Goal: Task Accomplishment & Management: Manage account settings

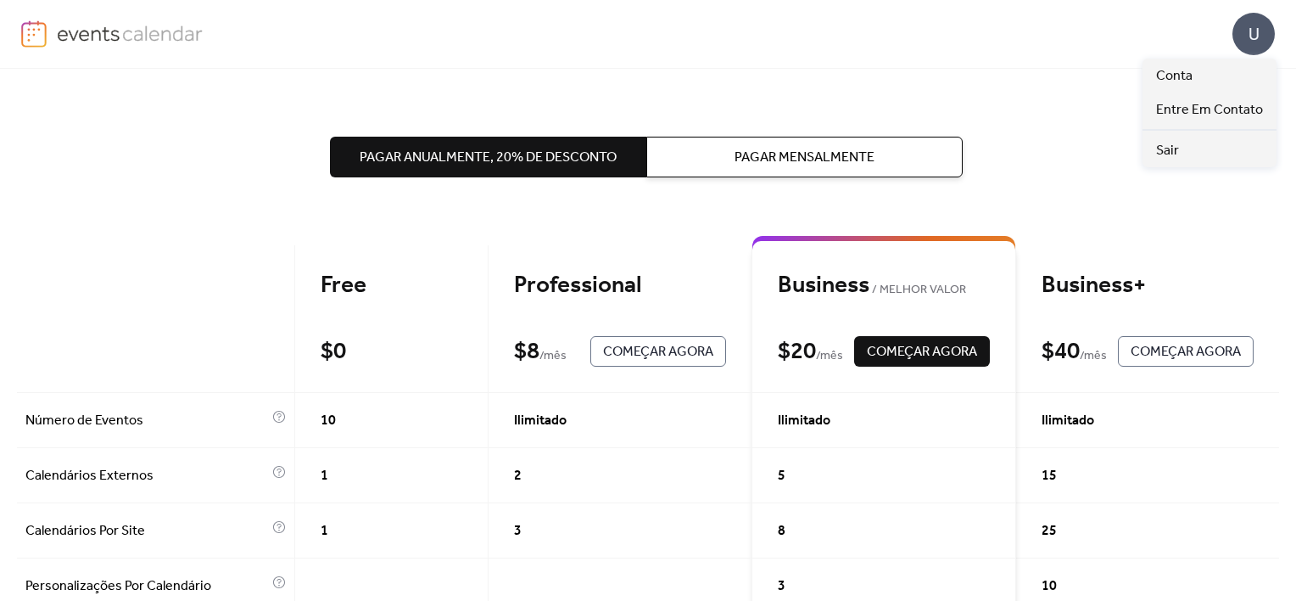
click at [1251, 27] on div "U" at bounding box center [1254, 34] width 42 height 42
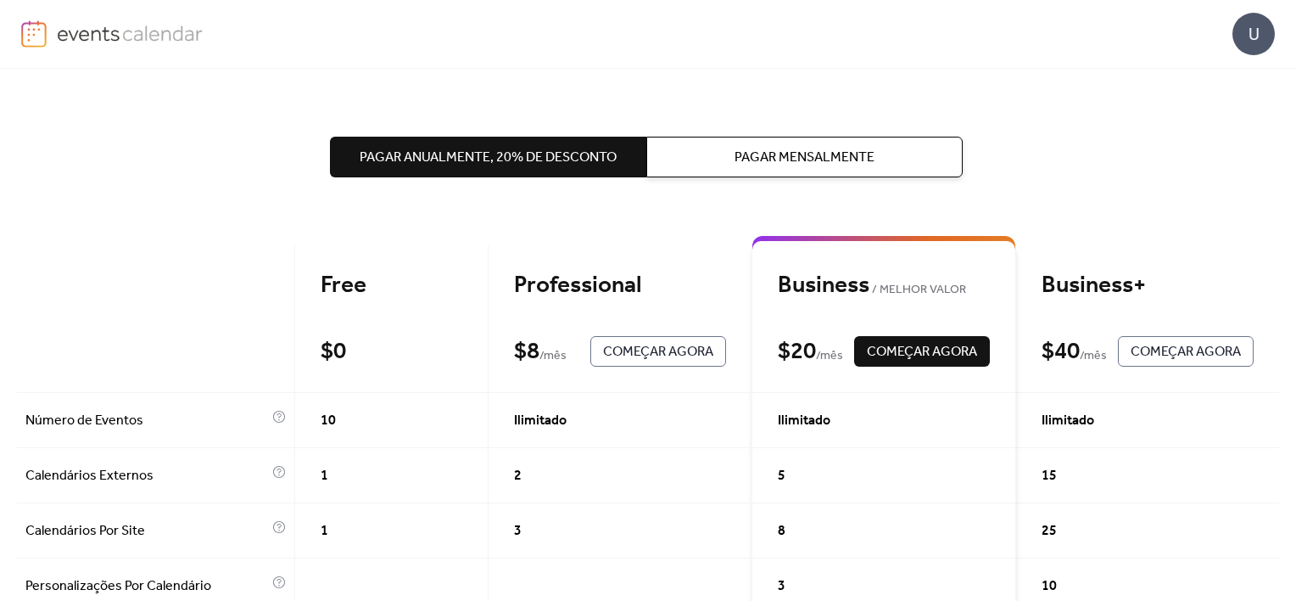
click at [1063, 46] on div "U" at bounding box center [648, 34] width 1254 height 68
click at [1247, 22] on div "U" at bounding box center [1254, 34] width 42 height 42
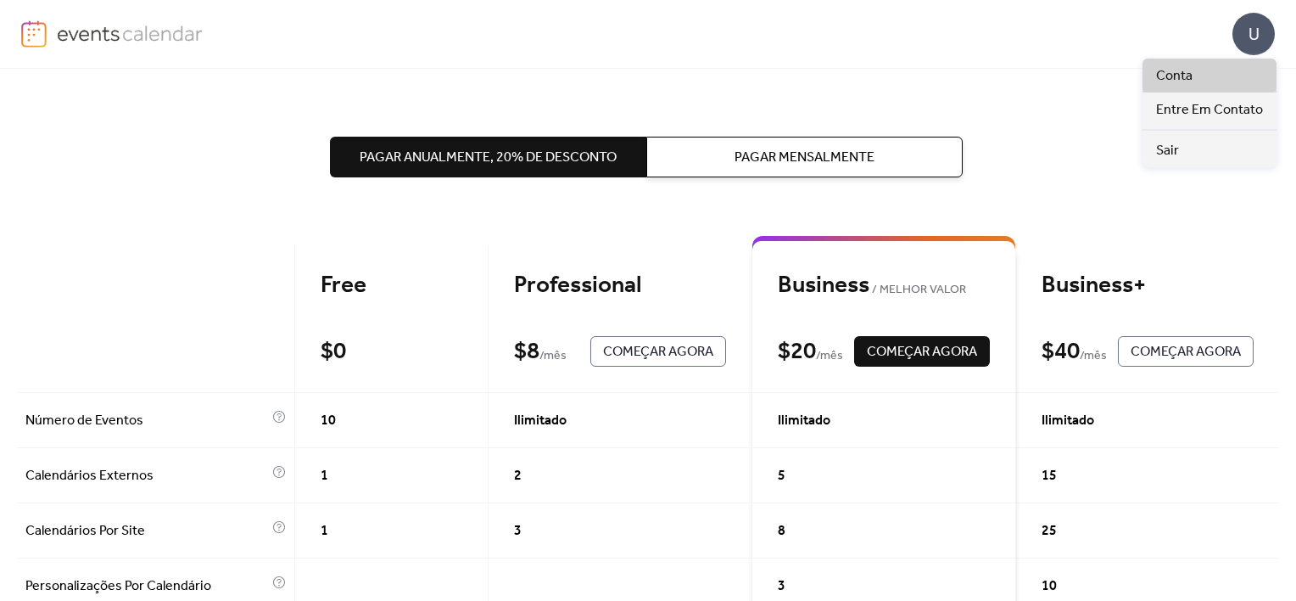
click at [1146, 87] on link "Conta" at bounding box center [1210, 76] width 134 height 34
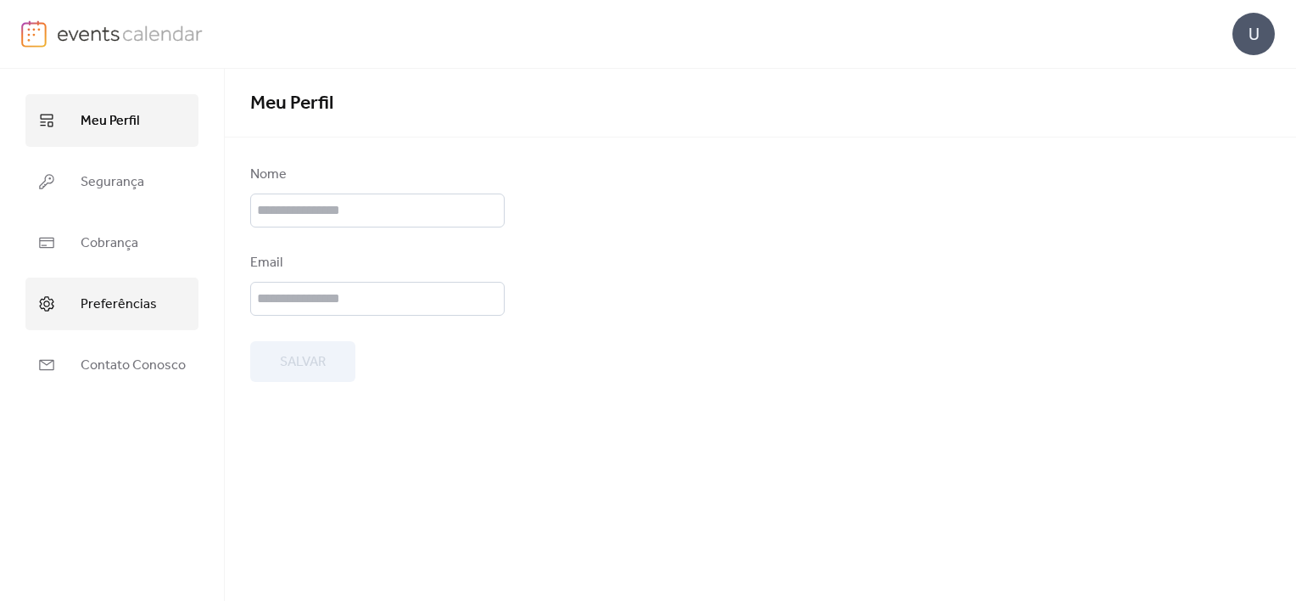
click at [88, 298] on span "Preferências" at bounding box center [119, 304] width 76 height 27
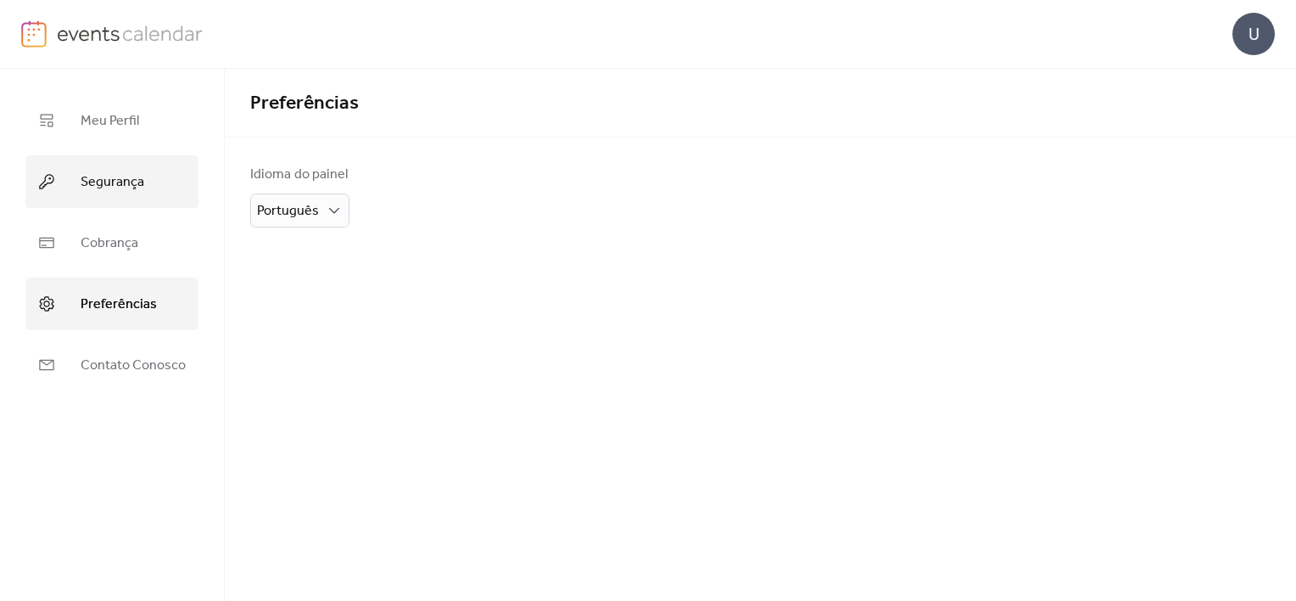
click at [115, 185] on span "Segurança" at bounding box center [113, 182] width 64 height 27
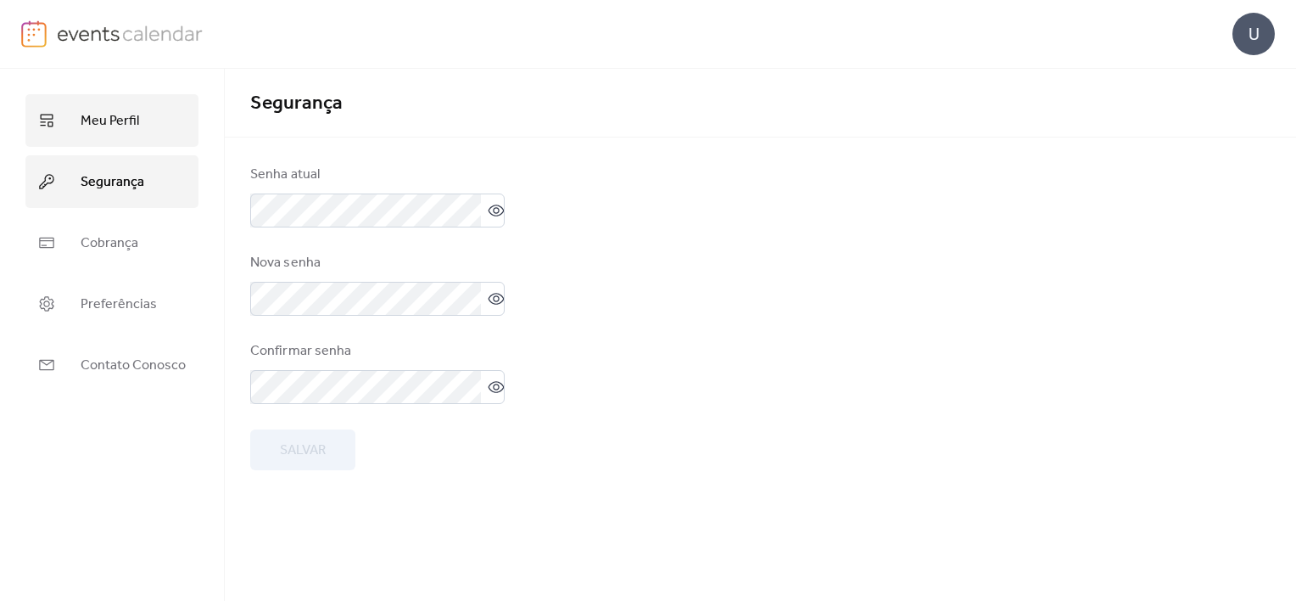
click at [120, 128] on span "Meu Perfil" at bounding box center [110, 121] width 59 height 27
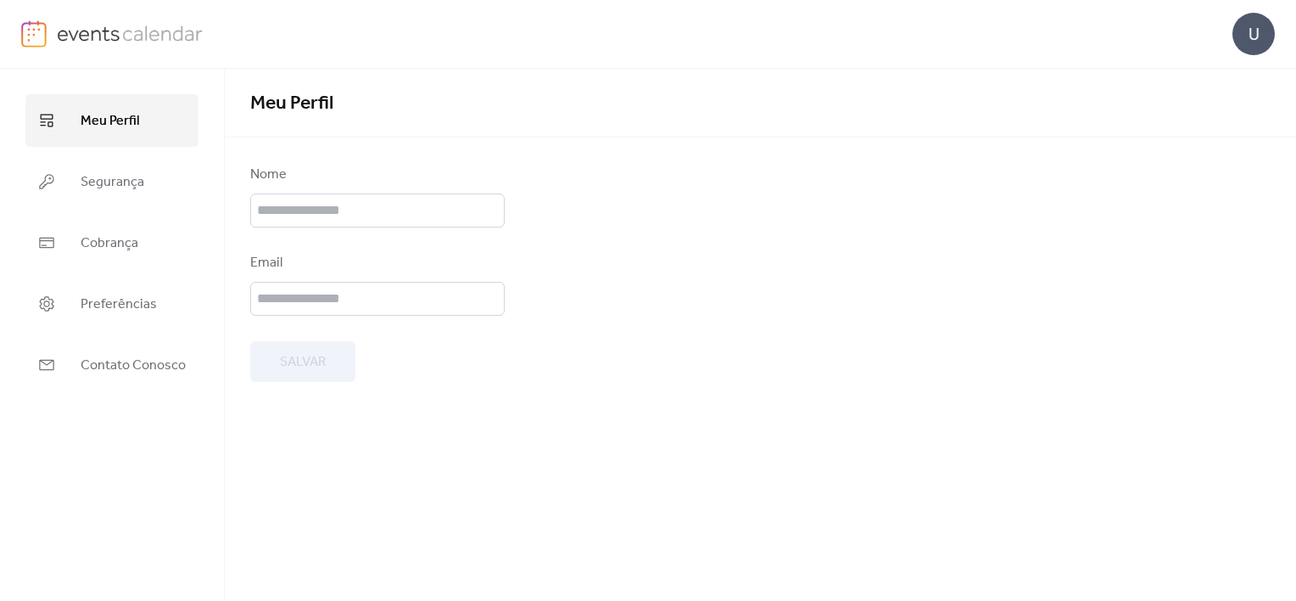
drag, startPoint x: 34, startPoint y: 31, endPoint x: 51, endPoint y: 34, distance: 17.3
click at [34, 31] on img at bounding box center [33, 33] width 25 height 27
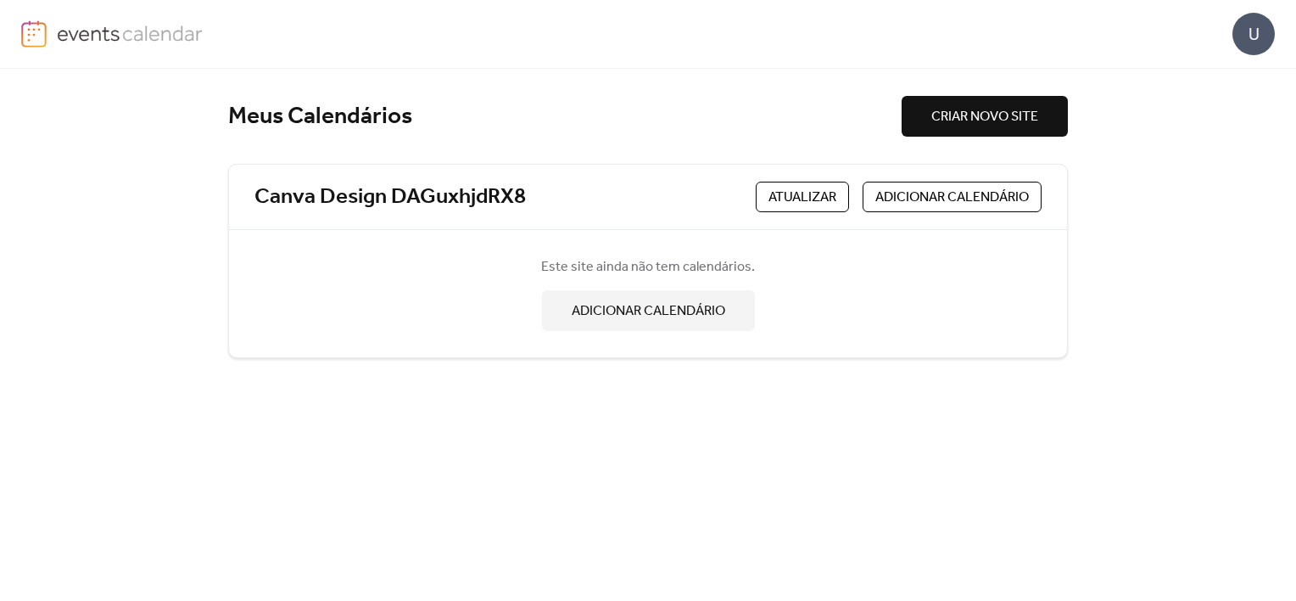
click at [671, 314] on span "ADICIONAR CALENDÁRIO" at bounding box center [649, 311] width 154 height 20
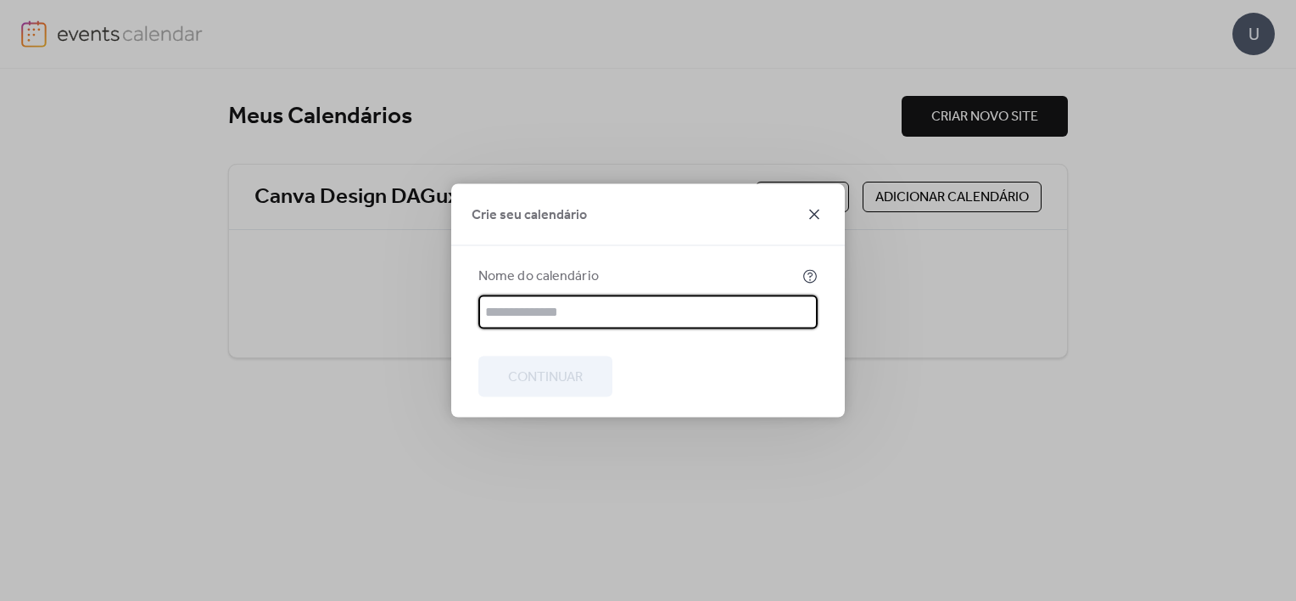
click at [815, 214] on icon at bounding box center [814, 214] width 20 height 20
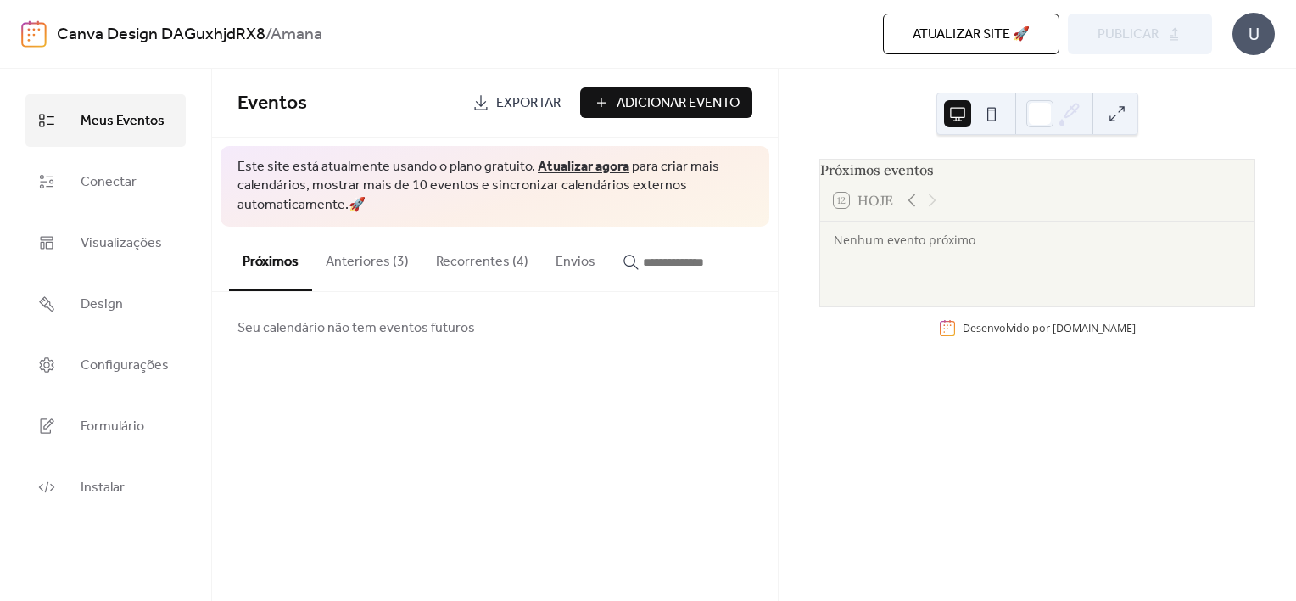
click at [327, 260] on button "Anteriores (3)" at bounding box center [367, 258] width 110 height 63
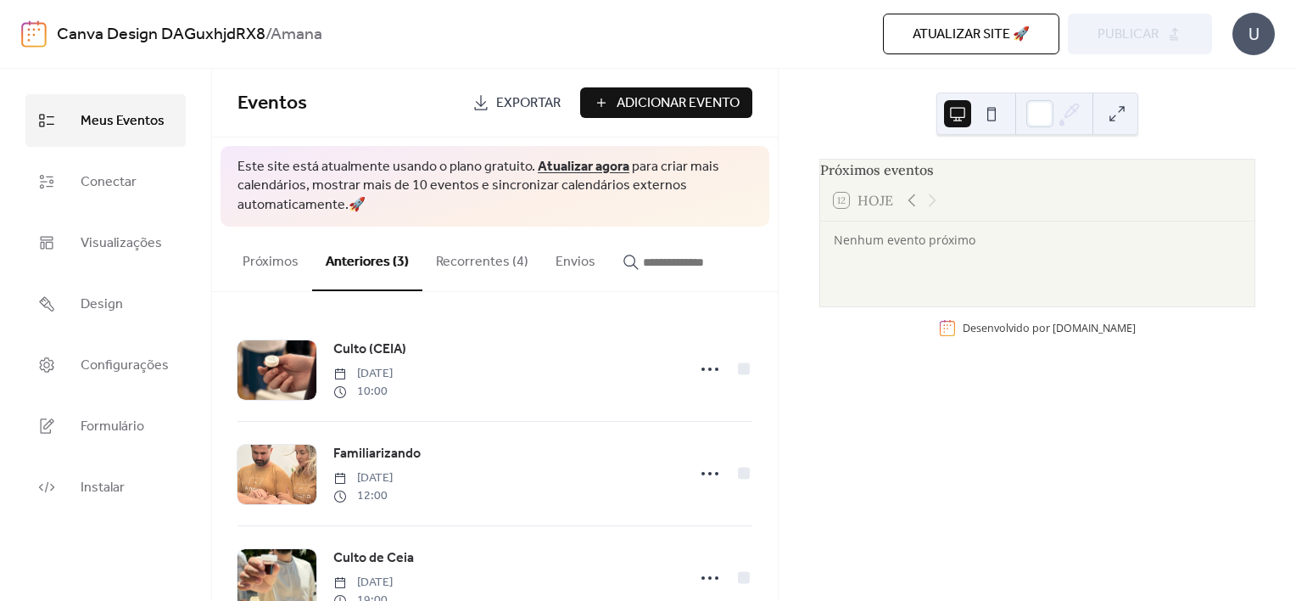
click at [500, 255] on button "Recorrentes (4)" at bounding box center [482, 258] width 120 height 63
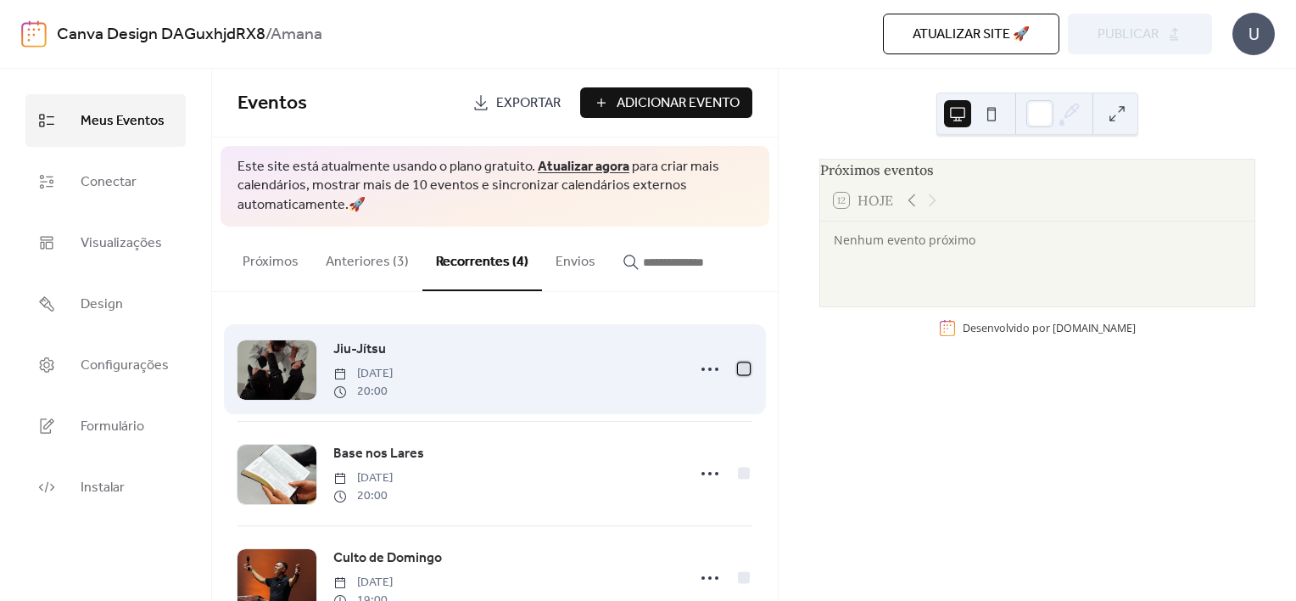
click at [738, 368] on div at bounding box center [744, 369] width 12 height 12
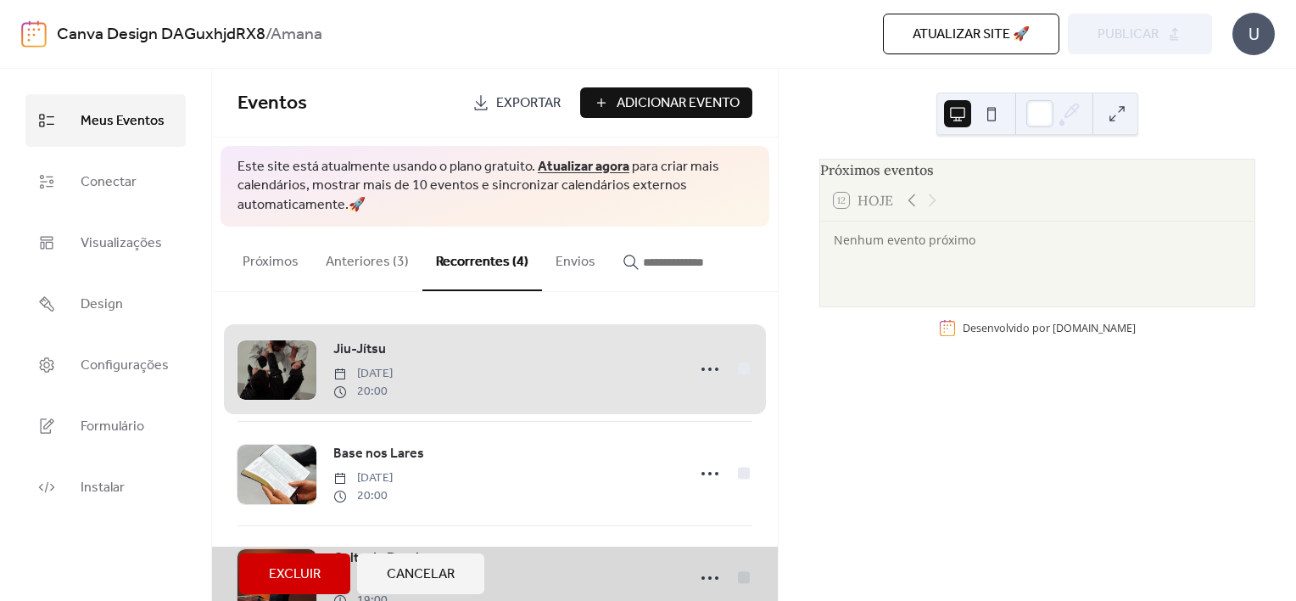
click at [736, 371] on div "Jiu-Jítsu Wednesday, September 10, 2025 20:00" at bounding box center [495, 369] width 515 height 104
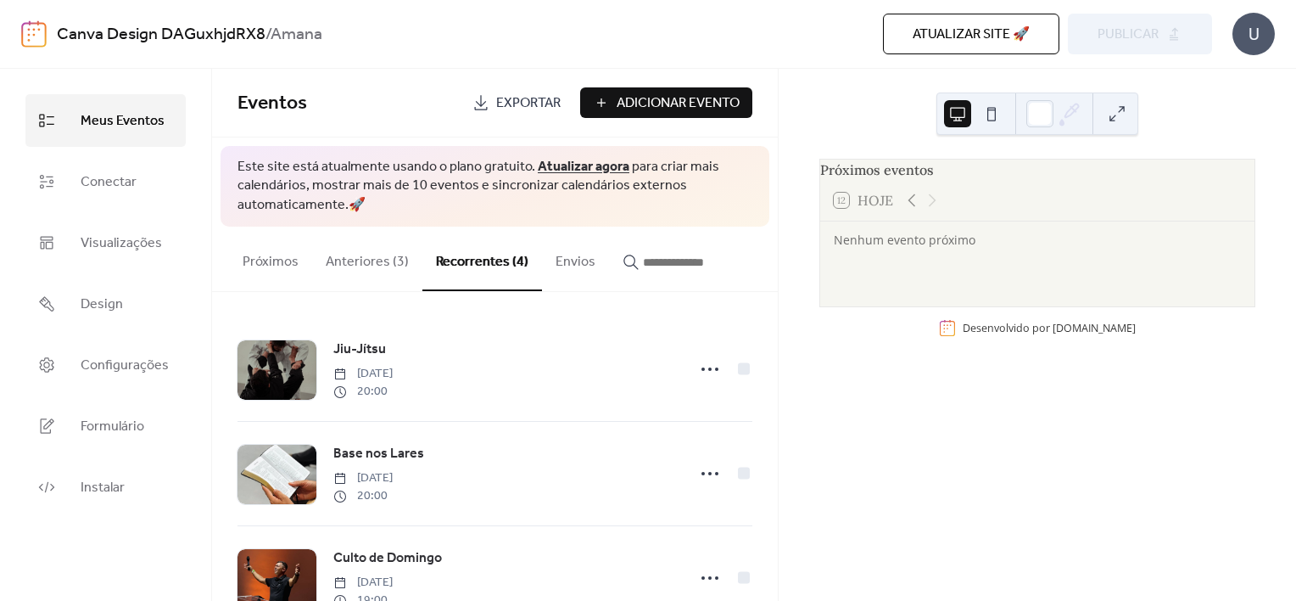
click at [843, 440] on div "Próximos eventos 12 Hoje Nenhum evento próximo Desenvolvido por EventsCalendar.…" at bounding box center [1038, 335] width 518 height 532
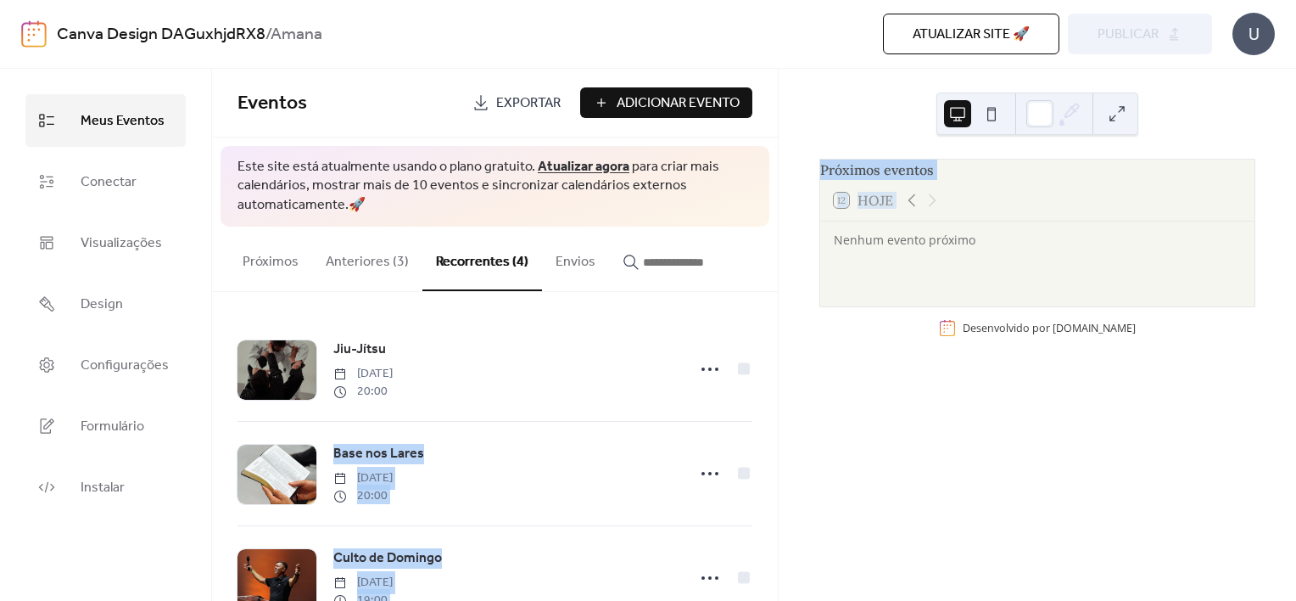
drag, startPoint x: 777, startPoint y: 319, endPoint x: 779, endPoint y: 346, distance: 27.2
click at [779, 346] on div "Meus Eventos Conectar Visualizações Design Configurações Formulário Instalar Me…" at bounding box center [648, 335] width 1296 height 532
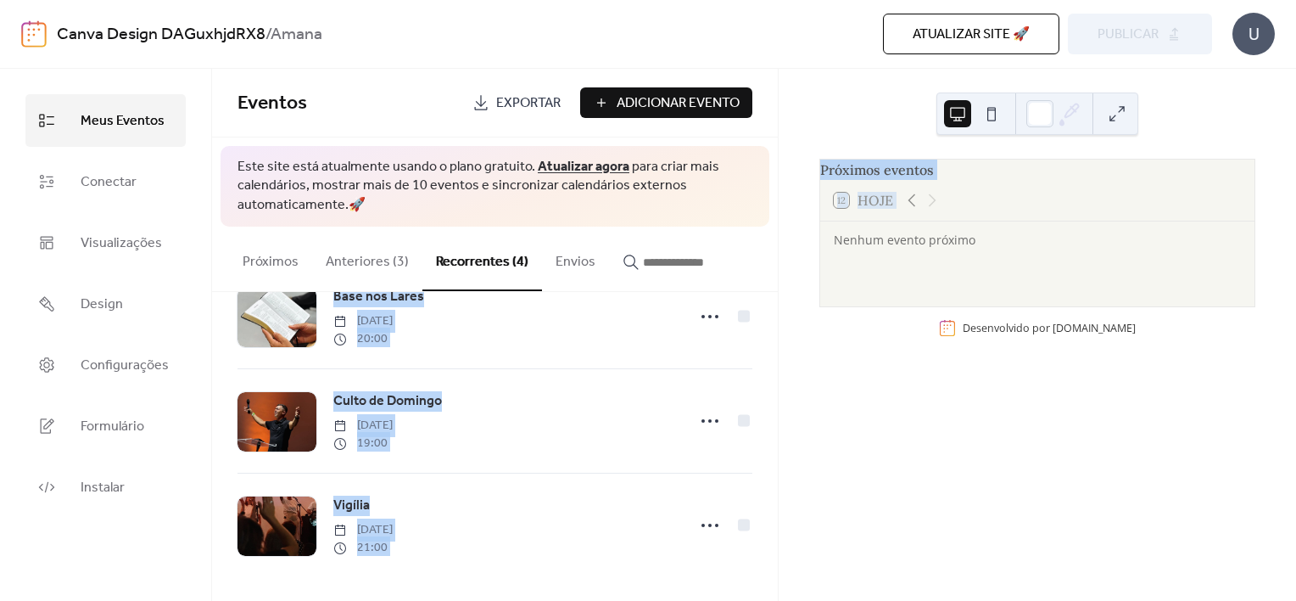
scroll to position [159, 0]
click at [815, 463] on div "Próximos eventos 12 Hoje Nenhum evento próximo Desenvolvido por EventsCalendar.…" at bounding box center [1038, 335] width 518 height 532
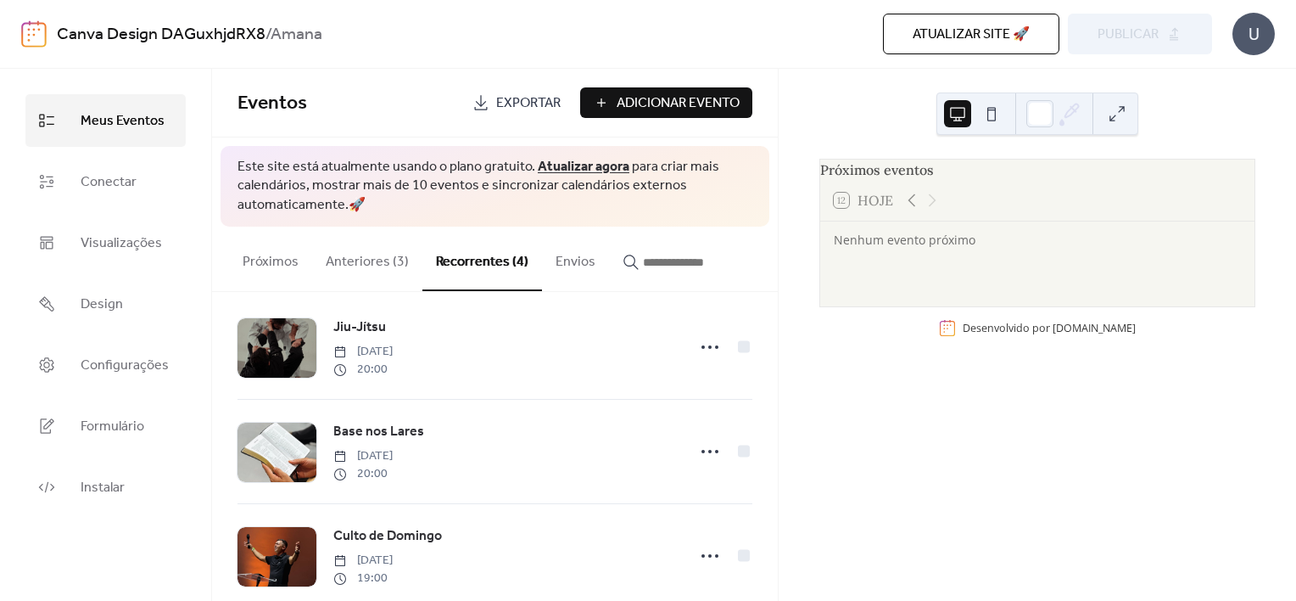
scroll to position [0, 0]
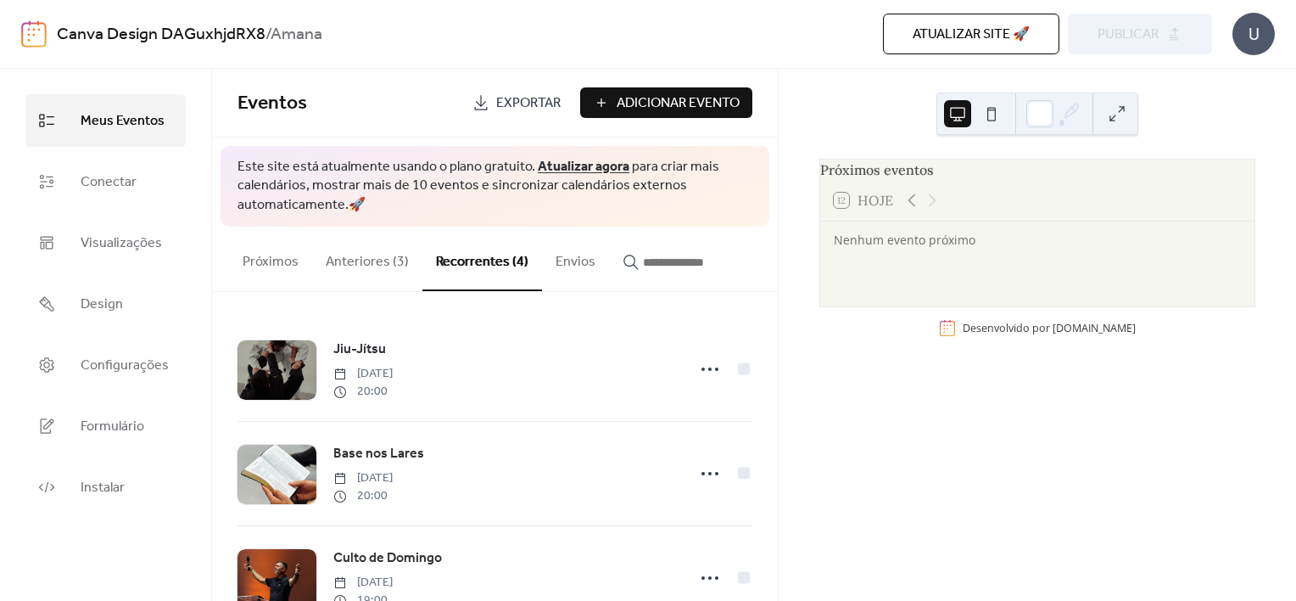
click at [338, 263] on button "Anteriores (3)" at bounding box center [367, 258] width 110 height 63
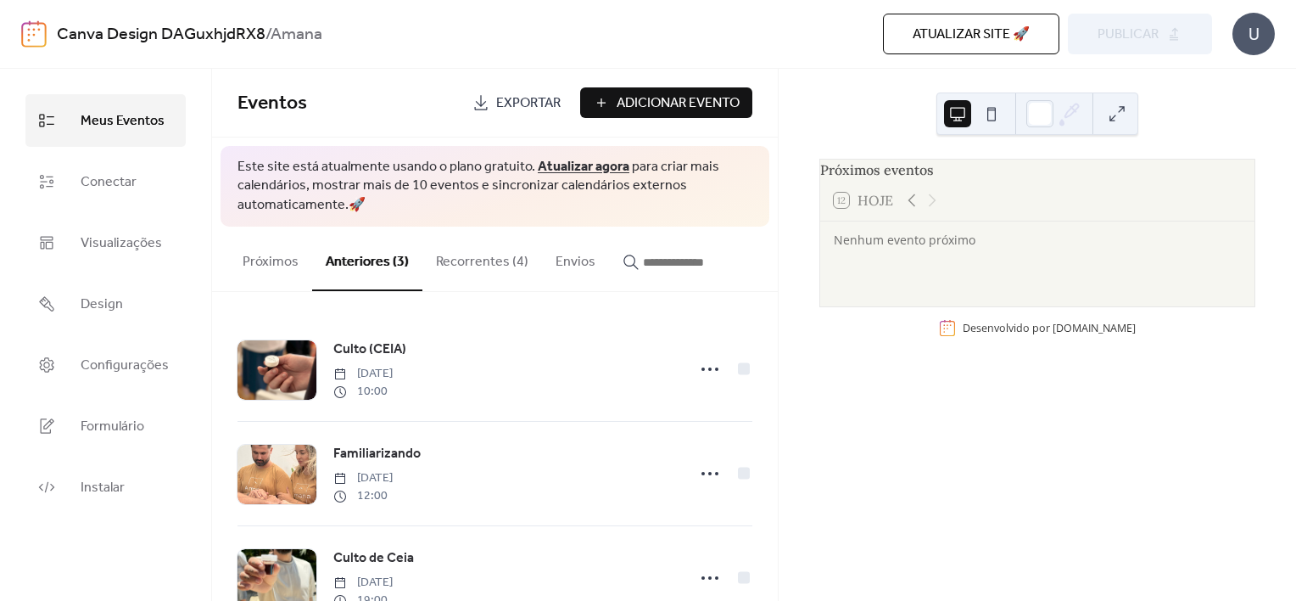
drag, startPoint x: 777, startPoint y: 311, endPoint x: 774, endPoint y: 333, distance: 22.3
click at [775, 333] on div "Culto (CEIA) Sunday, October 5, 2025 10:00 Familiarizando Wednesday, September …" at bounding box center [495, 446] width 566 height 309
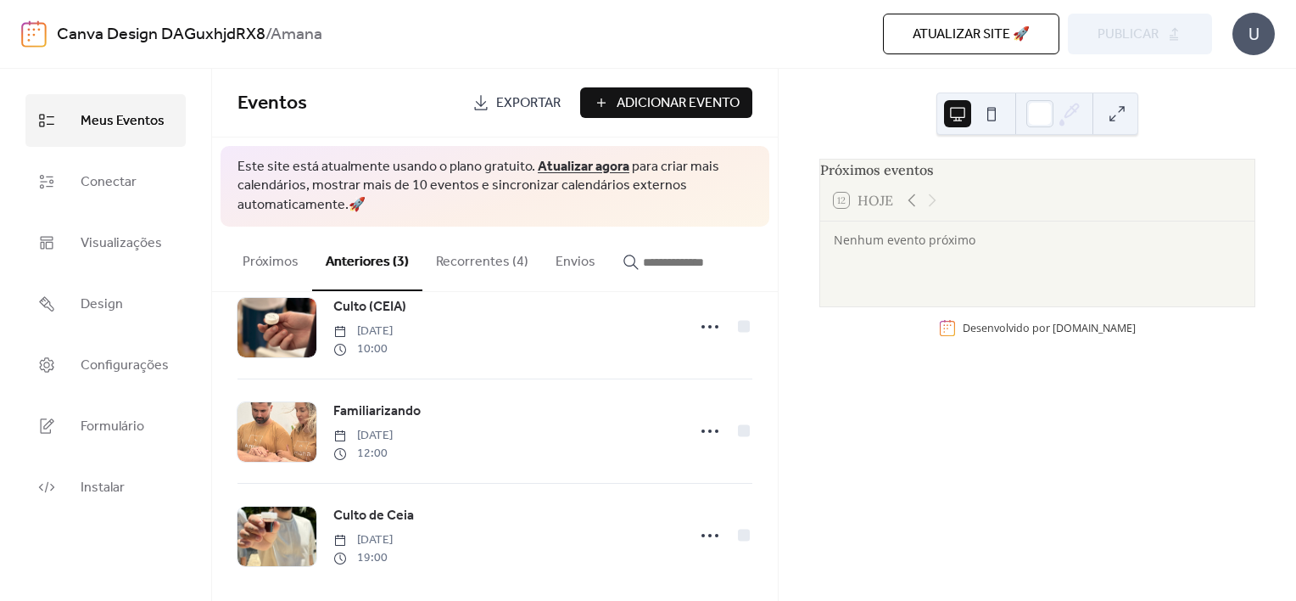
scroll to position [54, 0]
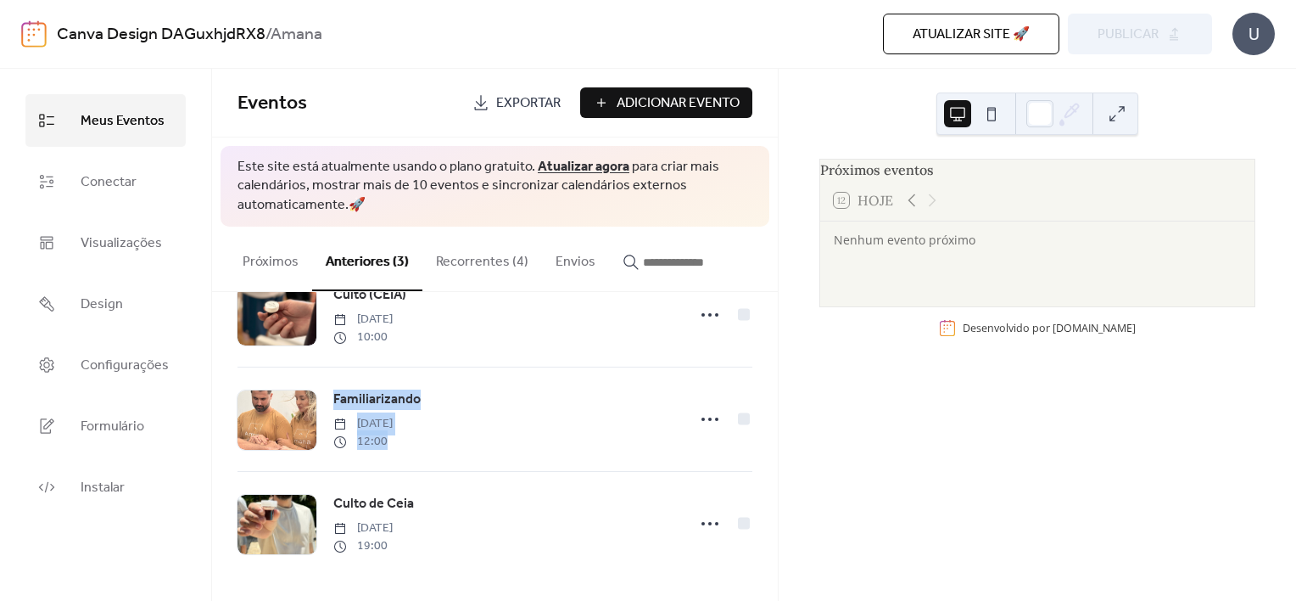
drag, startPoint x: 771, startPoint y: 370, endPoint x: 775, endPoint y: 331, distance: 39.3
click at [775, 331] on div "Culto (CEIA) Sunday, October 5, 2025 10:00 Familiarizando Wednesday, September …" at bounding box center [495, 446] width 566 height 309
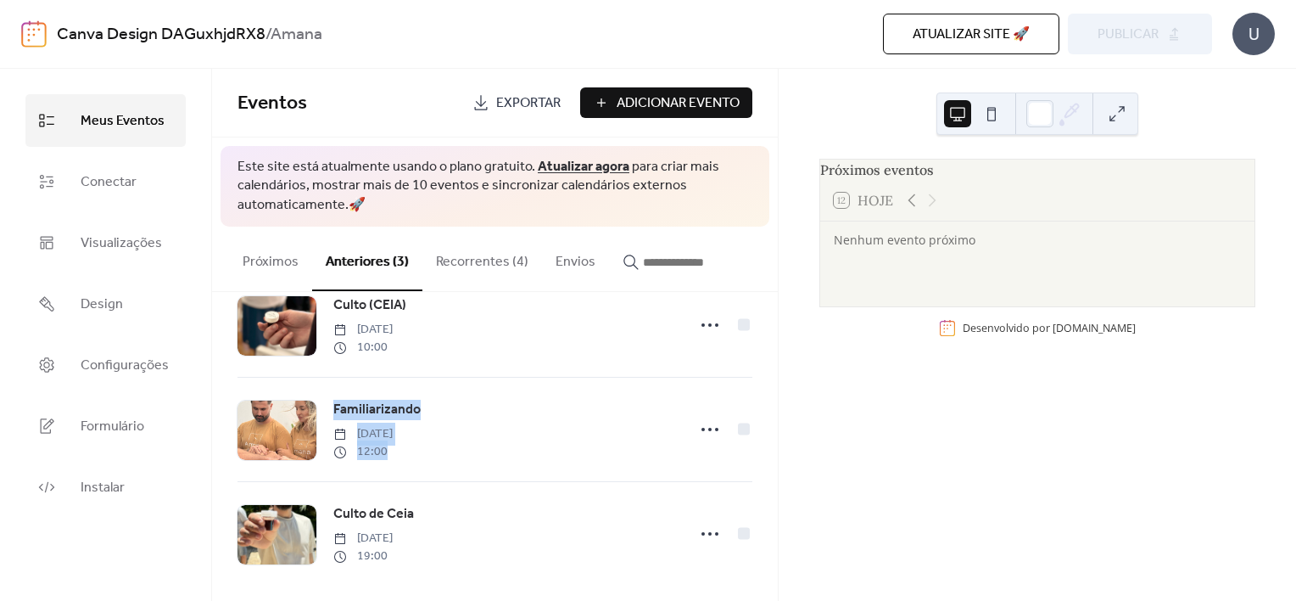
scroll to position [48, 0]
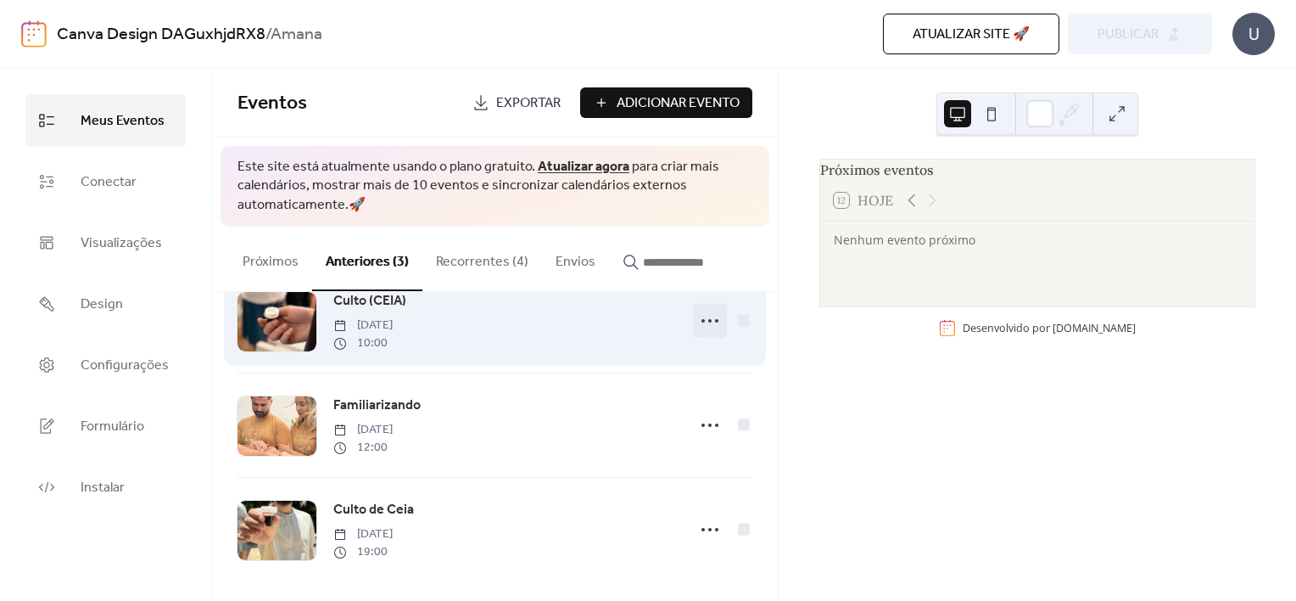
click at [702, 325] on icon at bounding box center [710, 320] width 27 height 27
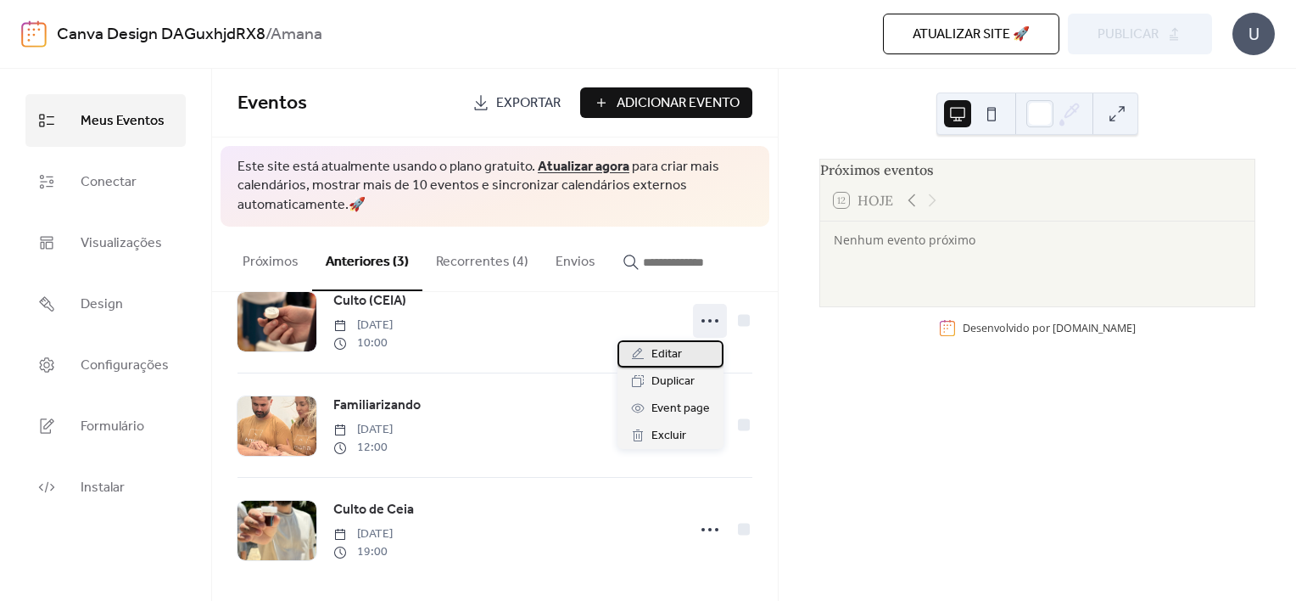
click at [693, 347] on div "Editar" at bounding box center [671, 353] width 106 height 27
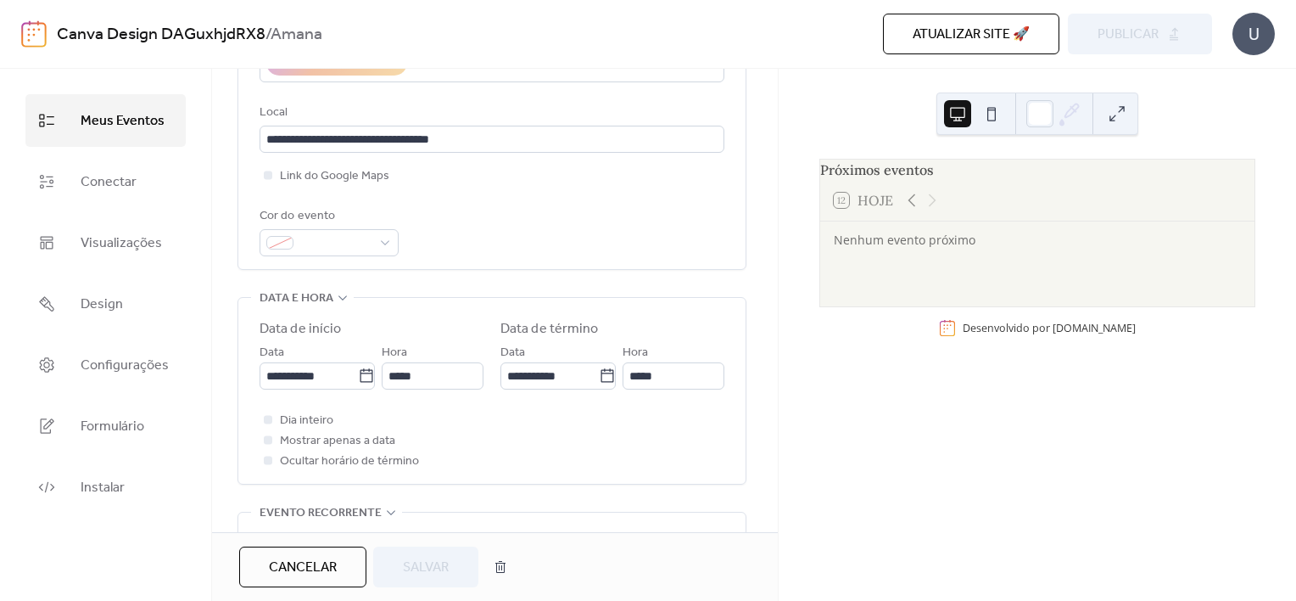
scroll to position [362, 0]
click at [283, 377] on input "**********" at bounding box center [309, 373] width 98 height 27
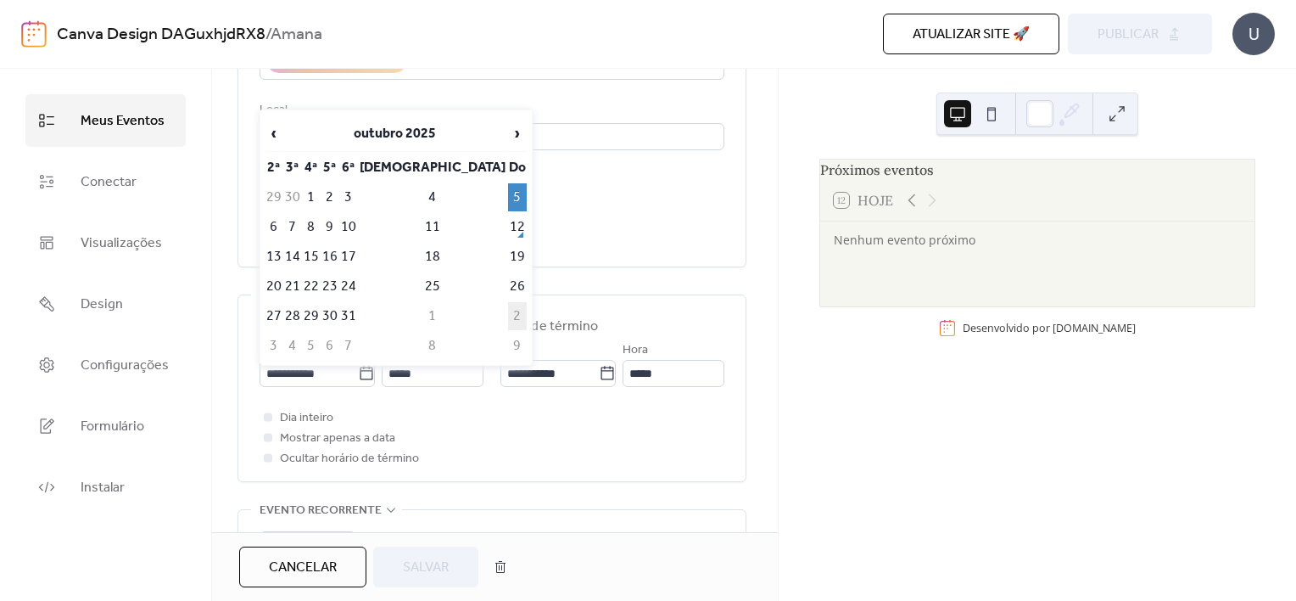
click at [508, 316] on td "2" at bounding box center [517, 316] width 19 height 28
type input "**********"
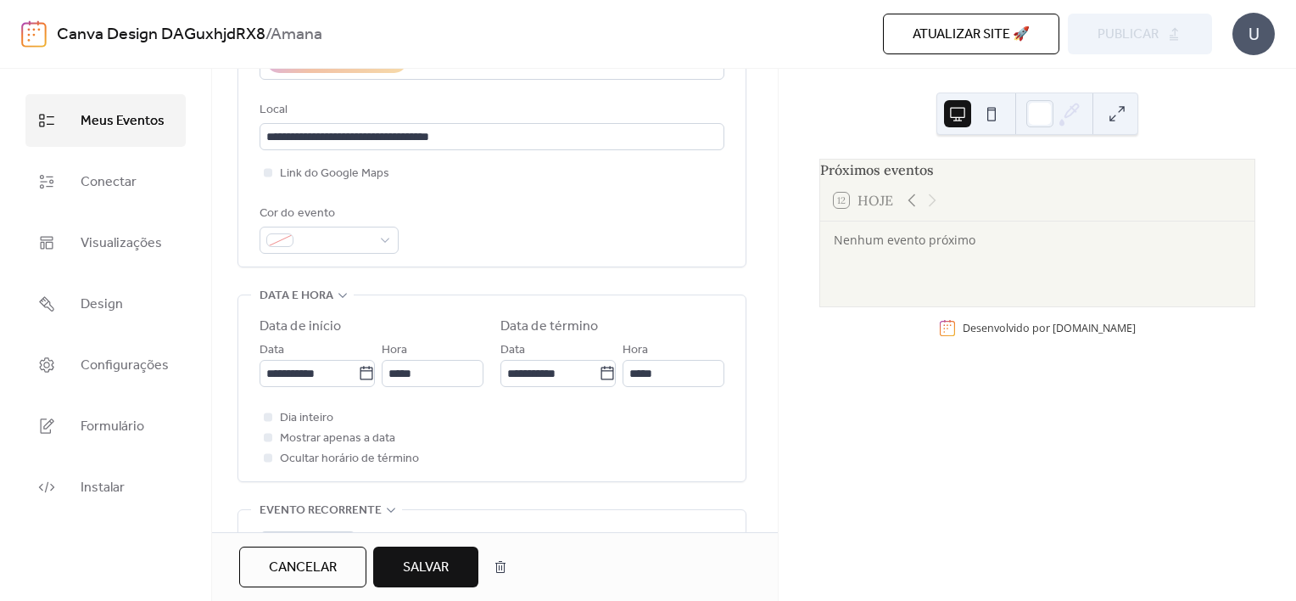
click at [439, 560] on span "Salvar" at bounding box center [426, 567] width 46 height 20
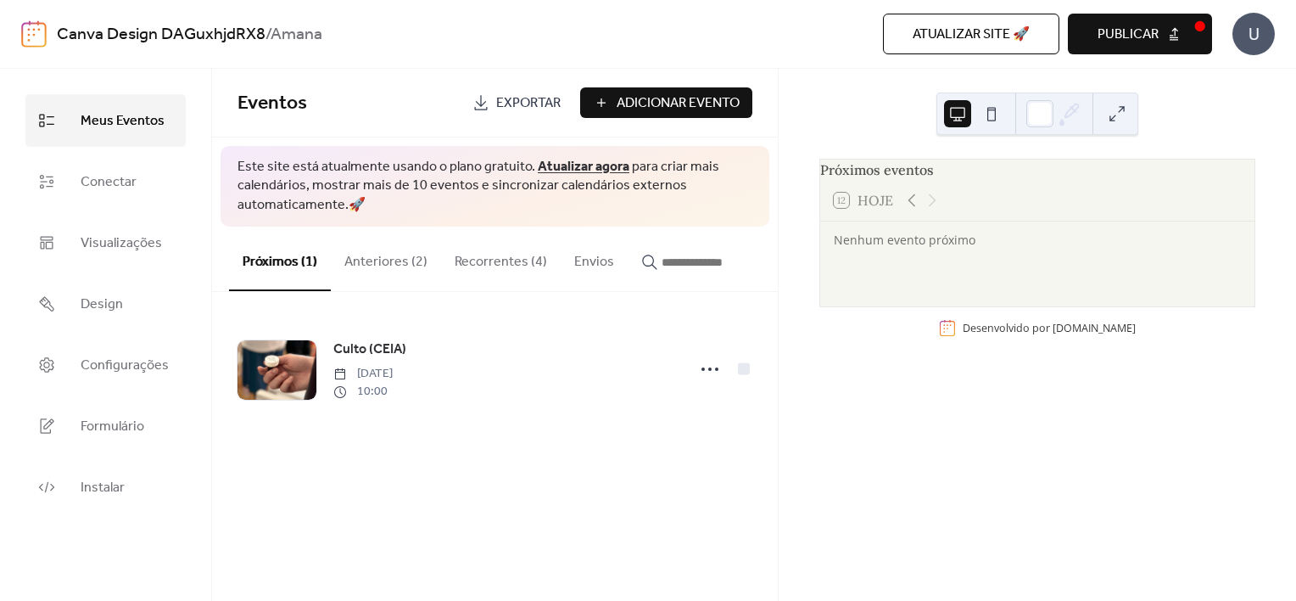
click at [472, 264] on button "Recorrentes (4)" at bounding box center [501, 258] width 120 height 63
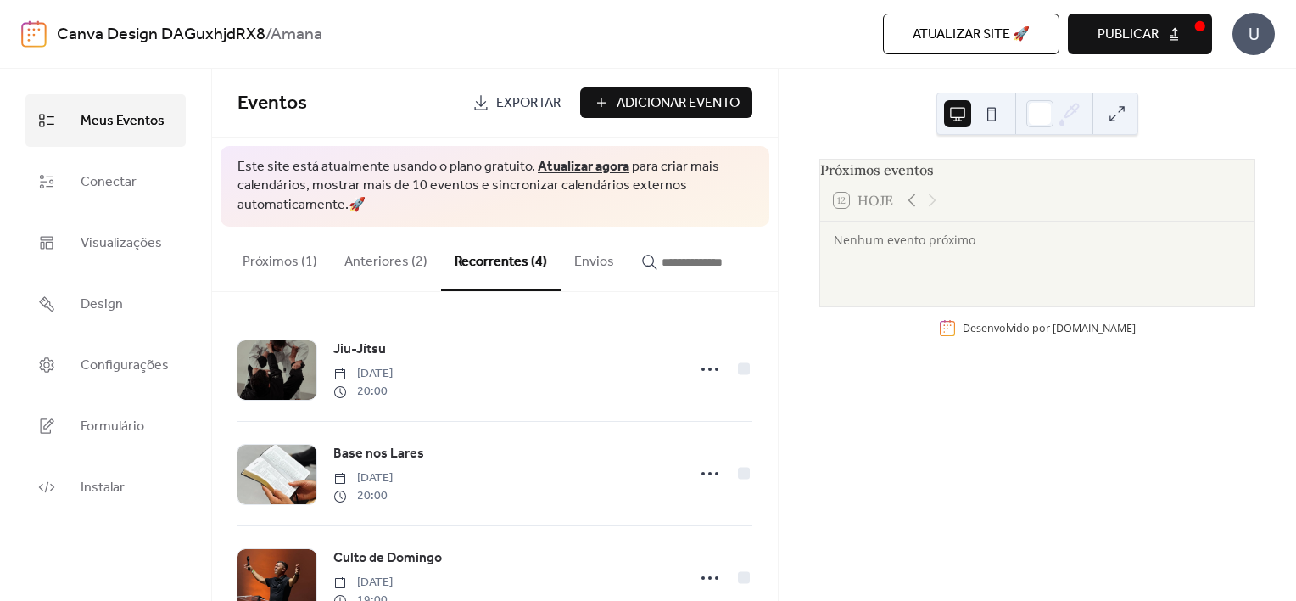
click at [377, 261] on button "Anteriores (2)" at bounding box center [386, 258] width 110 height 63
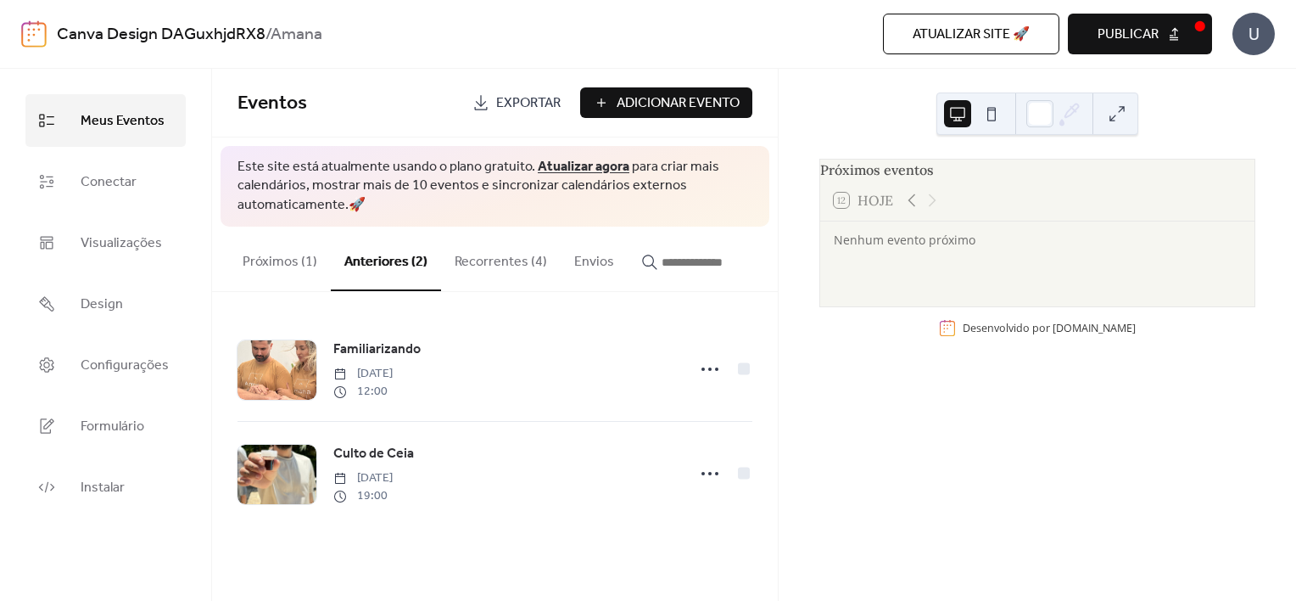
click at [483, 266] on button "Recorrentes (4)" at bounding box center [501, 258] width 120 height 63
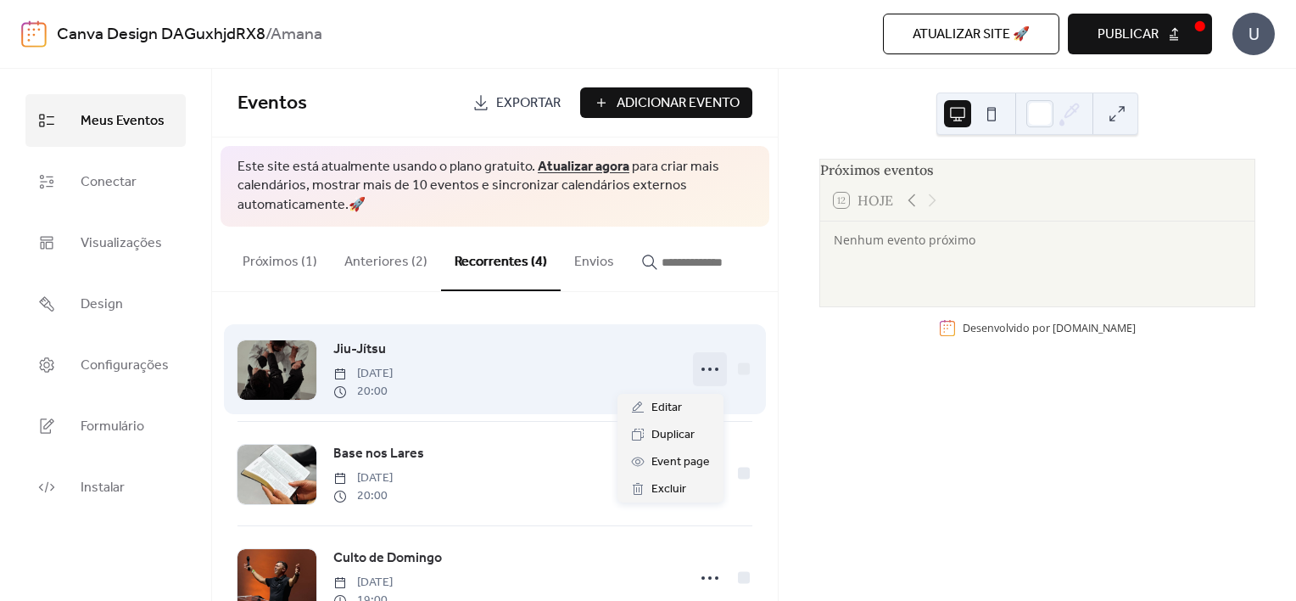
click at [709, 372] on icon at bounding box center [710, 368] width 27 height 27
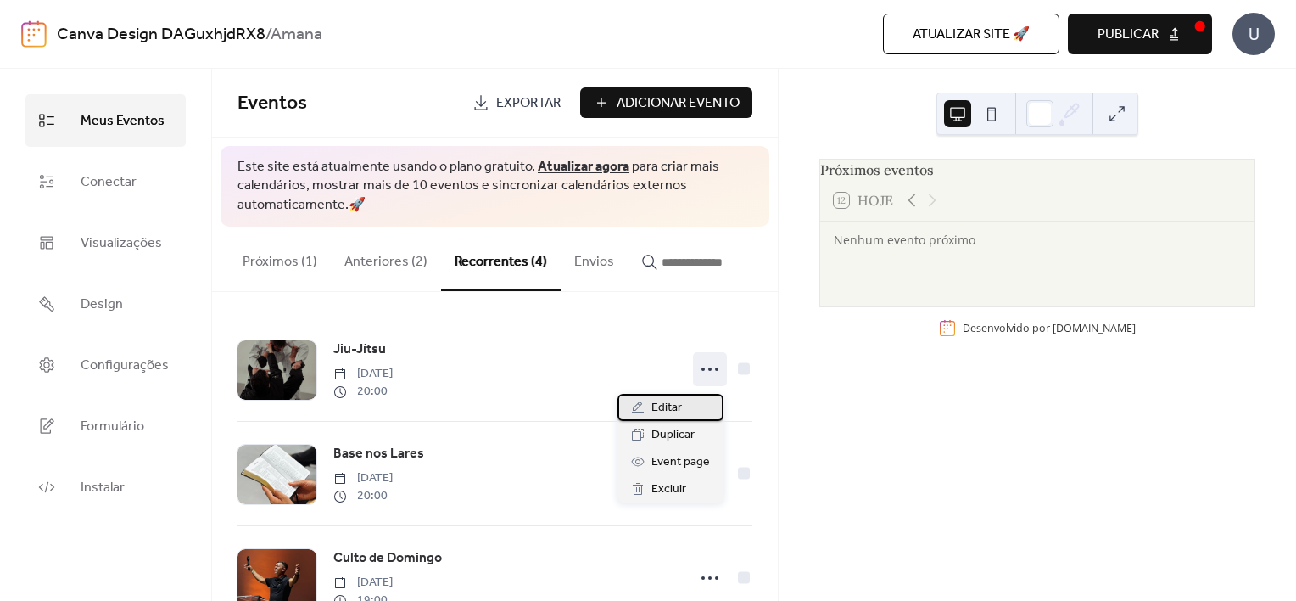
click at [690, 403] on div "Editar" at bounding box center [671, 407] width 106 height 27
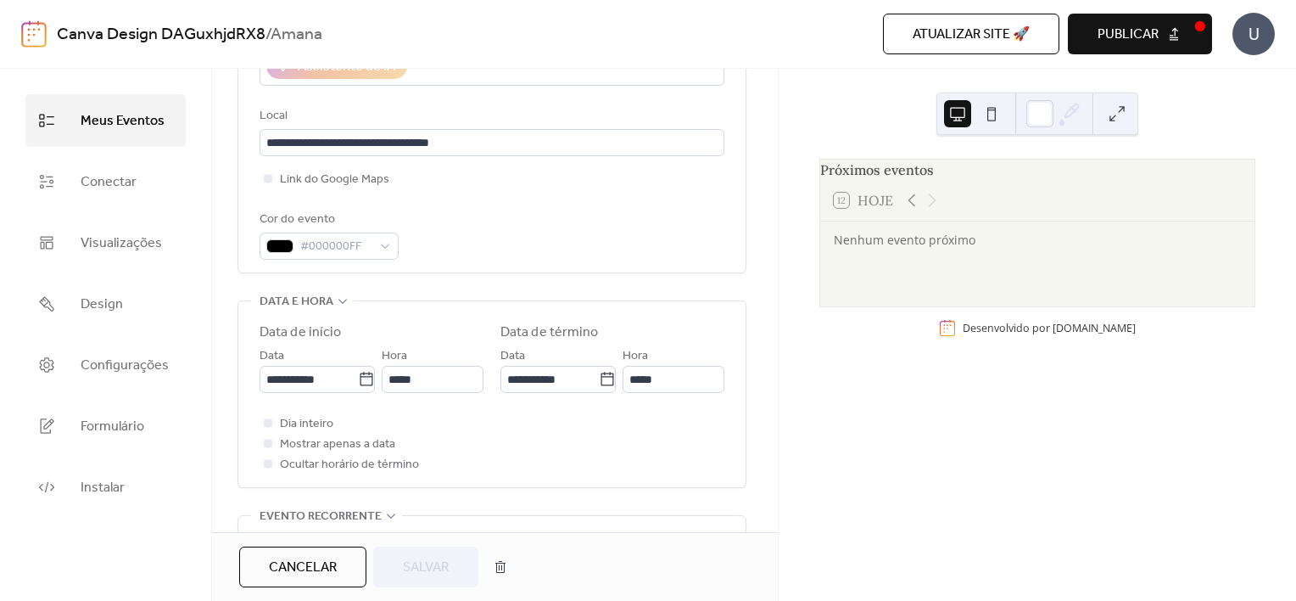
scroll to position [360, 0]
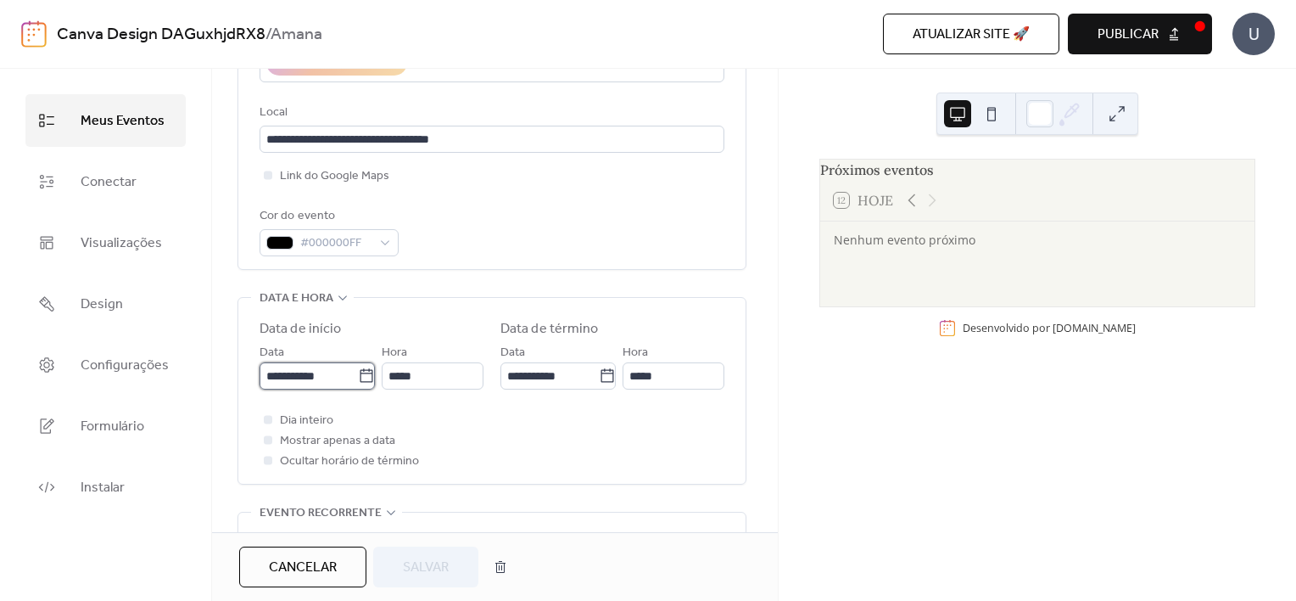
click at [311, 371] on input "**********" at bounding box center [309, 375] width 98 height 27
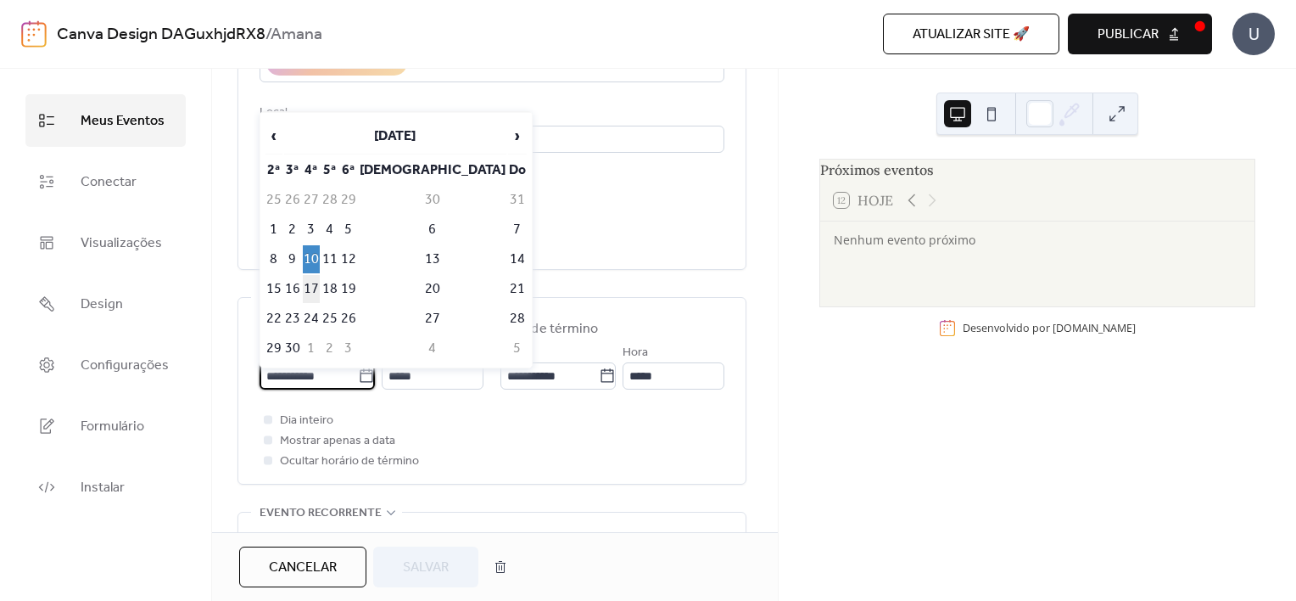
click at [320, 283] on td "17" at bounding box center [311, 289] width 17 height 28
type input "**********"
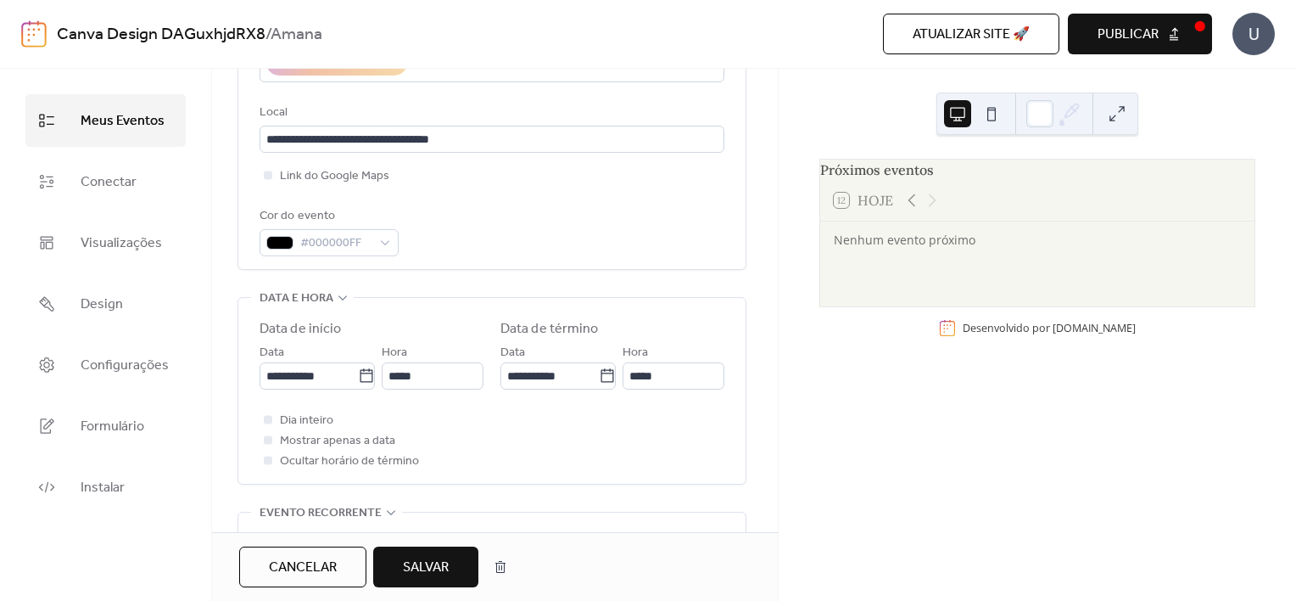
click at [428, 565] on span "Salvar" at bounding box center [426, 567] width 46 height 20
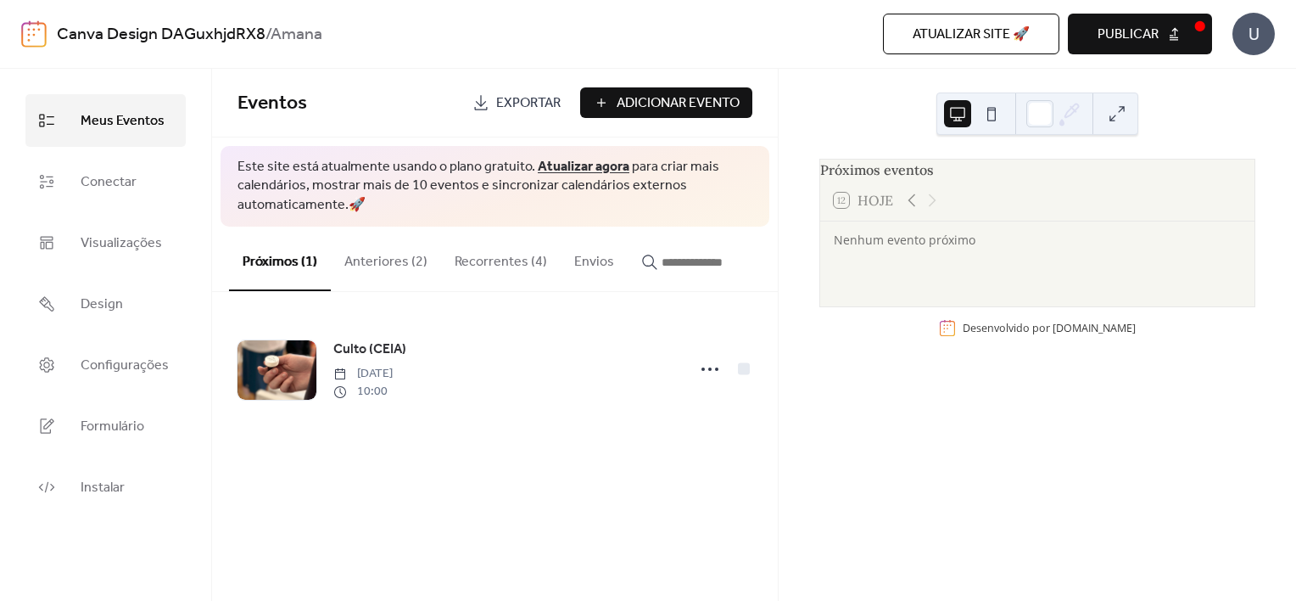
click at [481, 260] on button "Recorrentes (4)" at bounding box center [501, 258] width 120 height 63
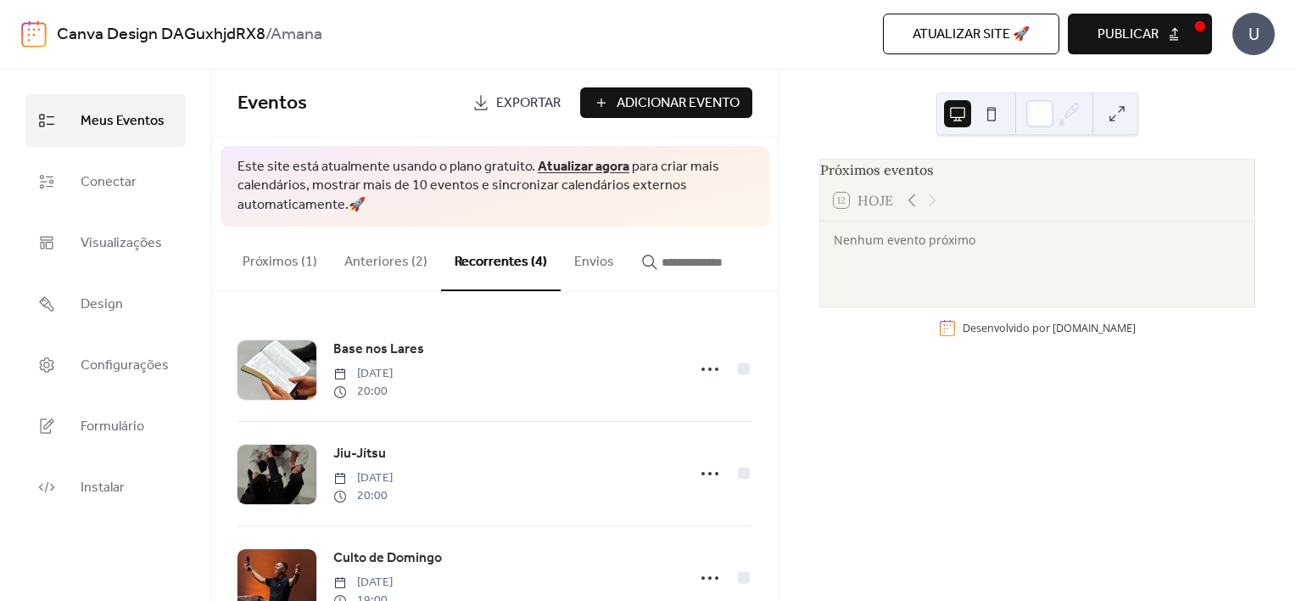
click at [375, 264] on button "Anteriores (2)" at bounding box center [386, 258] width 110 height 63
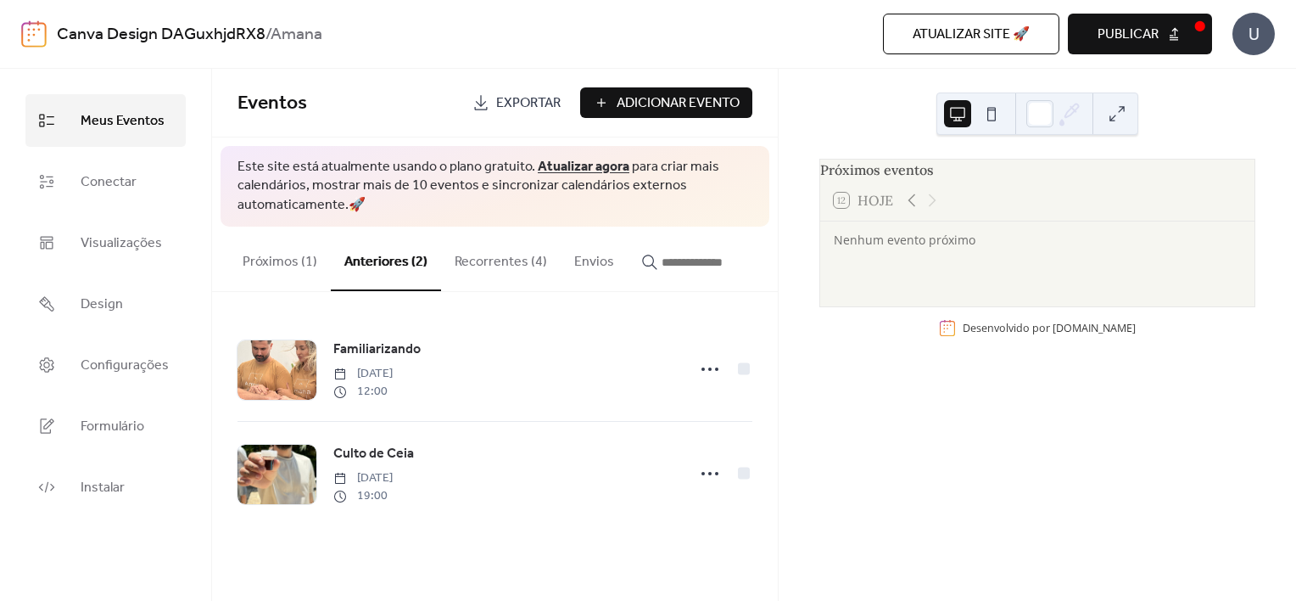
click at [484, 242] on button "Recorrentes (4)" at bounding box center [501, 258] width 120 height 63
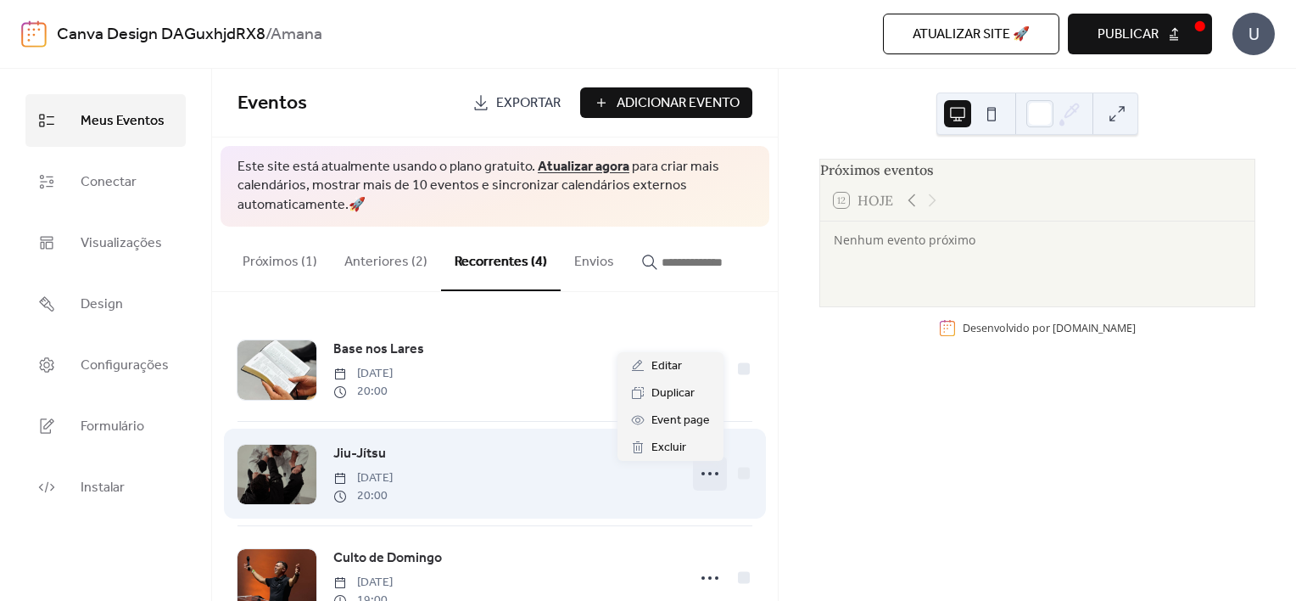
click at [715, 475] on circle at bounding box center [716, 473] width 3 height 3
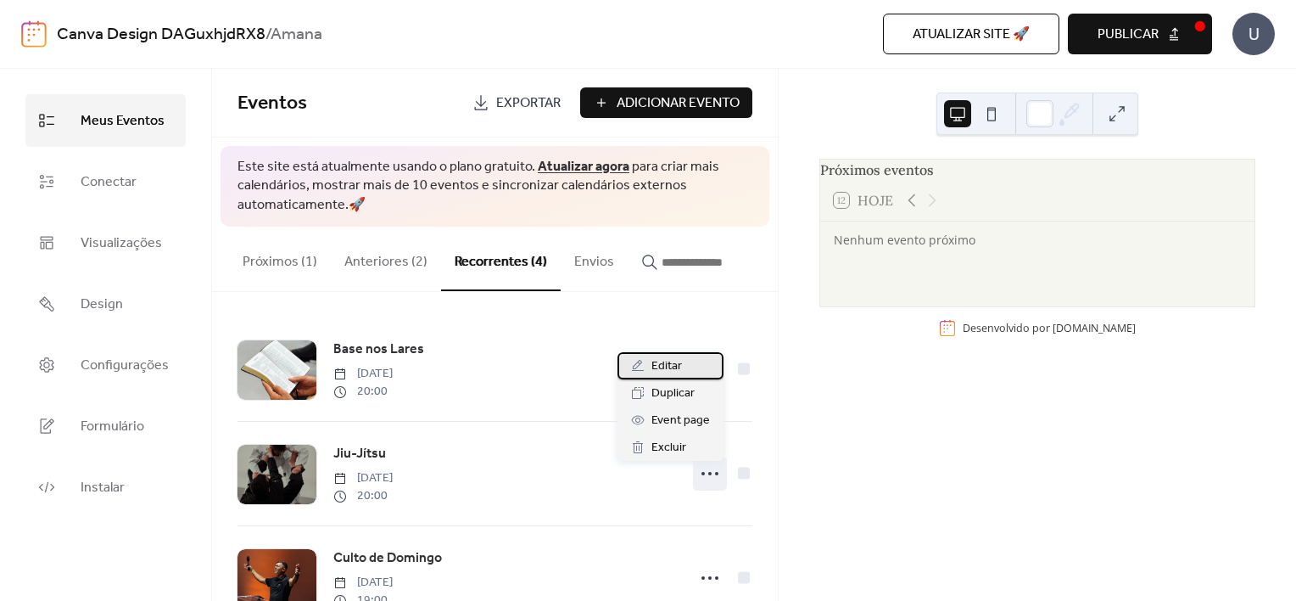
click at [673, 372] on span "Editar" at bounding box center [667, 366] width 31 height 20
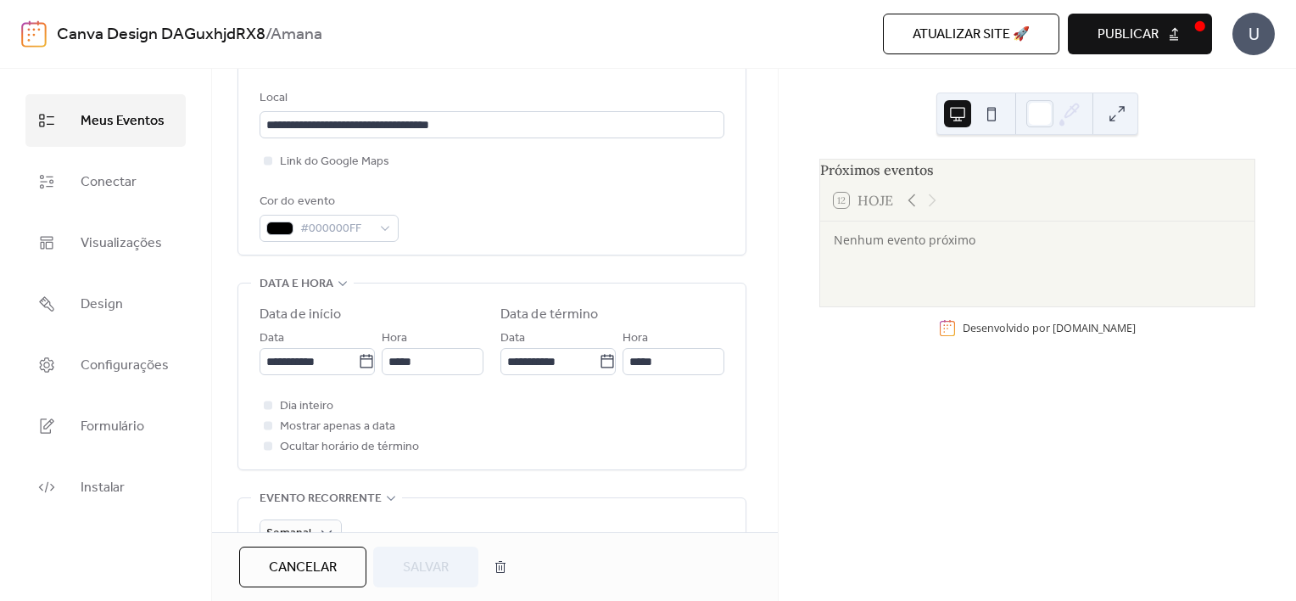
scroll to position [377, 0]
click at [302, 355] on input "**********" at bounding box center [309, 358] width 98 height 27
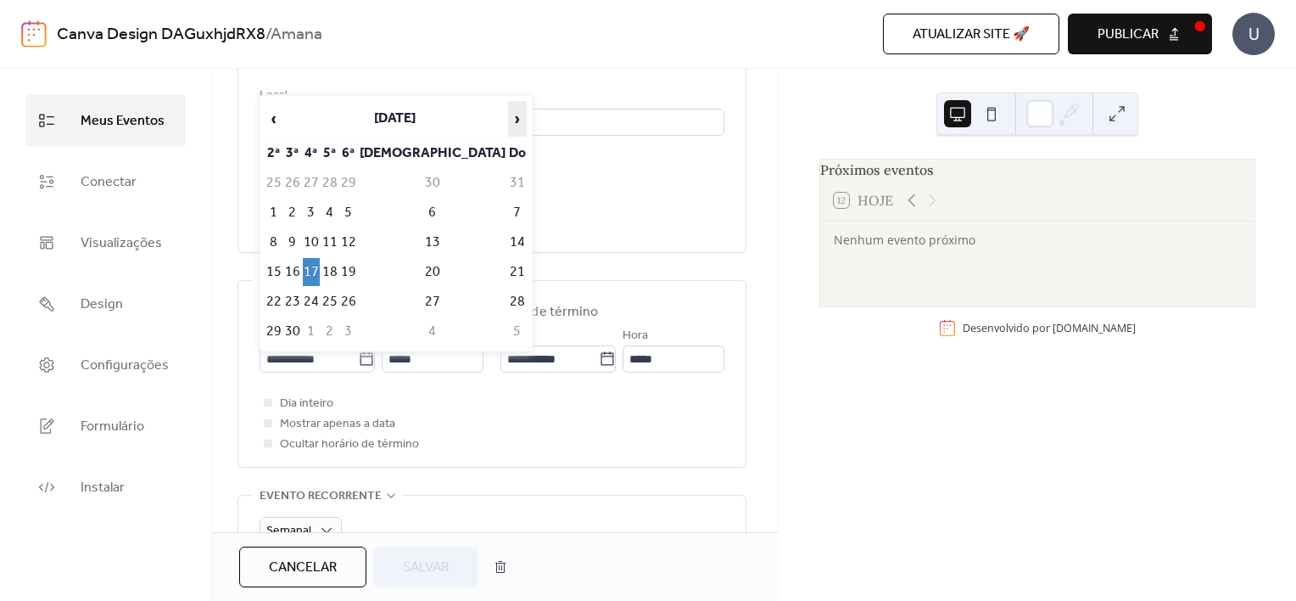
click at [509, 127] on span "›" at bounding box center [517, 119] width 17 height 34
click at [320, 236] on td "15" at bounding box center [311, 242] width 17 height 28
type input "**********"
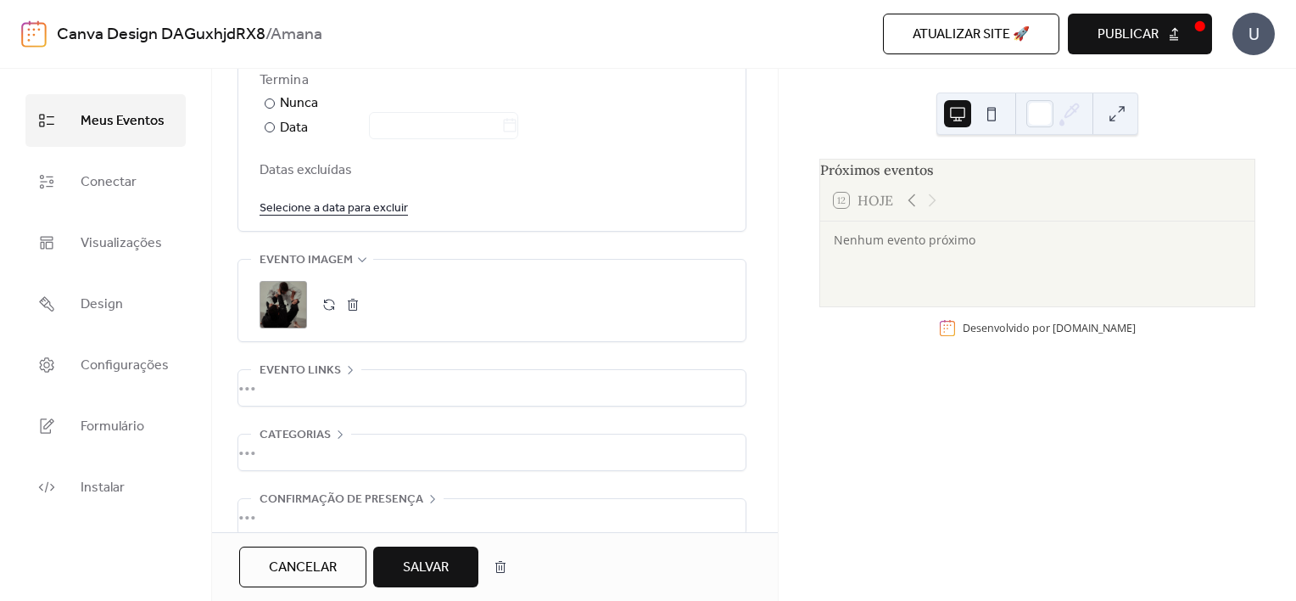
scroll to position [1043, 0]
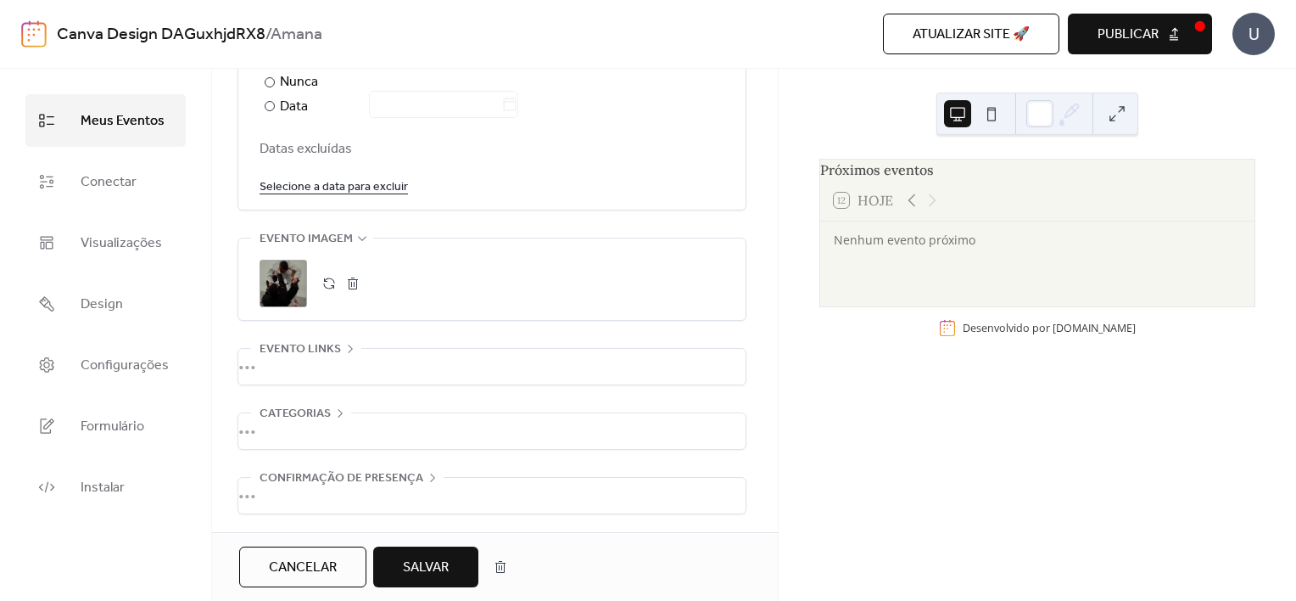
click at [431, 566] on span "Salvar" at bounding box center [426, 567] width 46 height 20
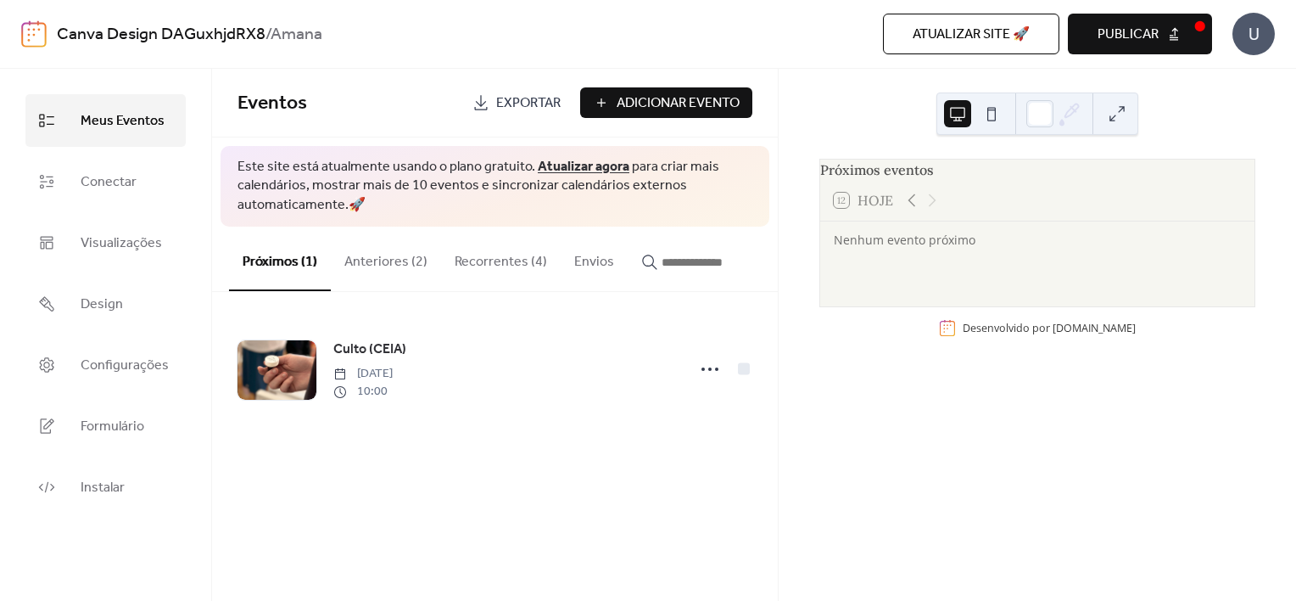
click at [484, 265] on button "Recorrentes (4)" at bounding box center [501, 258] width 120 height 63
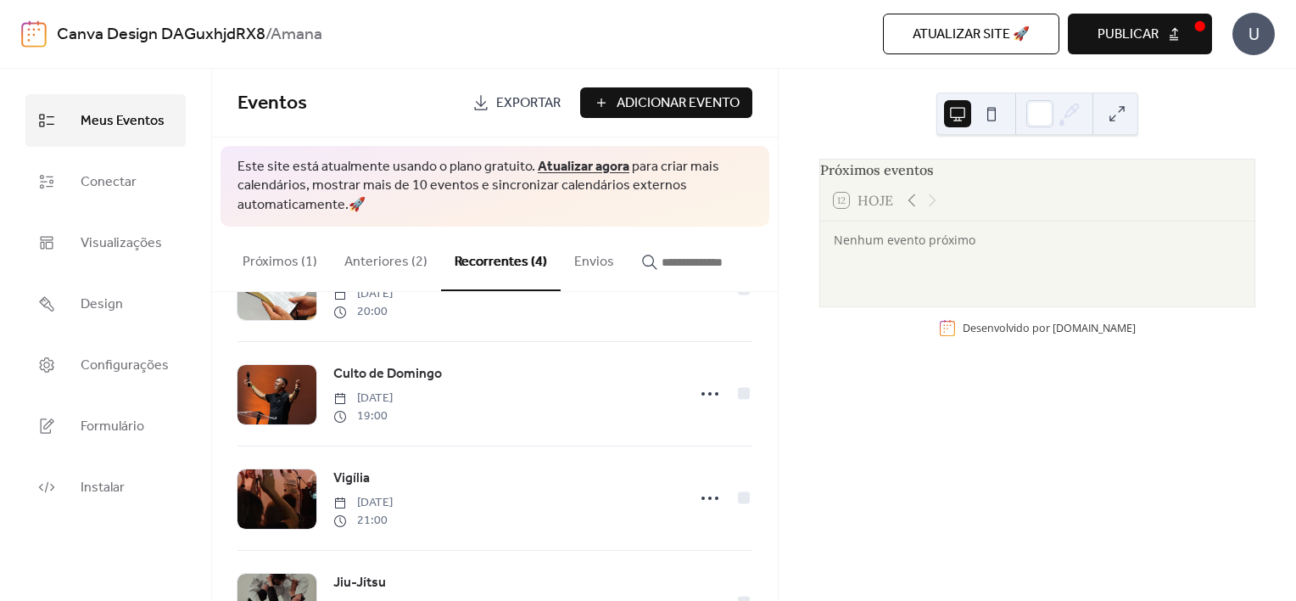
scroll to position [85, 0]
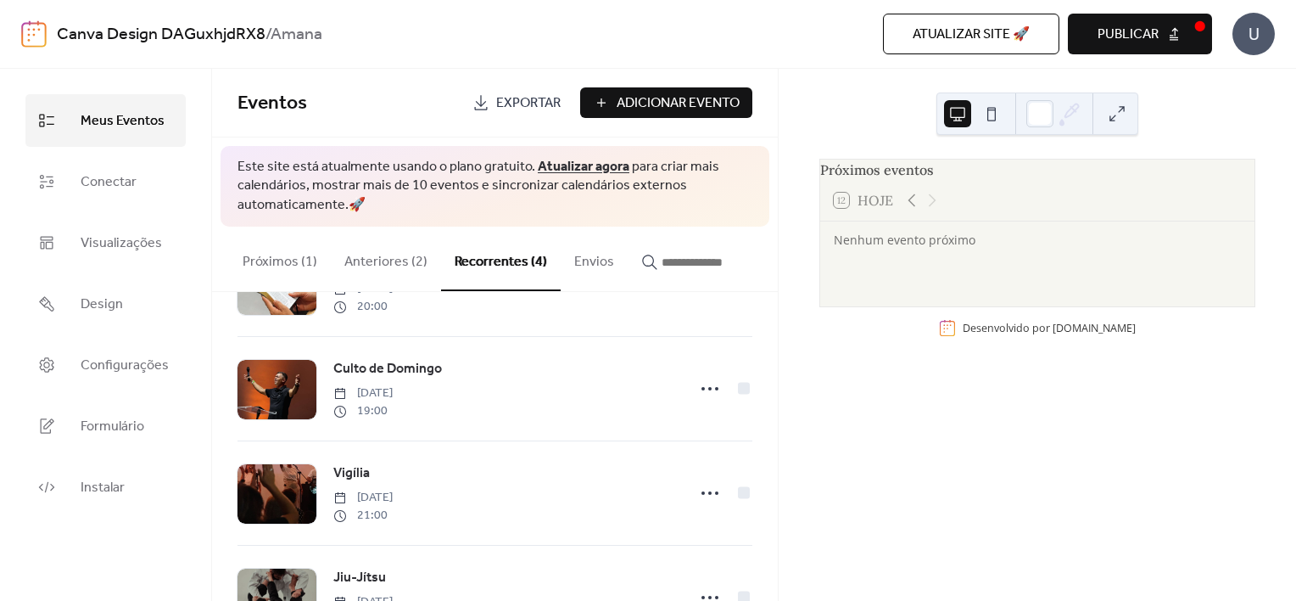
click at [256, 265] on button "Próximos (1)" at bounding box center [280, 258] width 102 height 63
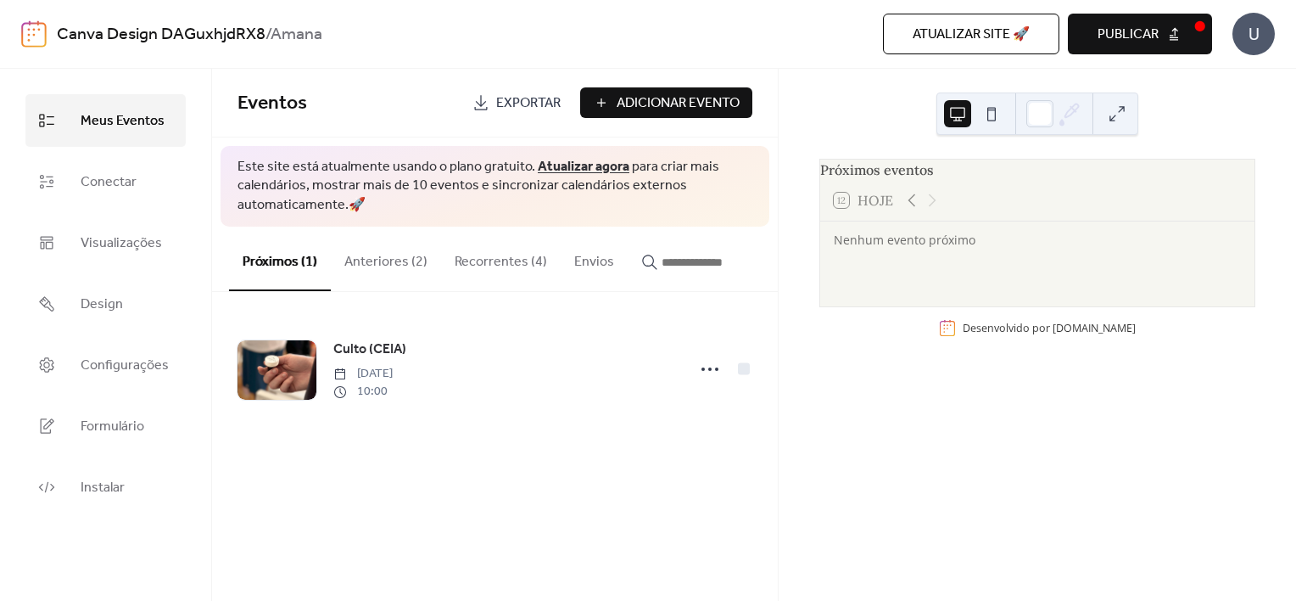
click at [490, 260] on button "Recorrentes (4)" at bounding box center [501, 258] width 120 height 63
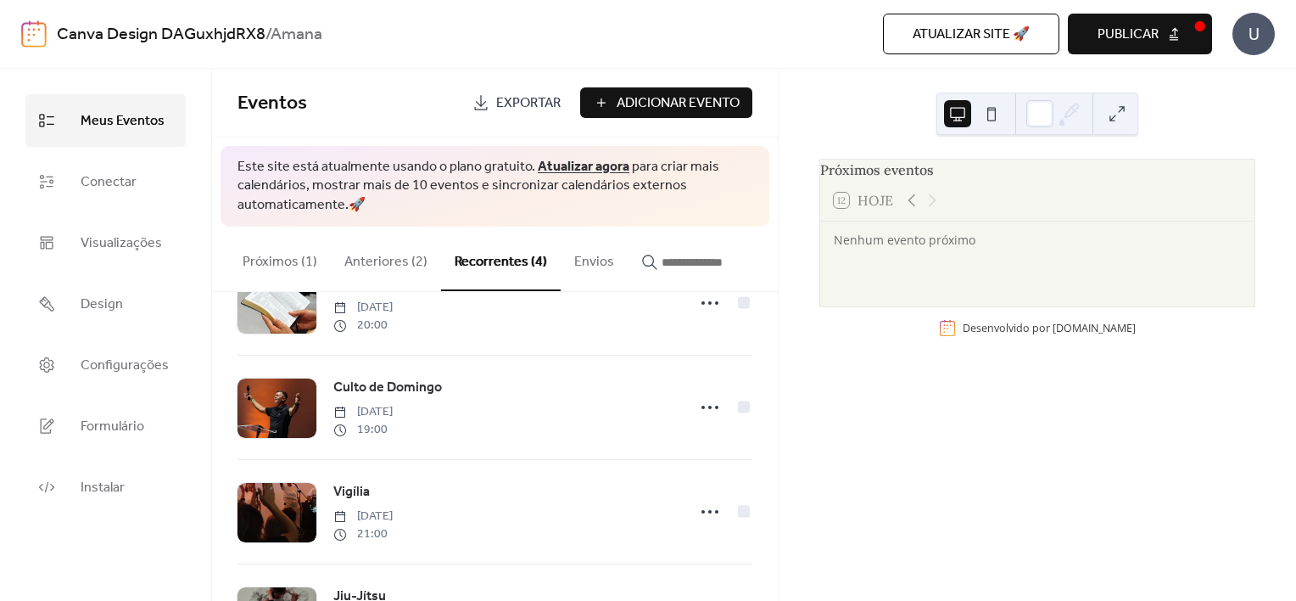
scroll to position [35, 0]
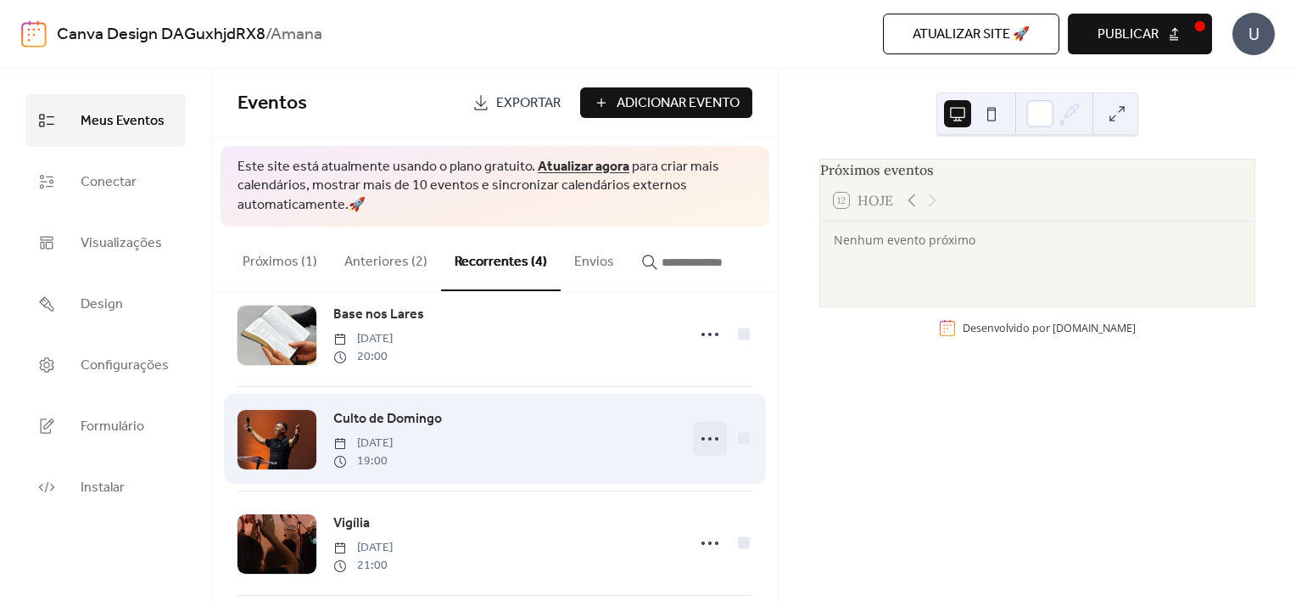
click at [702, 441] on icon at bounding box center [710, 438] width 27 height 27
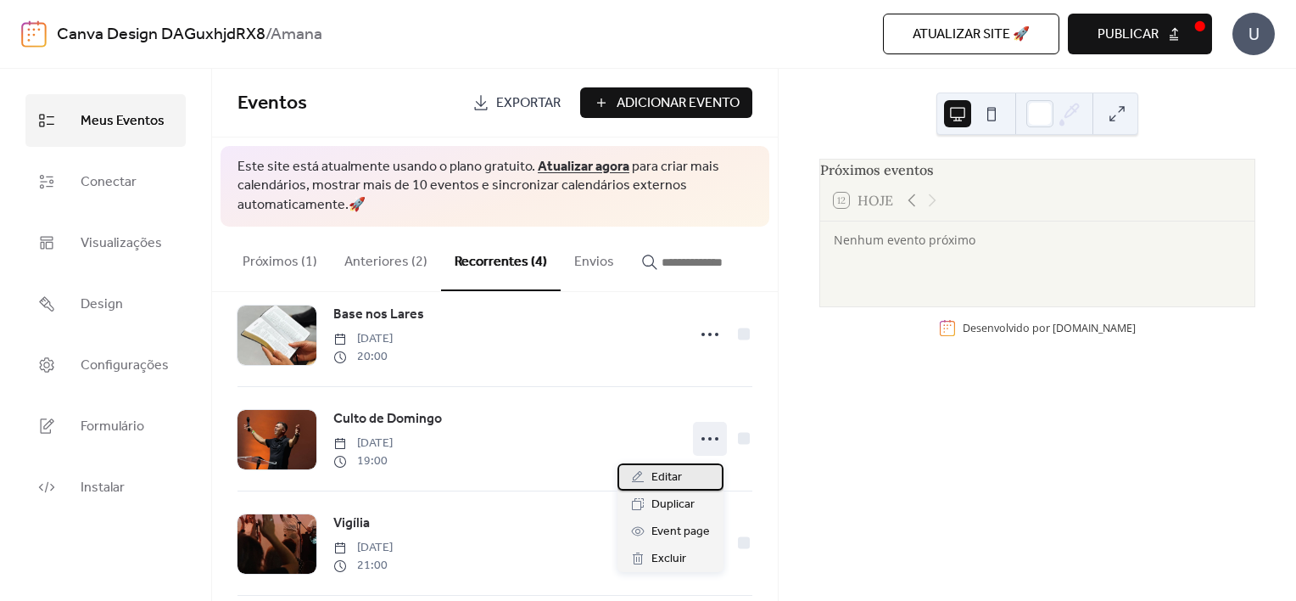
click at [675, 484] on span "Editar" at bounding box center [667, 477] width 31 height 20
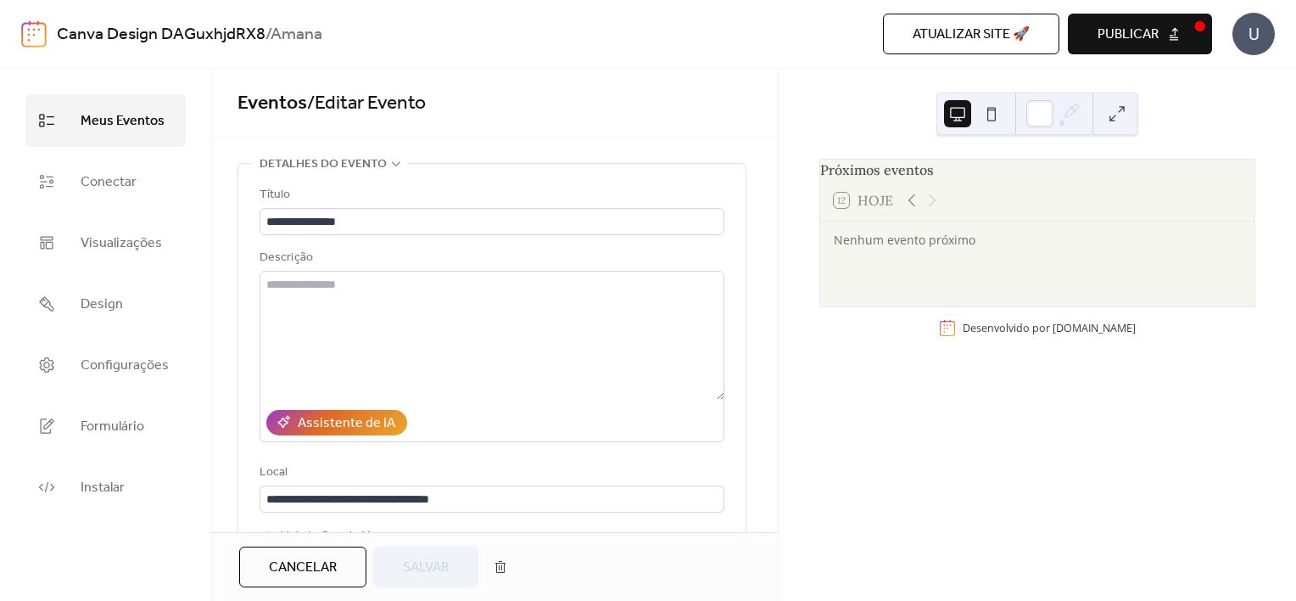
drag, startPoint x: 770, startPoint y: 180, endPoint x: 776, endPoint y: 210, distance: 31.1
click at [776, 210] on div "**********" at bounding box center [495, 300] width 566 height 463
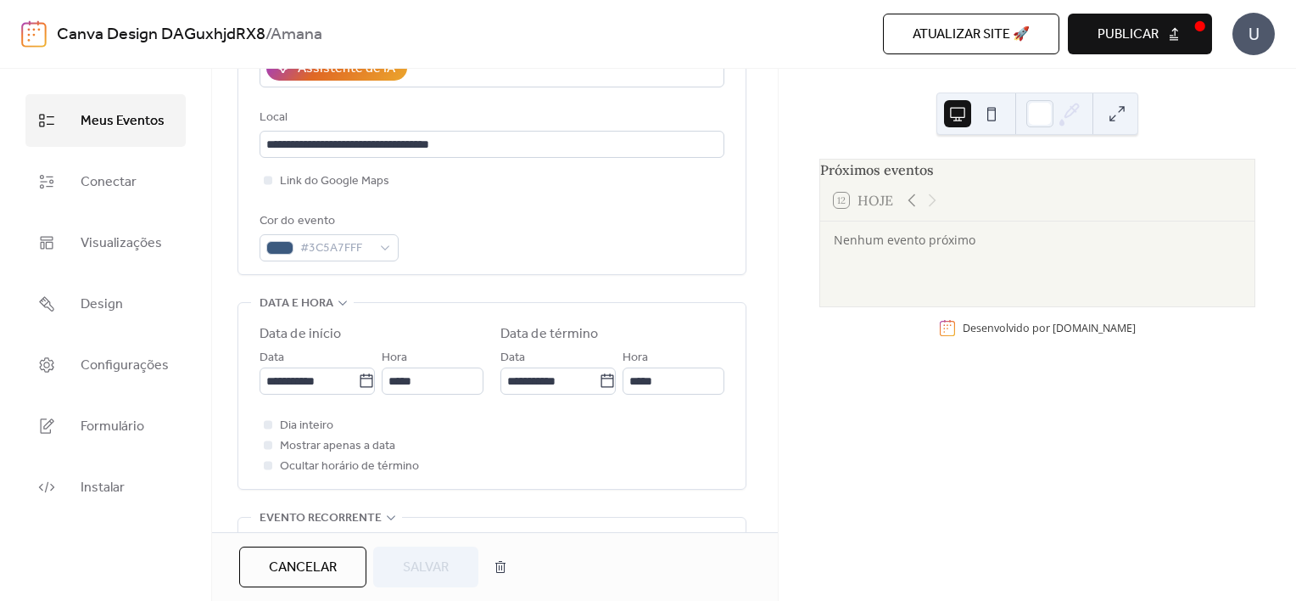
scroll to position [392, 0]
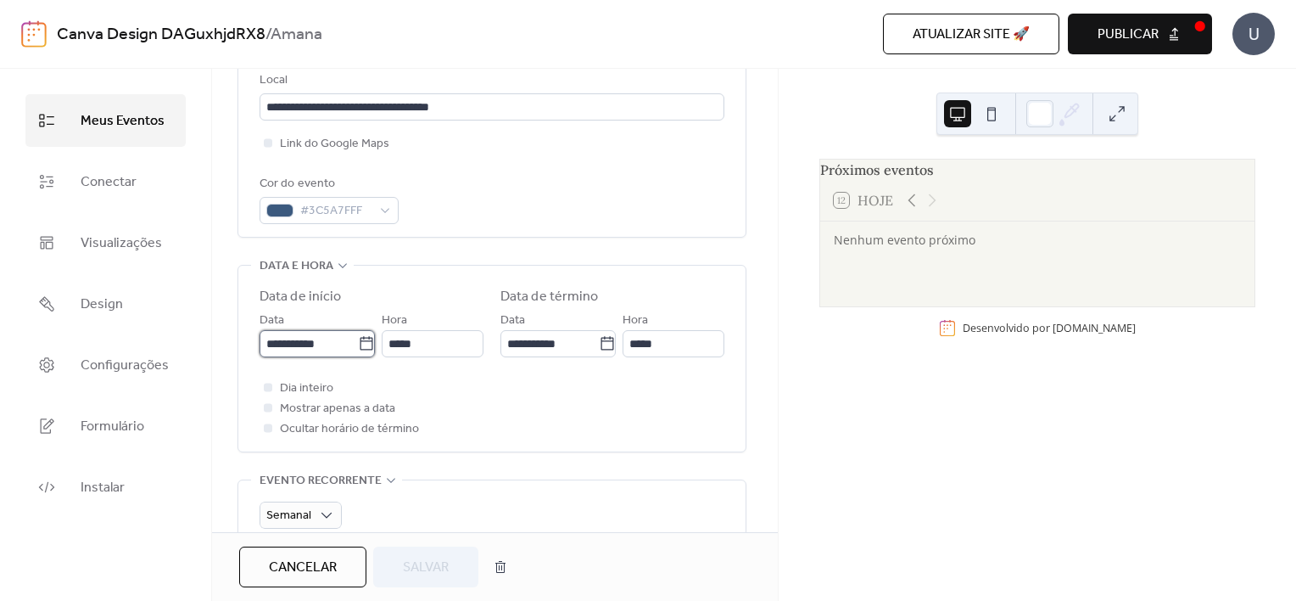
click at [333, 346] on input "**********" at bounding box center [309, 343] width 98 height 27
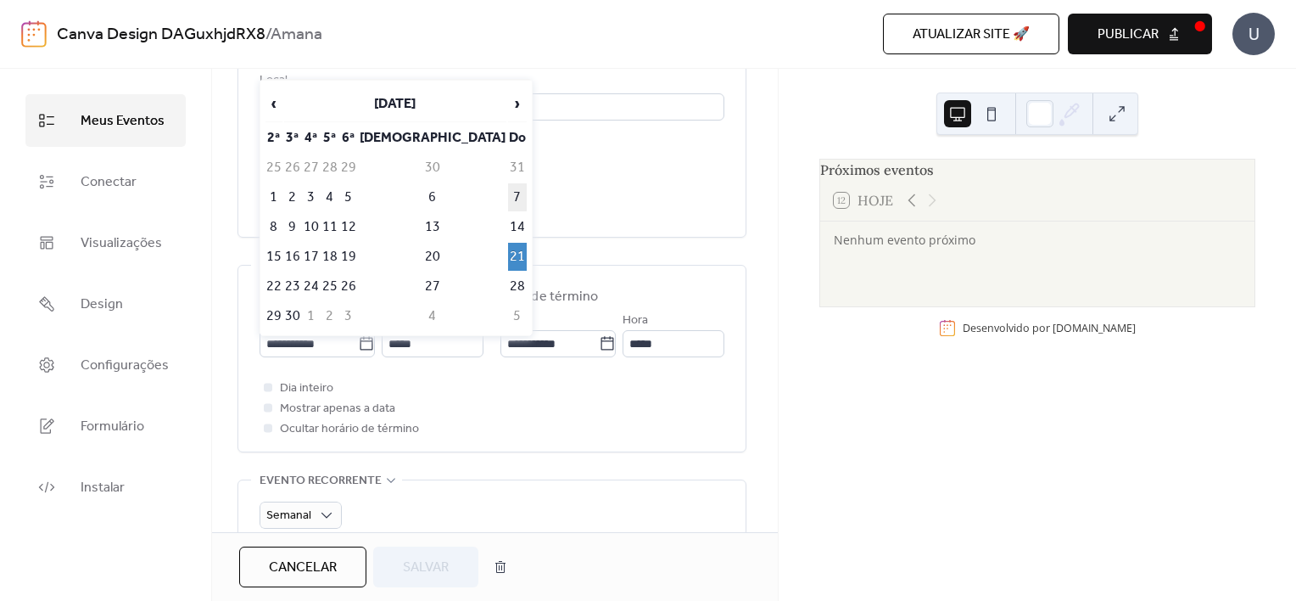
click at [508, 187] on td "7" at bounding box center [517, 197] width 19 height 28
type input "**********"
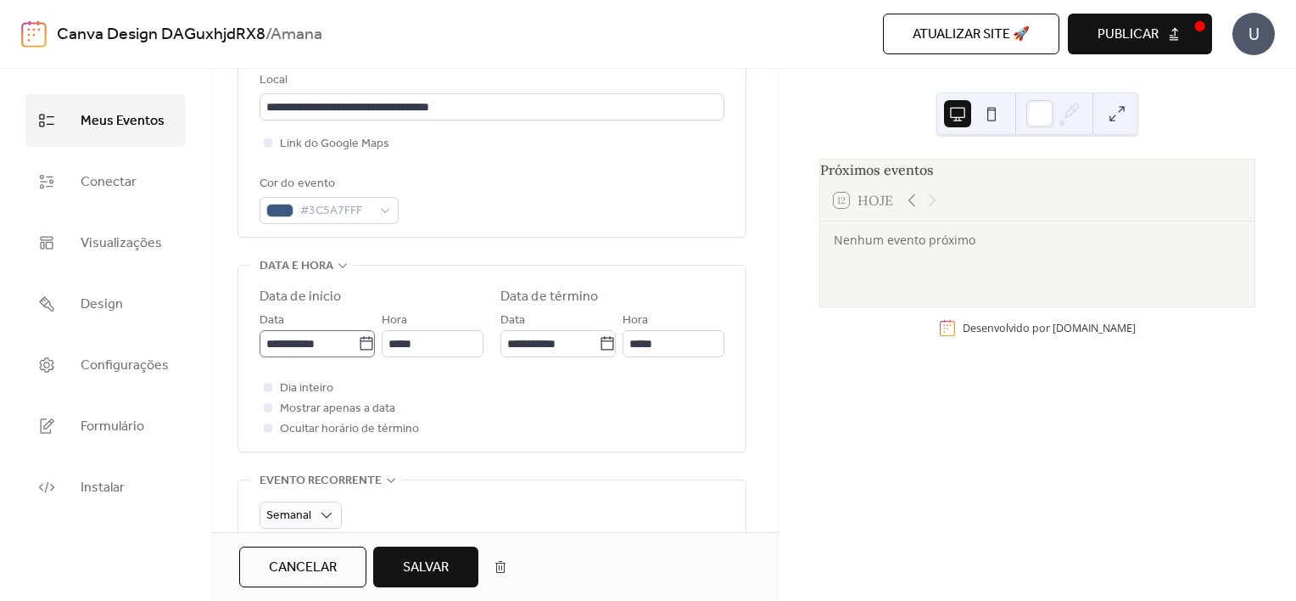
click at [360, 343] on icon at bounding box center [366, 343] width 17 height 17
click at [358, 343] on input "**********" at bounding box center [309, 343] width 98 height 27
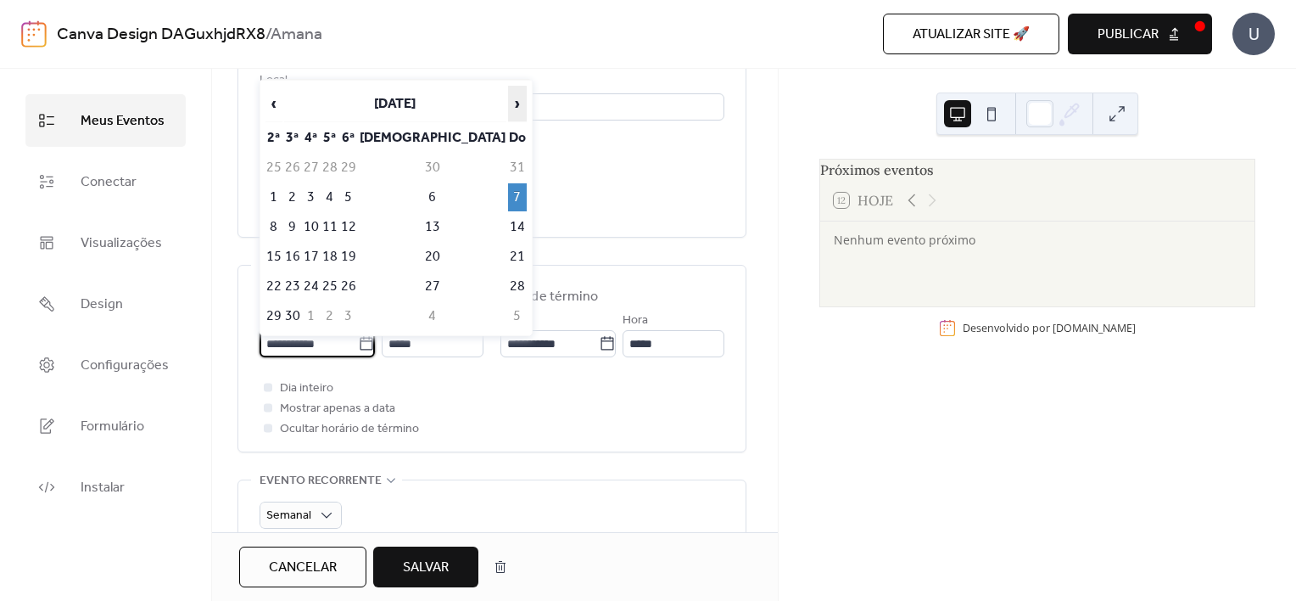
click at [509, 111] on span "›" at bounding box center [517, 104] width 17 height 34
click at [508, 165] on td "5" at bounding box center [517, 168] width 19 height 28
type input "**********"
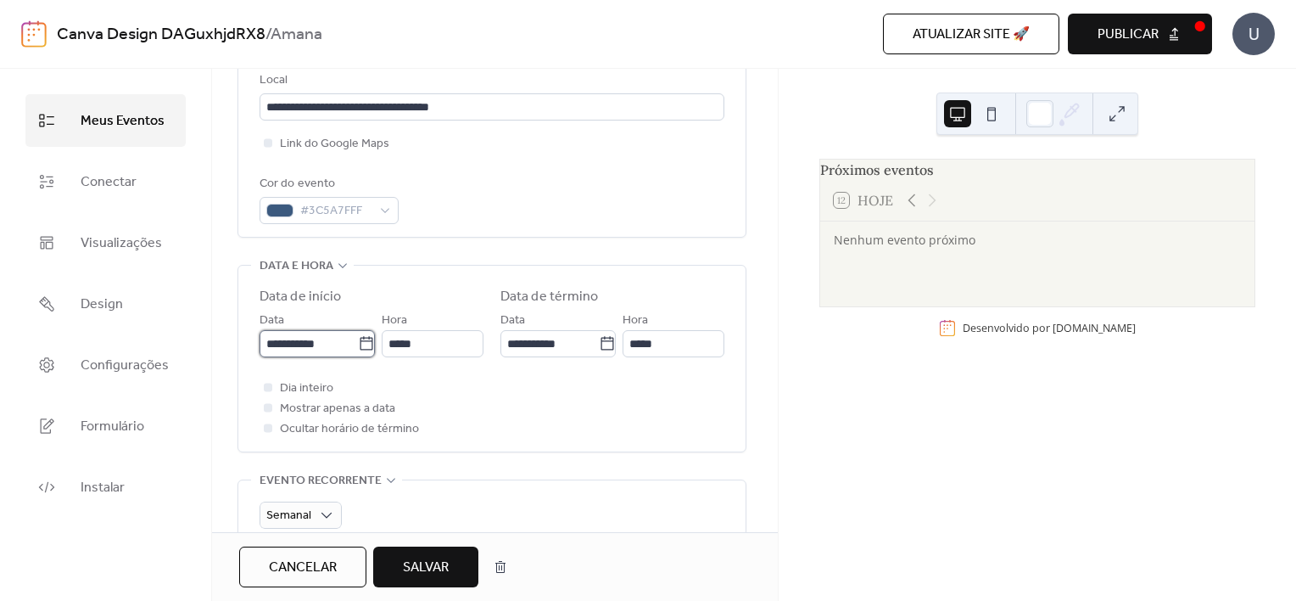
click at [326, 340] on input "**********" at bounding box center [309, 343] width 98 height 27
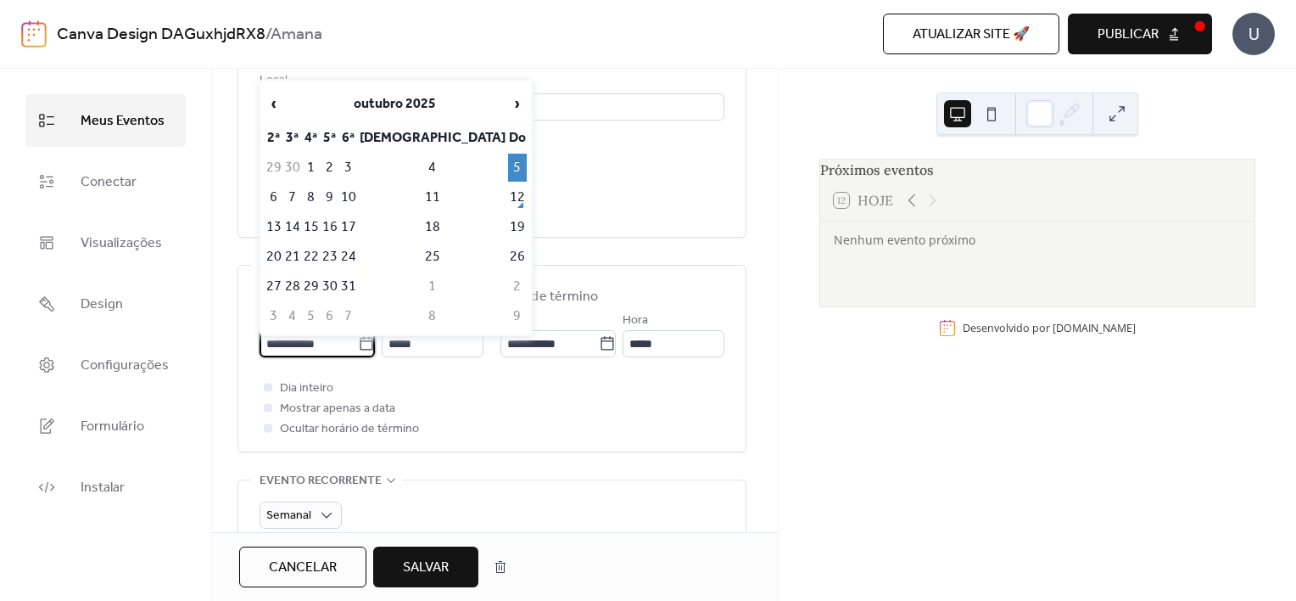
click at [359, 336] on icon at bounding box center [366, 343] width 17 height 17
click at [358, 336] on input "**********" at bounding box center [309, 343] width 98 height 27
click at [508, 193] on td "12" at bounding box center [517, 197] width 19 height 28
type input "**********"
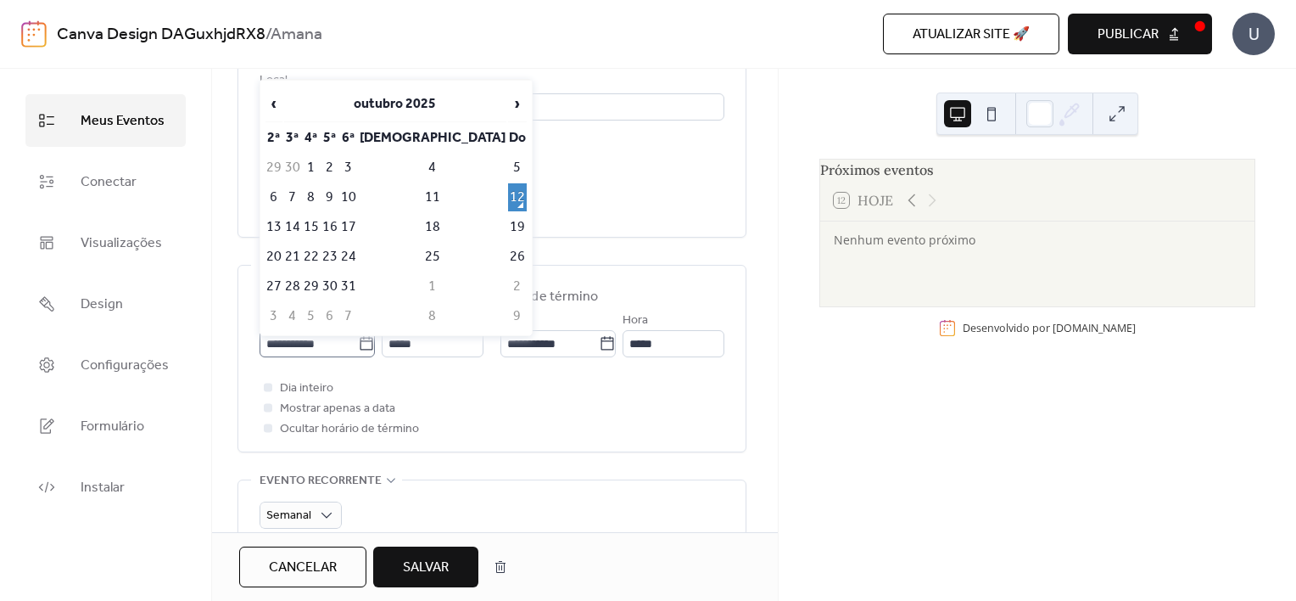
click at [361, 339] on icon at bounding box center [366, 343] width 13 height 14
click at [358, 339] on input "**********" at bounding box center [309, 343] width 98 height 27
click at [508, 219] on td "19" at bounding box center [517, 227] width 19 height 28
type input "**********"
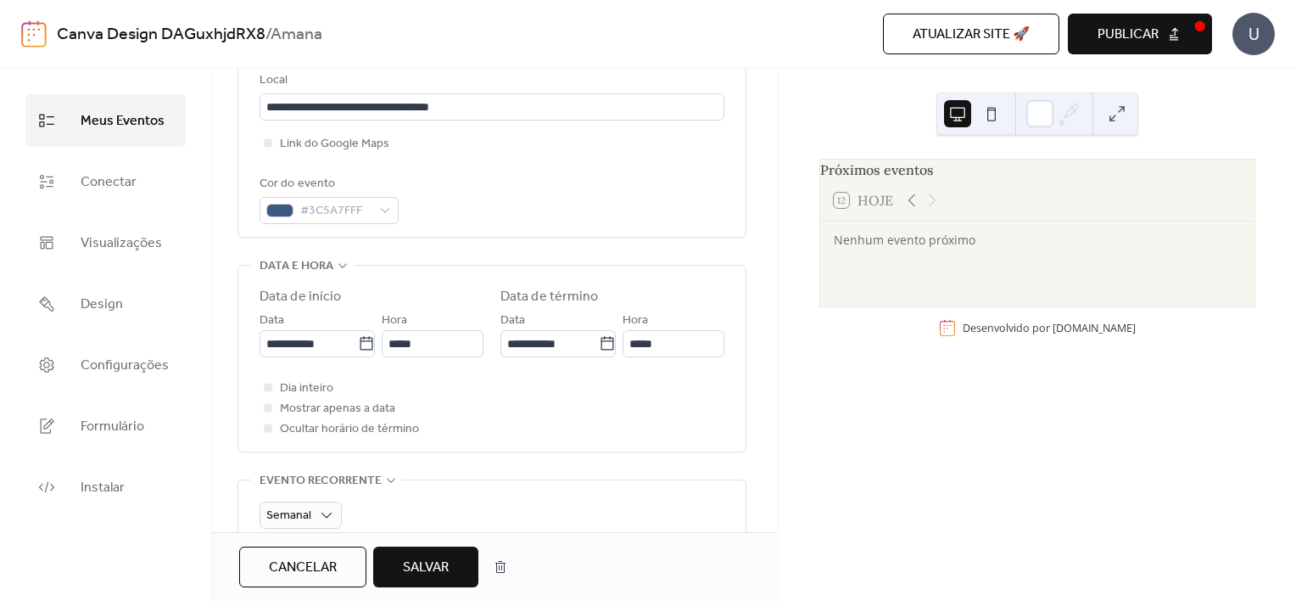
scroll to position [0, 0]
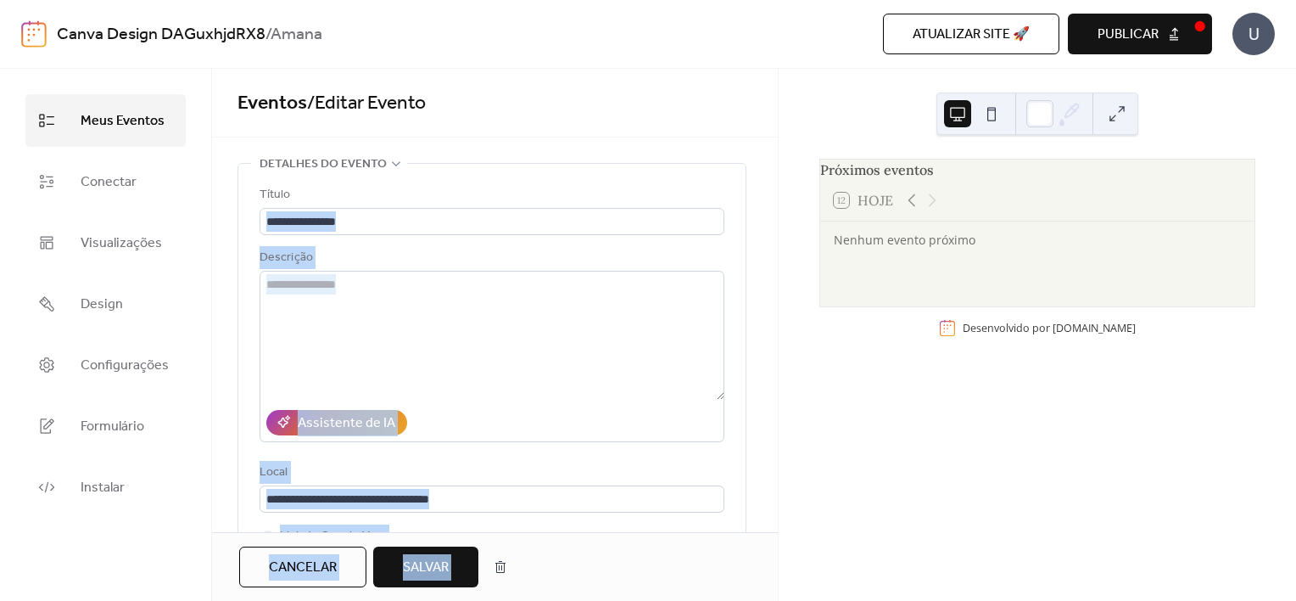
drag, startPoint x: 778, startPoint y: 161, endPoint x: 774, endPoint y: 189, distance: 28.3
click at [774, 189] on div "**********" at bounding box center [648, 335] width 1296 height 532
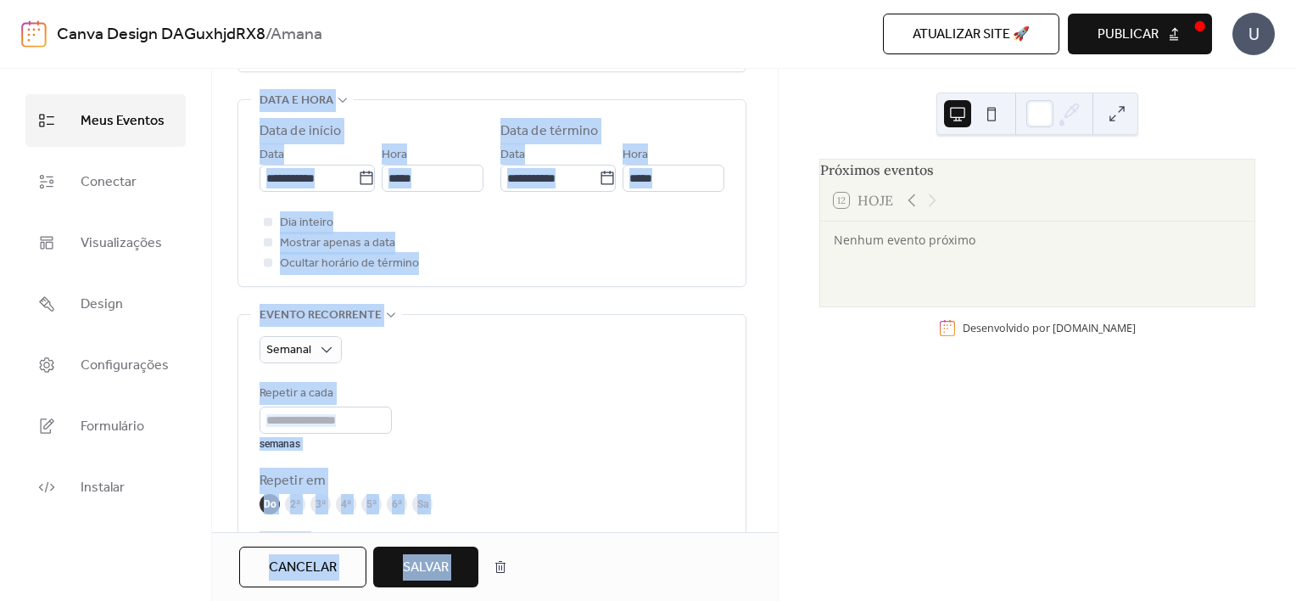
scroll to position [568, 0]
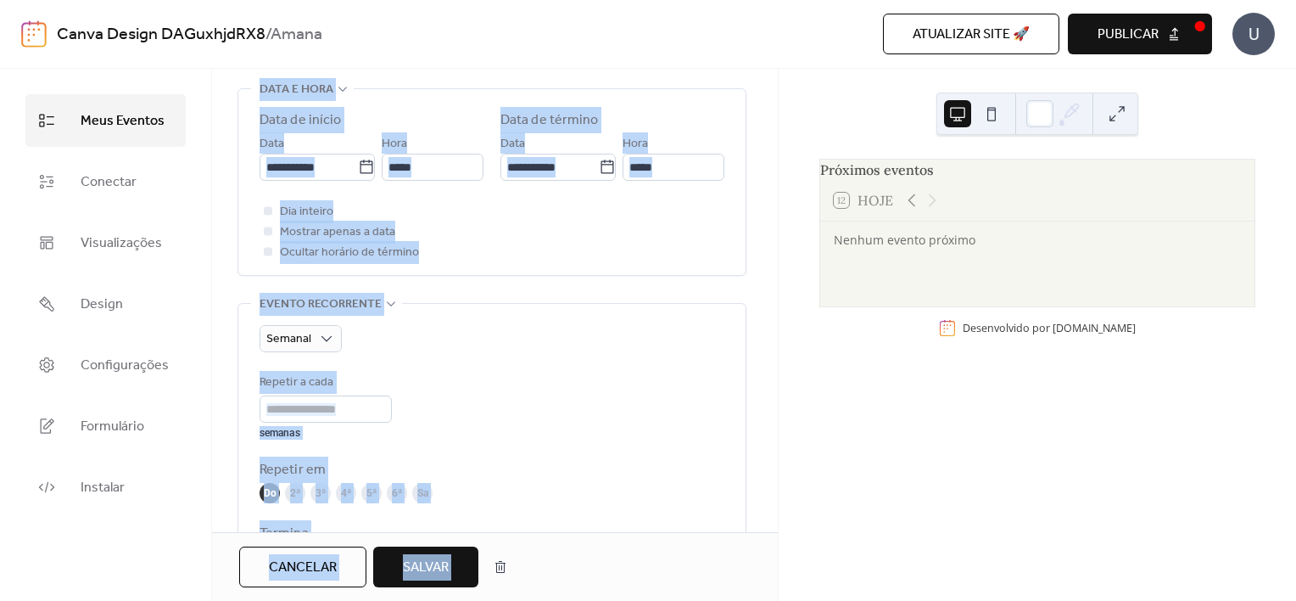
click at [595, 391] on div "Repetir a cada * semanas" at bounding box center [492, 405] width 465 height 67
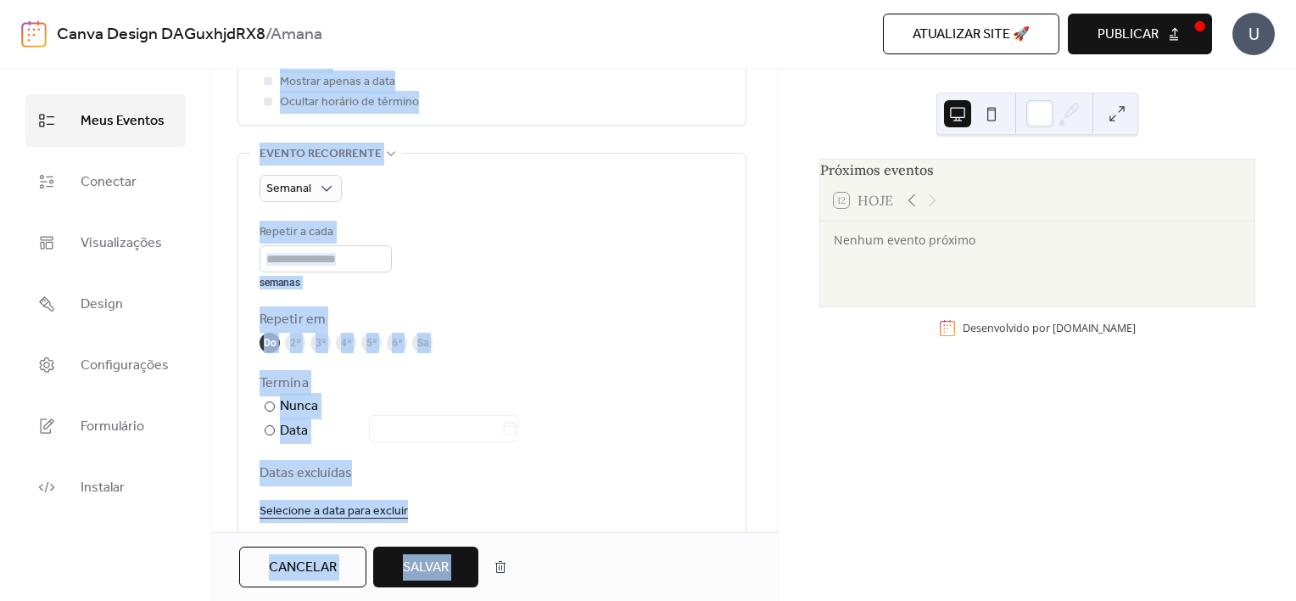
scroll to position [723, 0]
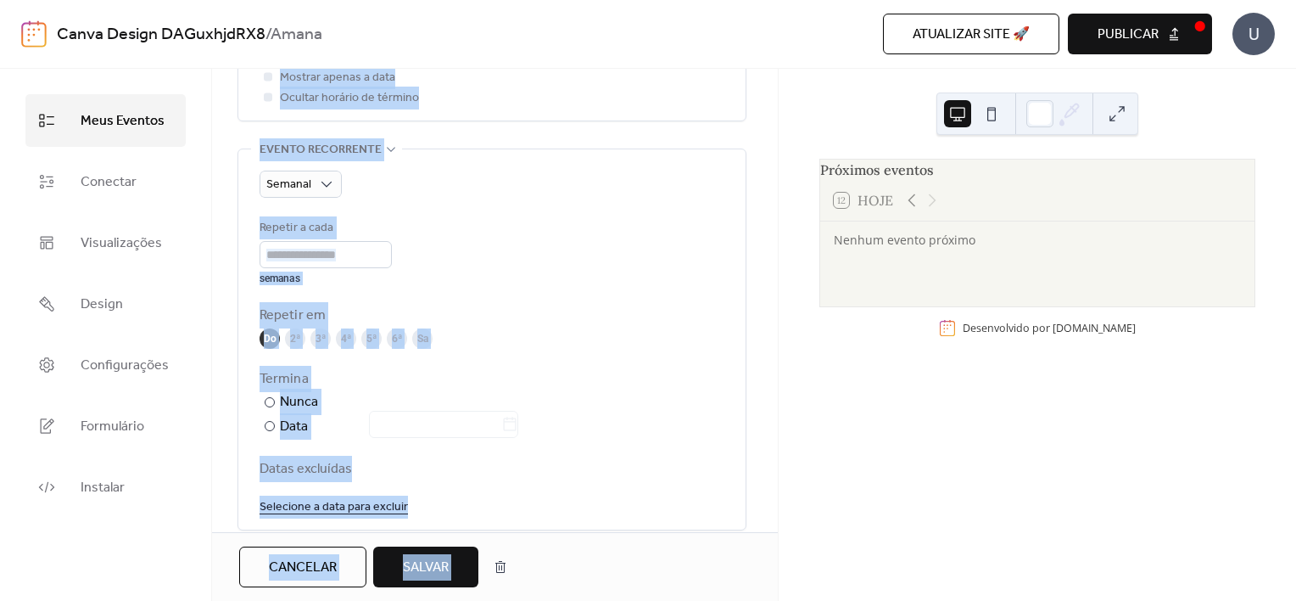
click at [611, 360] on div "Repetir a cada * semanas Repetir em Do 2ª 3ª 4ª 5ª 6ª Sa Termina ​ Nunca ​ Data…" at bounding box center [492, 367] width 465 height 299
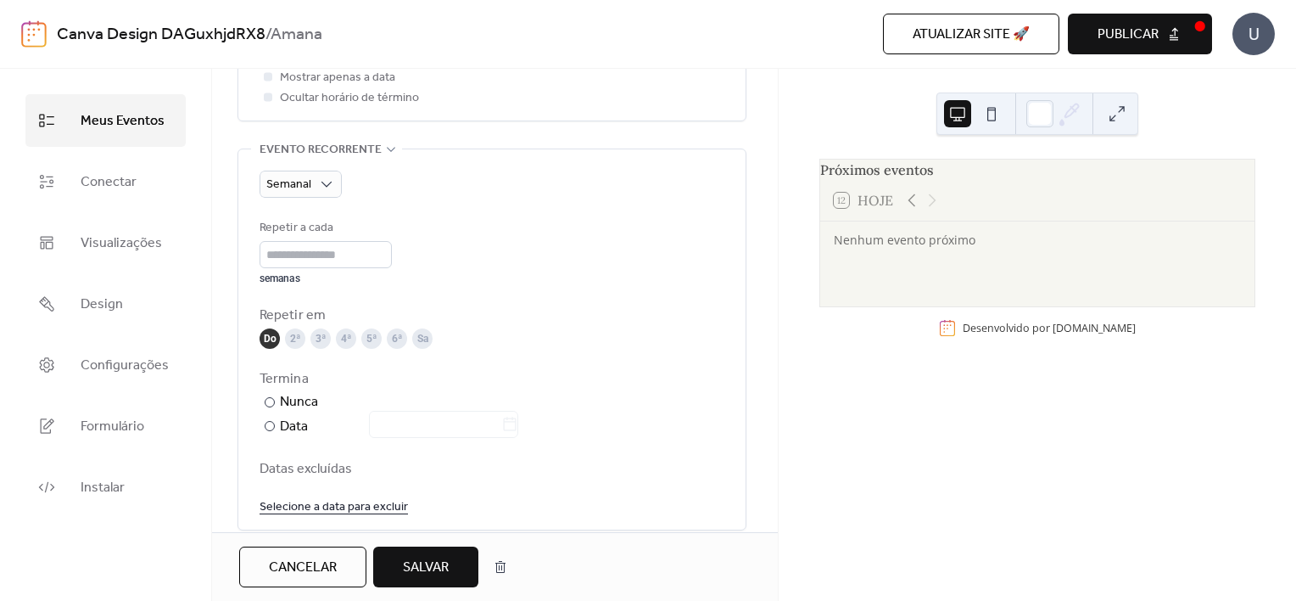
click at [406, 560] on span "Salvar" at bounding box center [426, 567] width 46 height 20
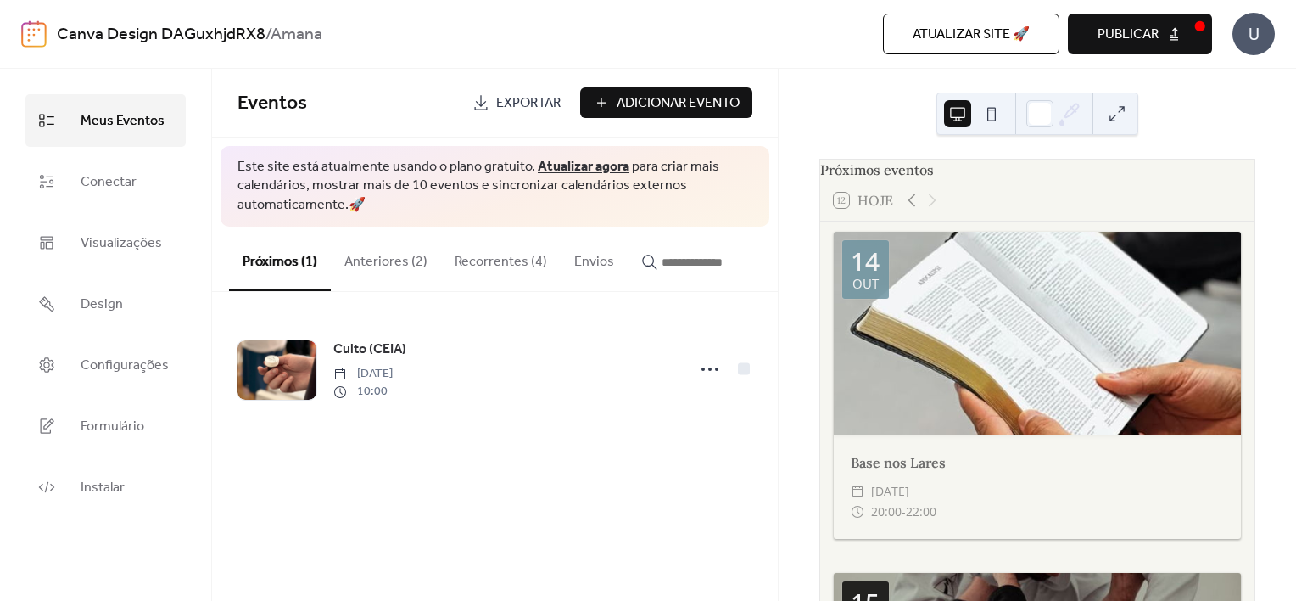
click at [292, 261] on button "Próximos (1)" at bounding box center [280, 259] width 102 height 64
click at [472, 261] on button "Recorrentes (4)" at bounding box center [501, 258] width 120 height 63
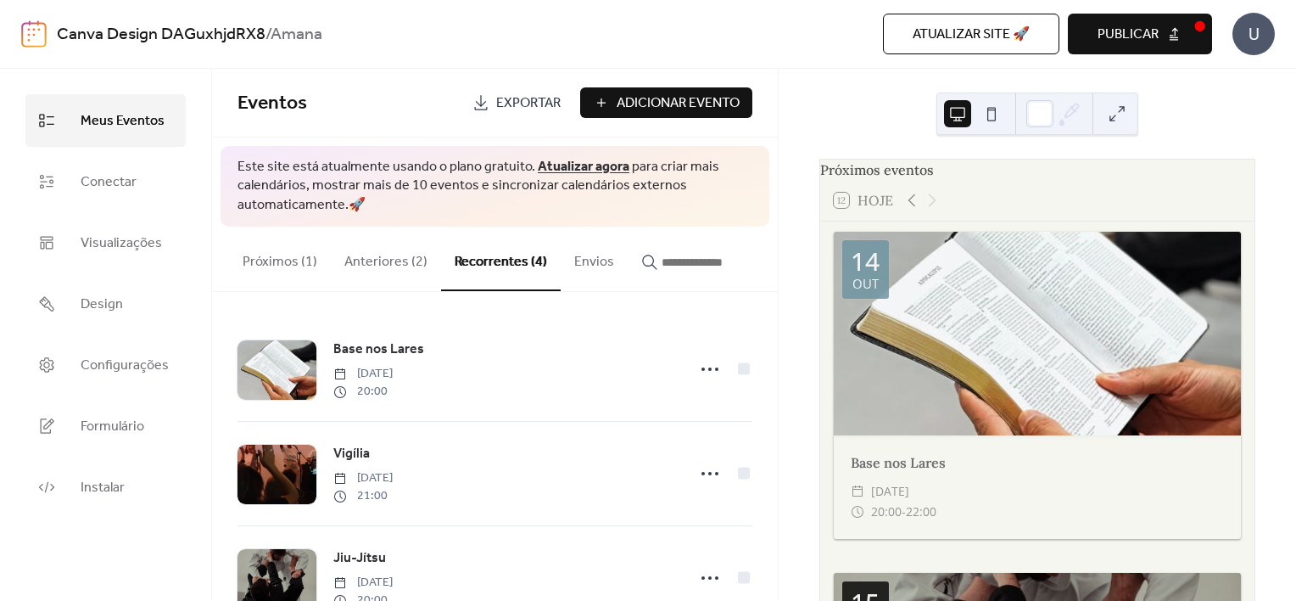
click at [779, 346] on div "Próximos eventos 12 Hoje 14 out Base nos Lares ​ terça-feira, outubro 14, 2025 …" at bounding box center [1038, 335] width 518 height 532
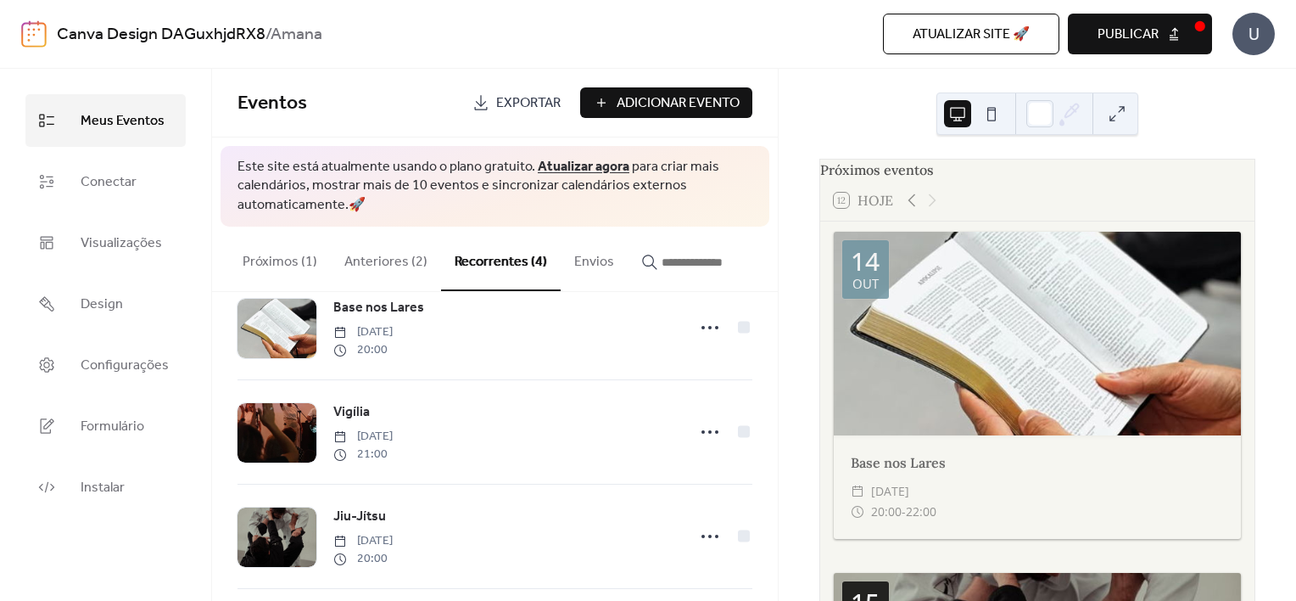
scroll to position [51, 0]
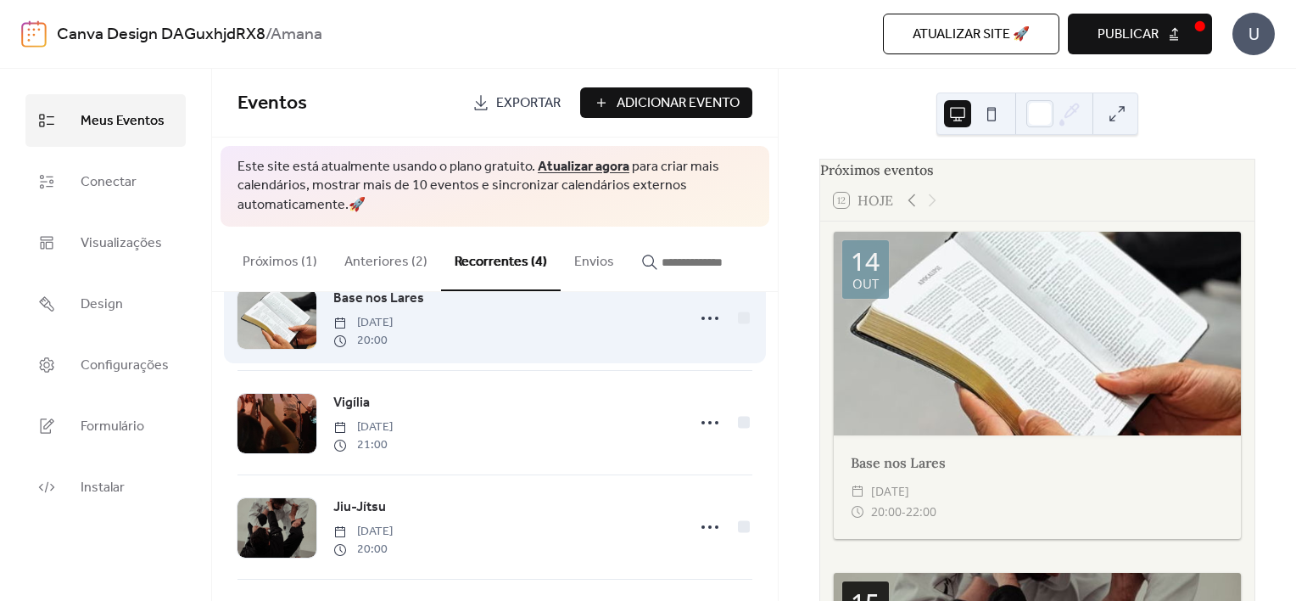
click at [393, 323] on span "terça-feira, setembro 16, 2025" at bounding box center [362, 323] width 59 height 18
click at [693, 322] on div at bounding box center [710, 318] width 34 height 34
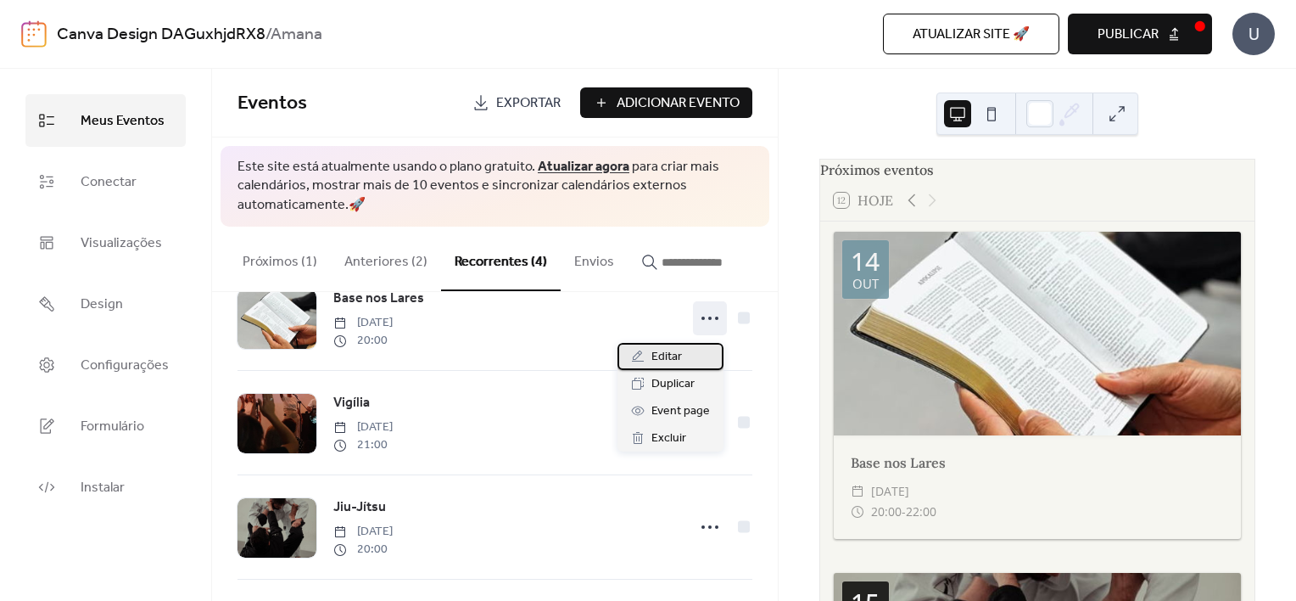
click at [685, 350] on div "Editar" at bounding box center [671, 356] width 106 height 27
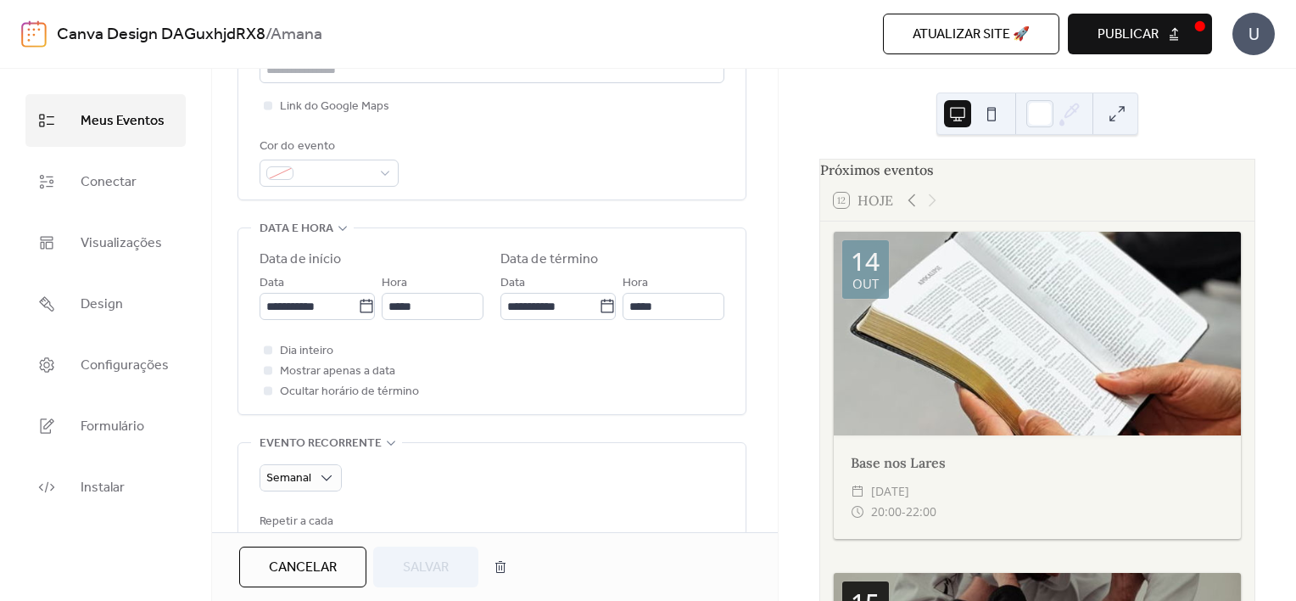
scroll to position [410, 0]
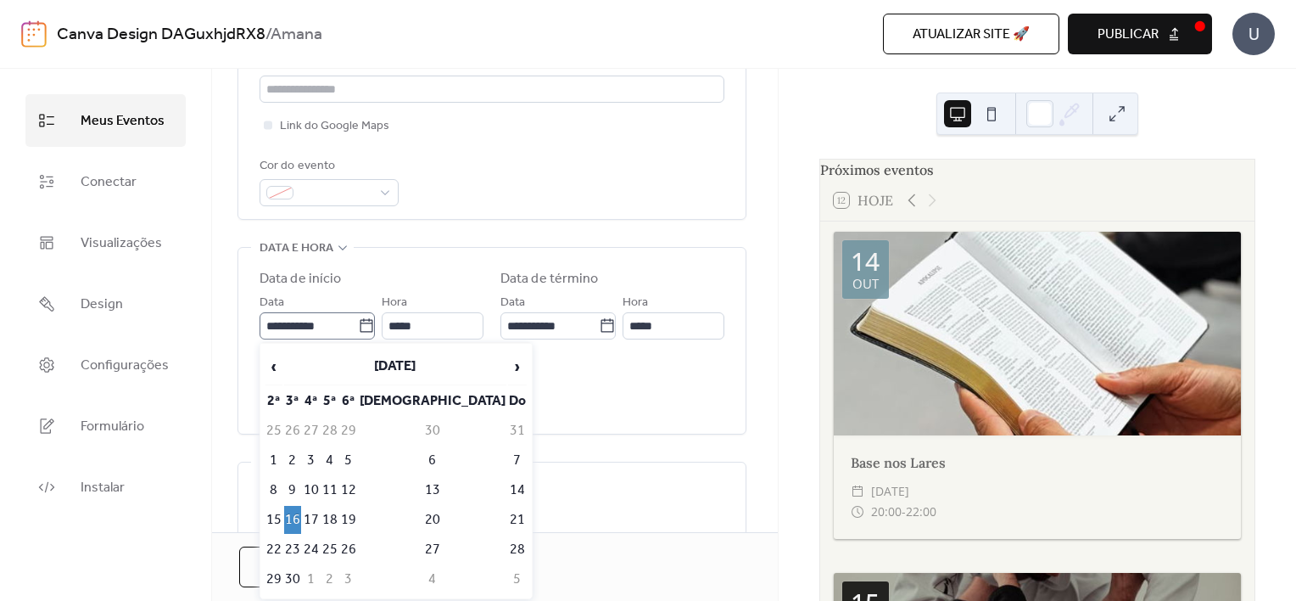
click at [358, 328] on icon at bounding box center [366, 325] width 17 height 17
click at [357, 328] on input "**********" at bounding box center [309, 325] width 98 height 27
click at [509, 365] on span "›" at bounding box center [517, 367] width 17 height 34
click at [301, 483] on td "14" at bounding box center [292, 490] width 17 height 28
type input "**********"
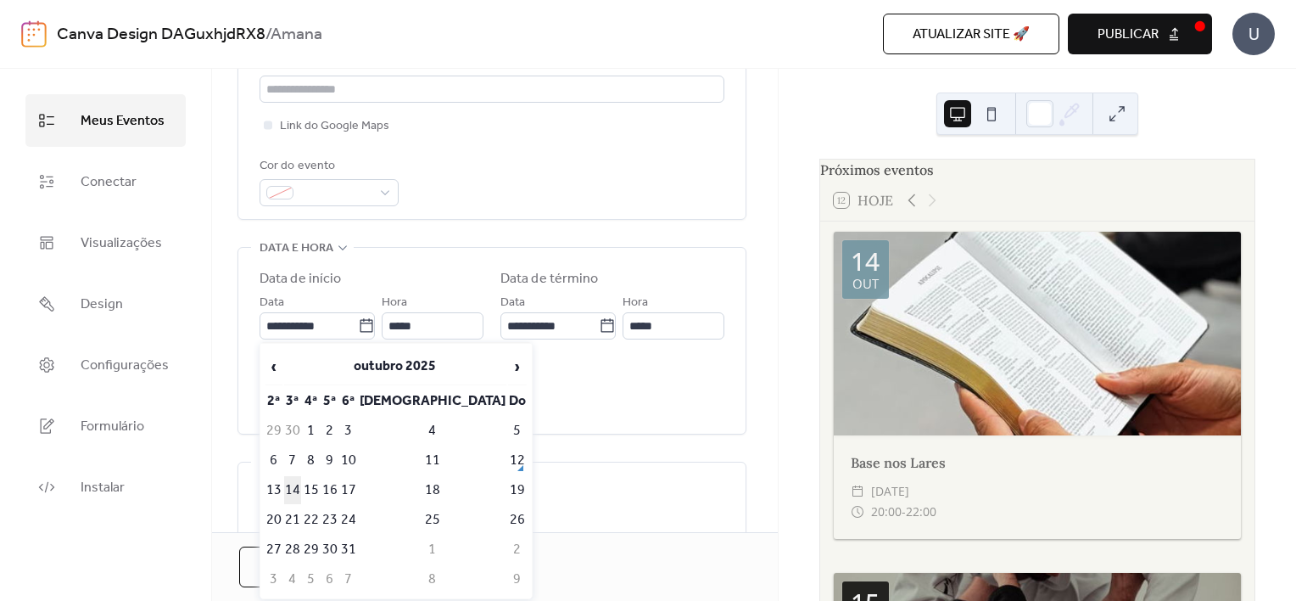
type input "**********"
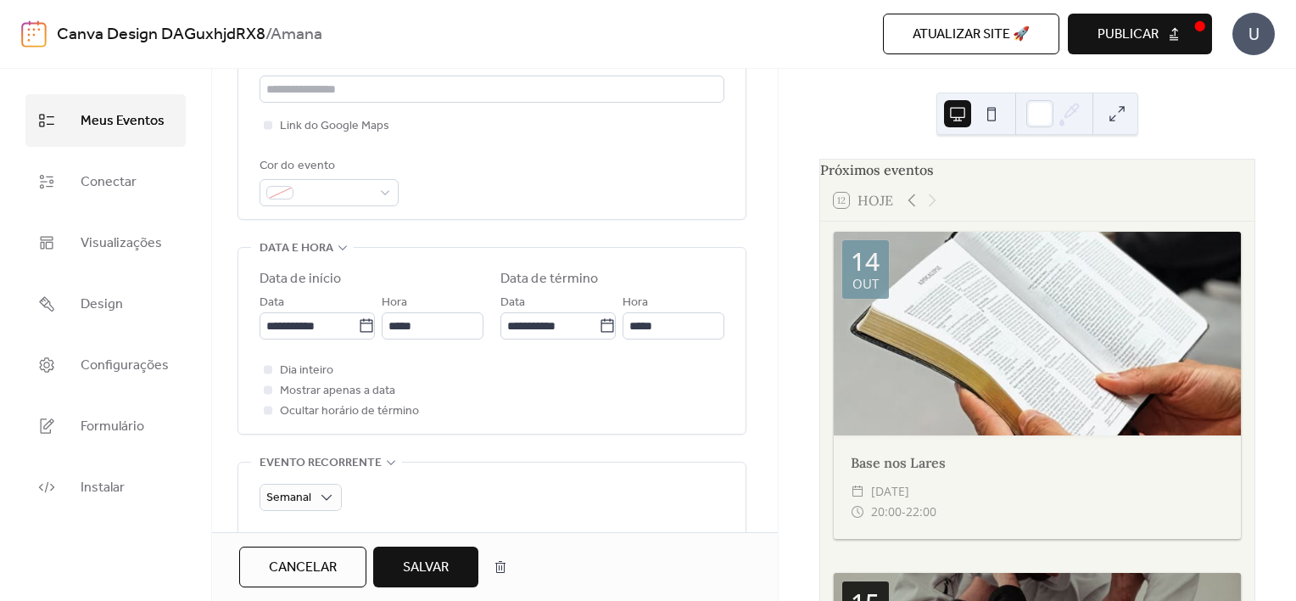
click at [422, 570] on span "Salvar" at bounding box center [426, 567] width 46 height 20
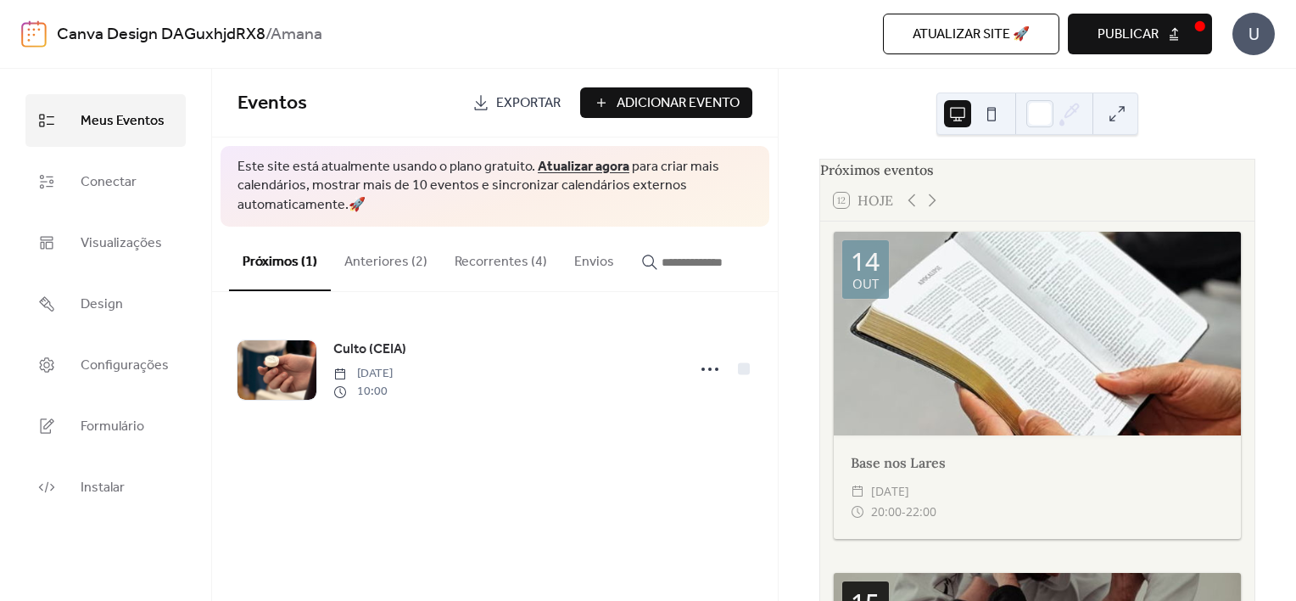
click at [499, 268] on button "Recorrentes (4)" at bounding box center [501, 258] width 120 height 63
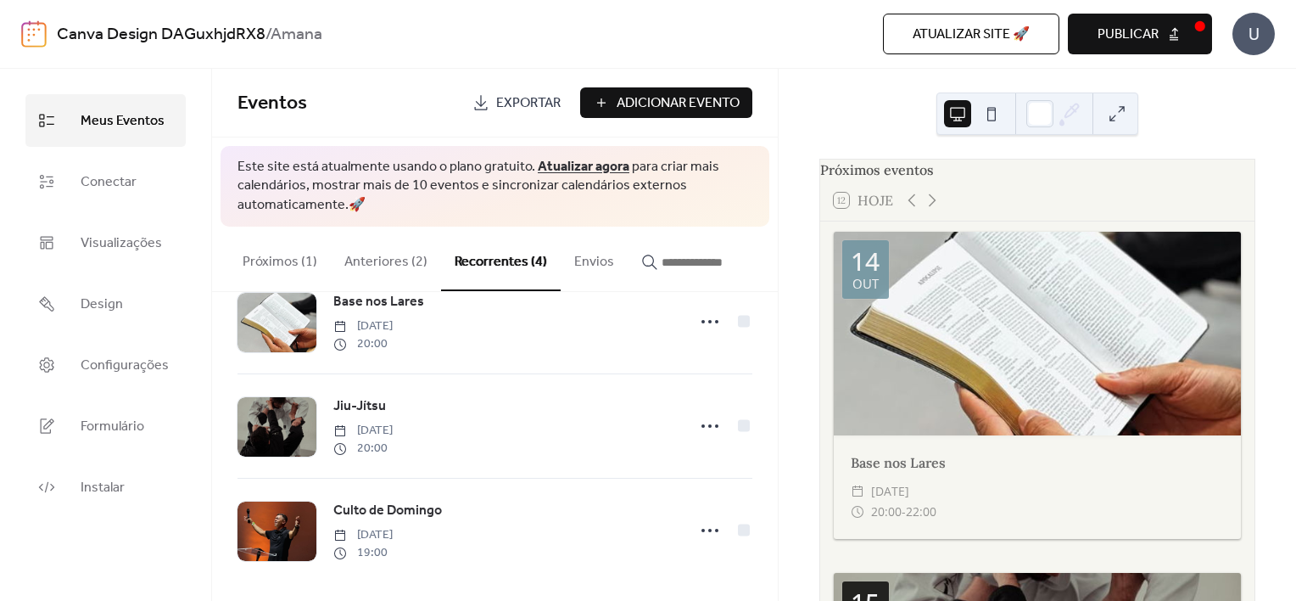
scroll to position [163, 0]
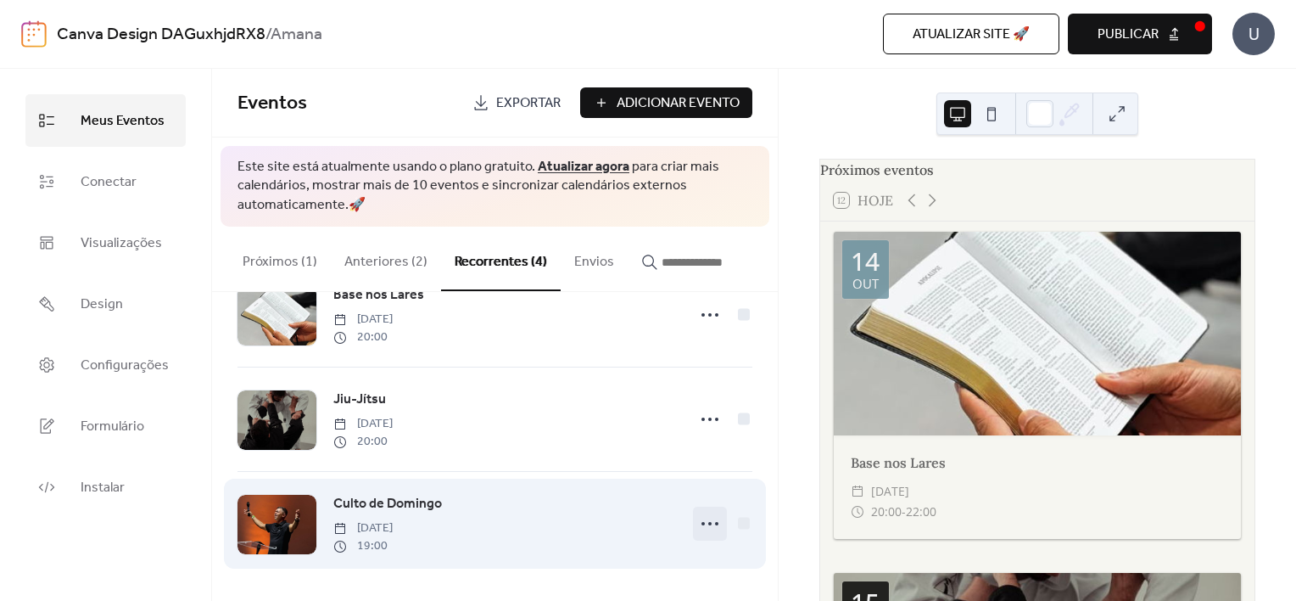
click at [703, 521] on icon at bounding box center [710, 523] width 27 height 27
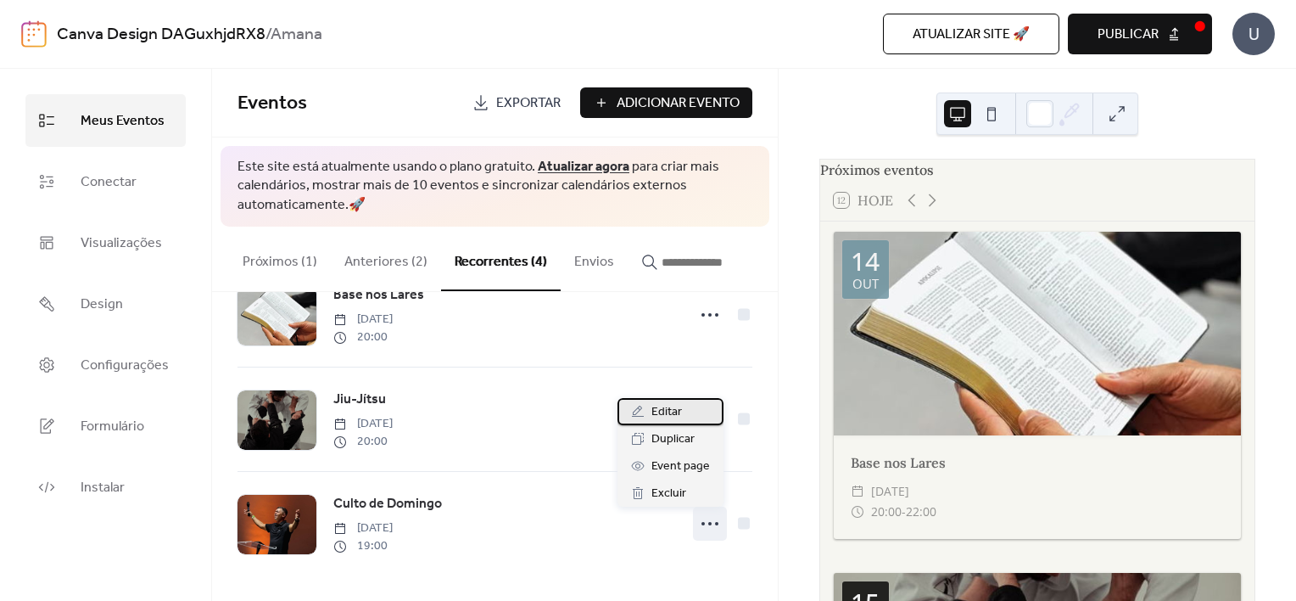
click at [645, 413] on icon at bounding box center [638, 412] width 14 height 14
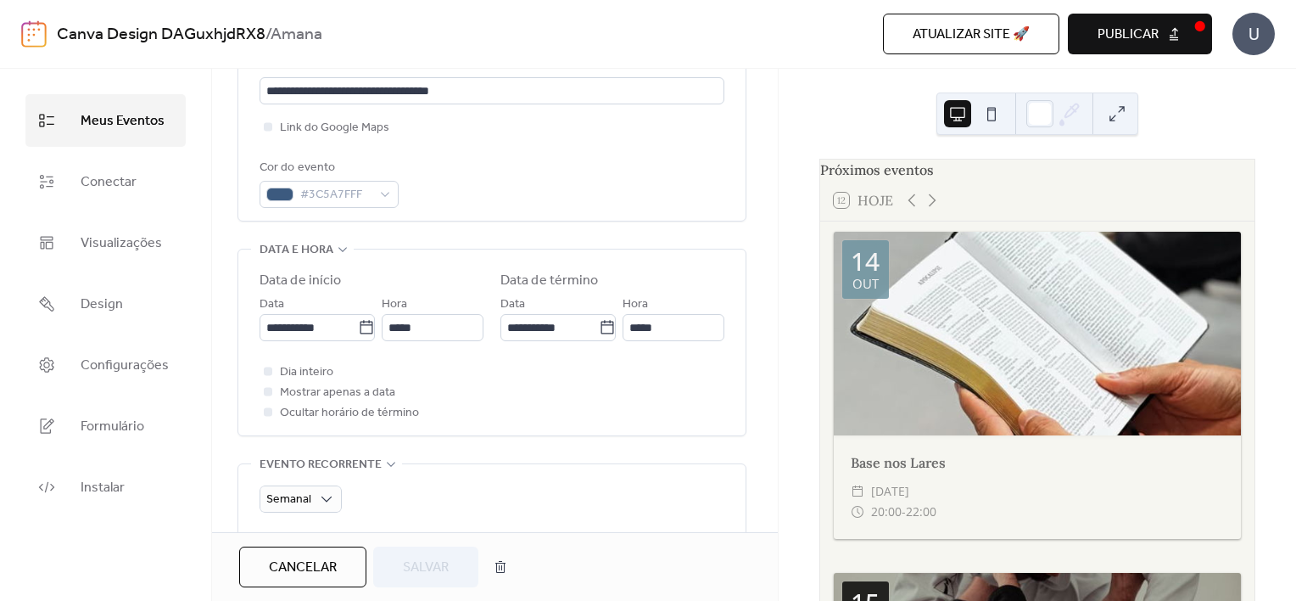
scroll to position [417, 0]
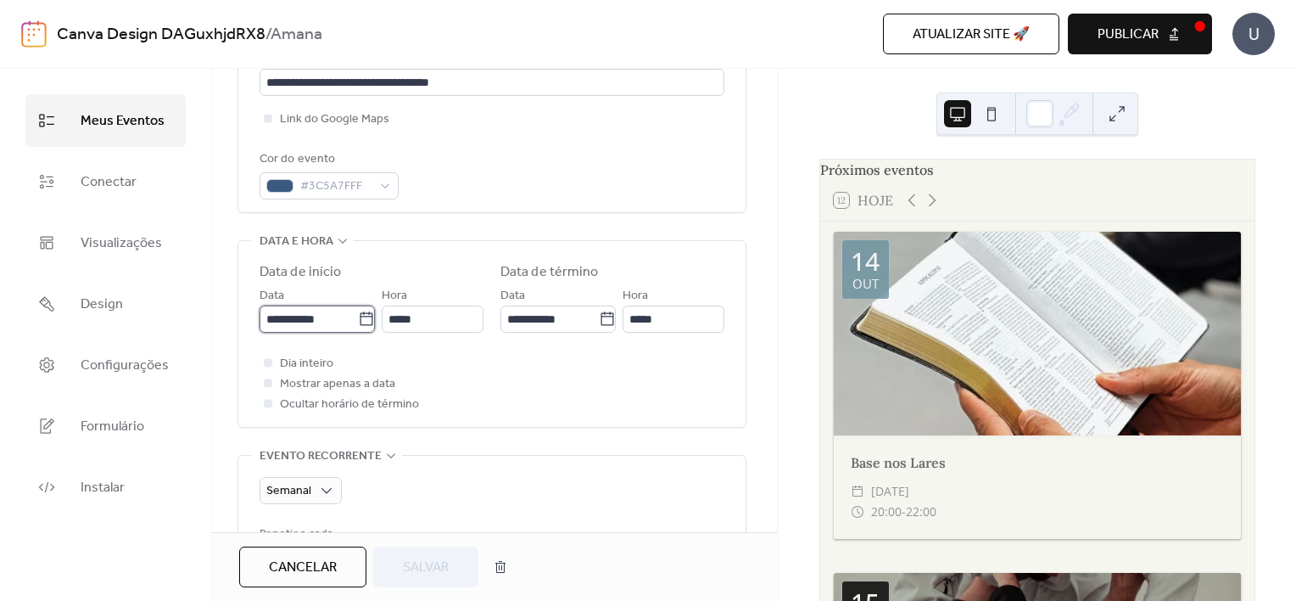
click at [307, 314] on input "**********" at bounding box center [309, 318] width 98 height 27
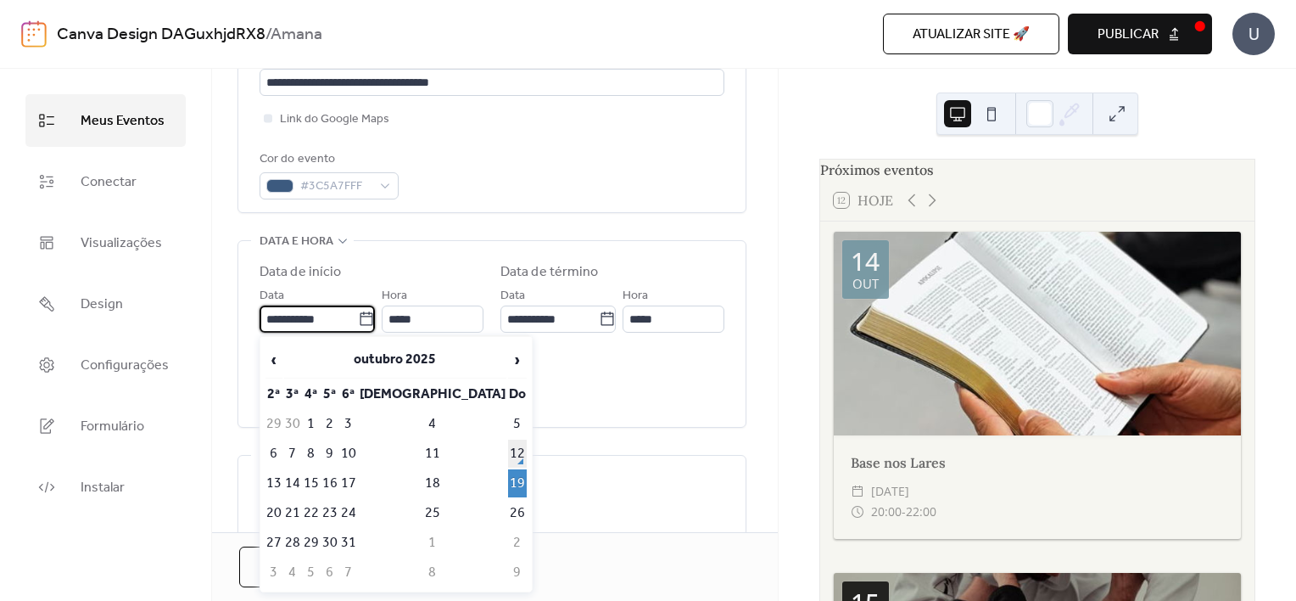
click at [508, 449] on td "12" at bounding box center [517, 453] width 19 height 28
type input "**********"
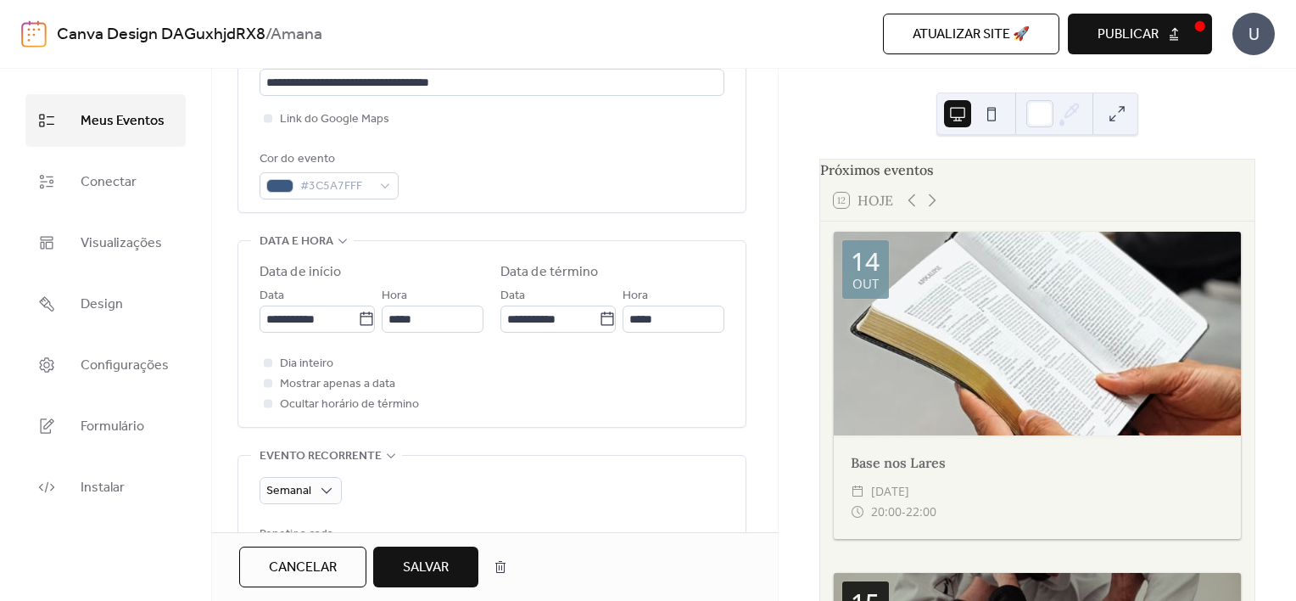
click at [404, 557] on span "Salvar" at bounding box center [426, 567] width 46 height 20
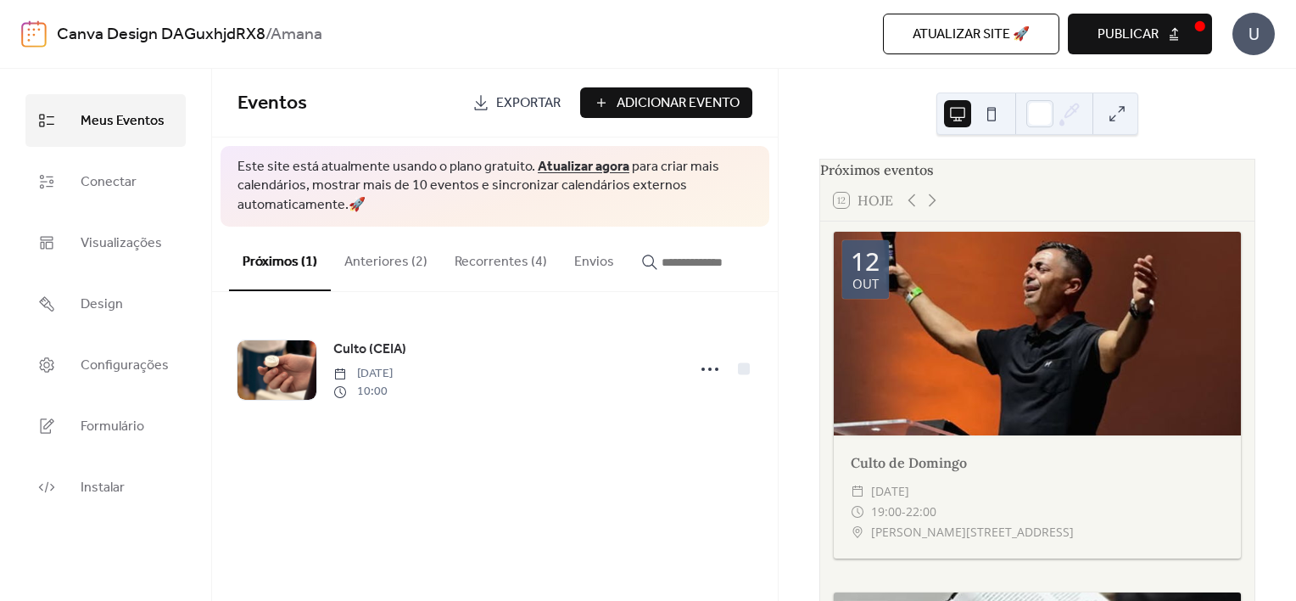
click at [500, 247] on button "Recorrentes (4)" at bounding box center [501, 258] width 120 height 63
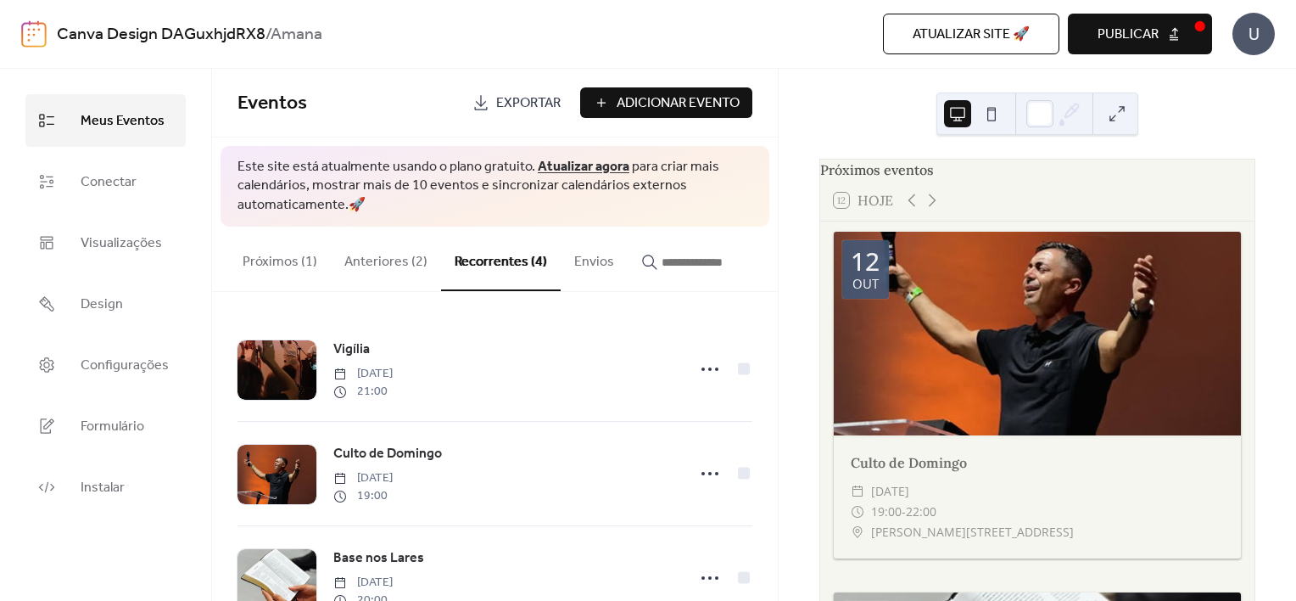
click at [1180, 31] on button "Publicar" at bounding box center [1140, 34] width 144 height 41
